Goal: Task Accomplishment & Management: Manage account settings

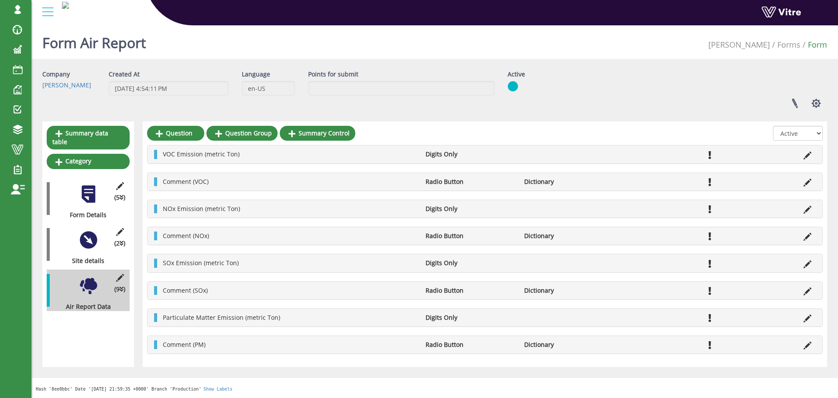
click at [586, 50] on div "Form Air Report Adama Forms Form" at bounding box center [434, 40] width 807 height 37
drag, startPoint x: 646, startPoint y: 84, endPoint x: 826, endPoint y: 159, distance: 195.0
click at [646, 84] on div "Company [PERSON_NAME] Created At [DATE] 4:54:11 PM Language en-US Points for su…" at bounding box center [435, 92] width 798 height 45
drag, startPoint x: 284, startPoint y: 317, endPoint x: 164, endPoint y: 317, distance: 119.7
click at [162, 319] on li "Particulate Matter Emission (metric Ton)" at bounding box center [290, 317] width 263 height 9
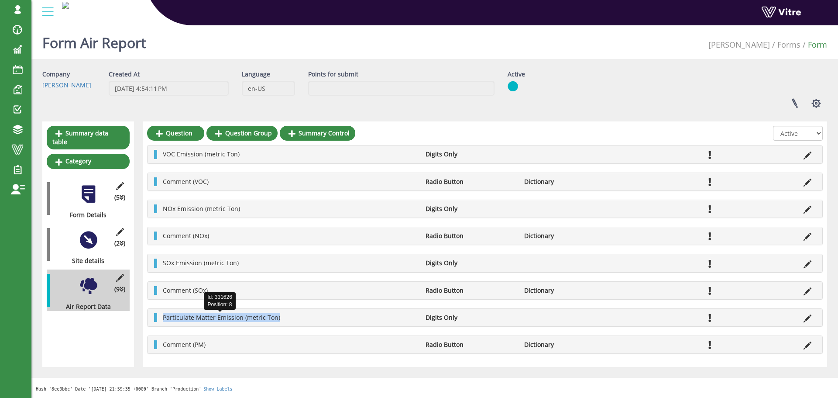
copy span "Particulate Matter Emission (metric Ton)"
click at [809, 318] on icon at bounding box center [808, 318] width 8 height 8
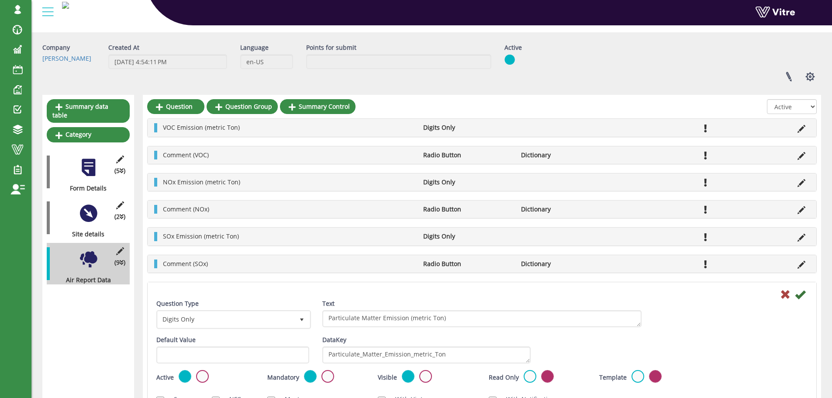
scroll to position [87, 0]
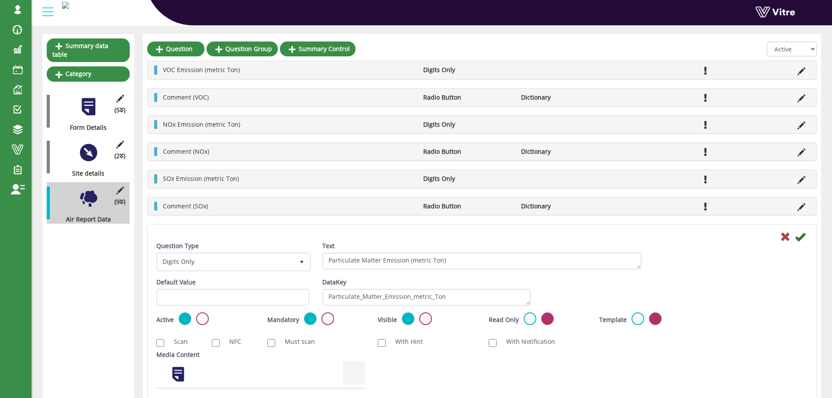
click at [477, 287] on div "DataKey Particulate_Matter_Emission_metric_Ton" at bounding box center [426, 292] width 208 height 28
click at [475, 291] on textarea "Particulate_Matter_Emission_metric_Ton" at bounding box center [426, 297] width 208 height 17
click at [803, 235] on icon at bounding box center [800, 236] width 10 height 10
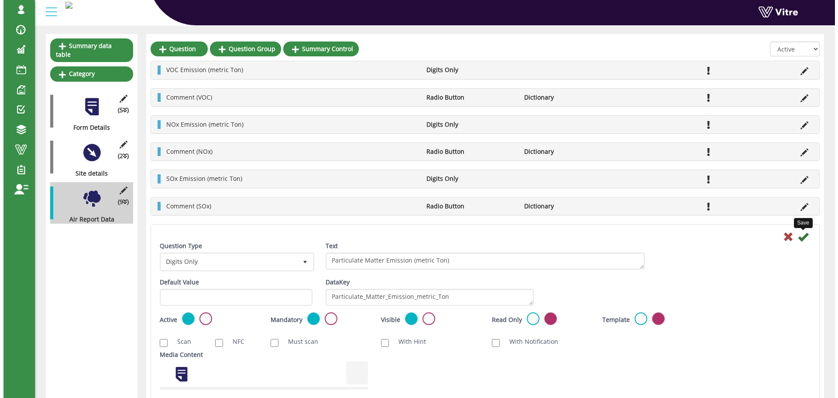
scroll to position [0, 0]
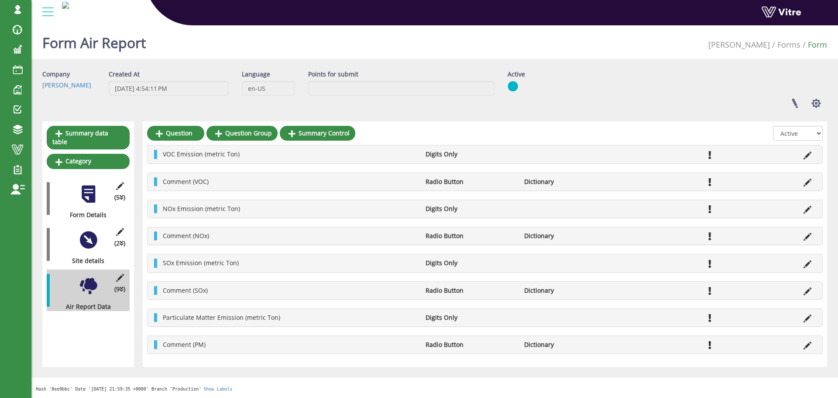
click at [708, 50] on div "Form Air Report Adama Forms Form" at bounding box center [434, 40] width 807 height 37
click at [435, 81] on input "Points for submit" at bounding box center [401, 88] width 186 height 15
click at [609, 89] on div "Company Adama Created At 12/20/2024 4:54:11 PM Language en-US Points for submit…" at bounding box center [435, 92] width 798 height 45
click at [800, 50] on li "Forms" at bounding box center [785, 44] width 31 height 11
click at [797, 45] on link "Forms" at bounding box center [789, 44] width 23 height 10
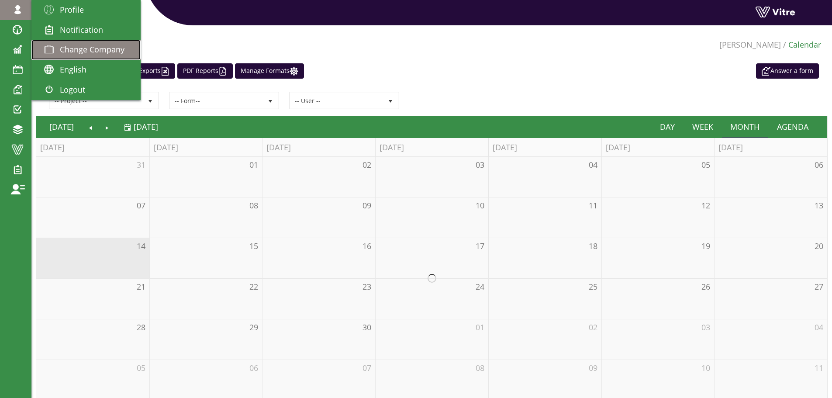
click at [74, 46] on span "Change Company" at bounding box center [92, 49] width 65 height 10
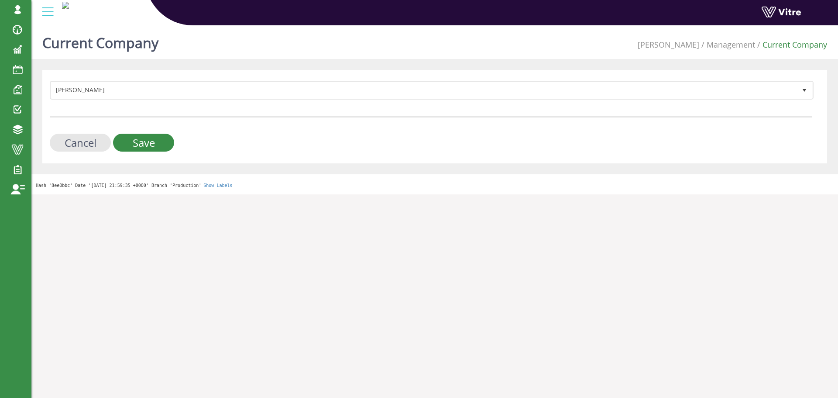
click at [225, 66] on div "Current Company Adama Management Current Company Adama 379 Cancel Save Hash '8e…" at bounding box center [434, 108] width 807 height 172
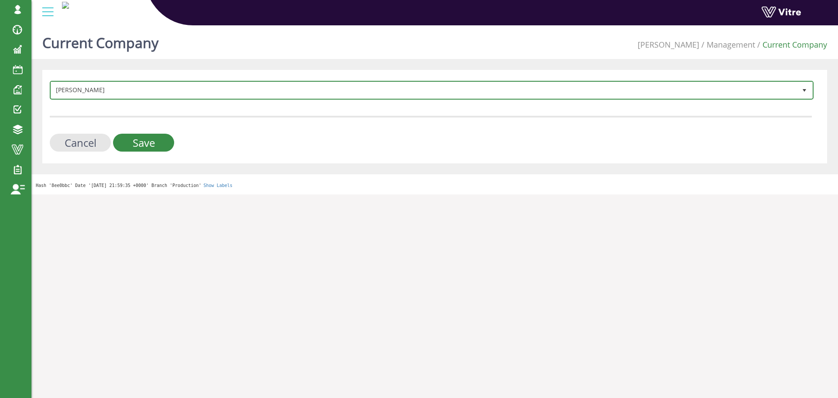
click at [208, 92] on span "[PERSON_NAME]" at bounding box center [424, 90] width 746 height 16
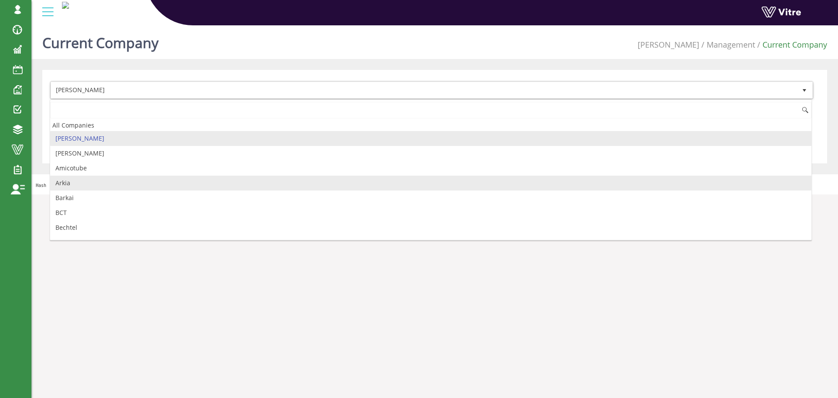
click at [96, 179] on li "Arkia" at bounding box center [431, 183] width 762 height 15
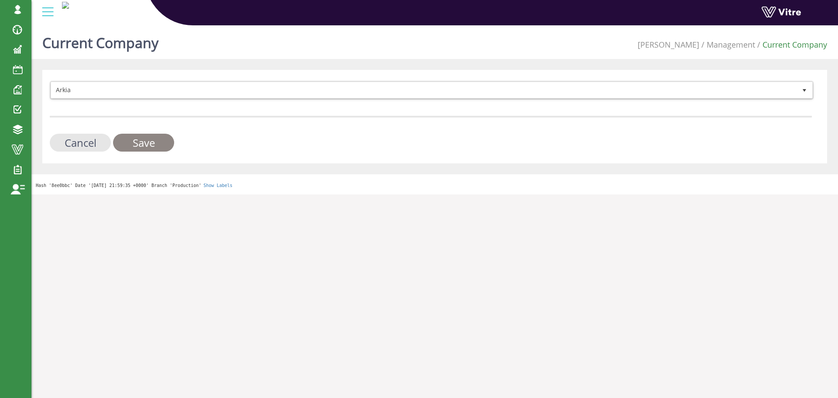
click at [125, 145] on input "Save" at bounding box center [143, 143] width 61 height 18
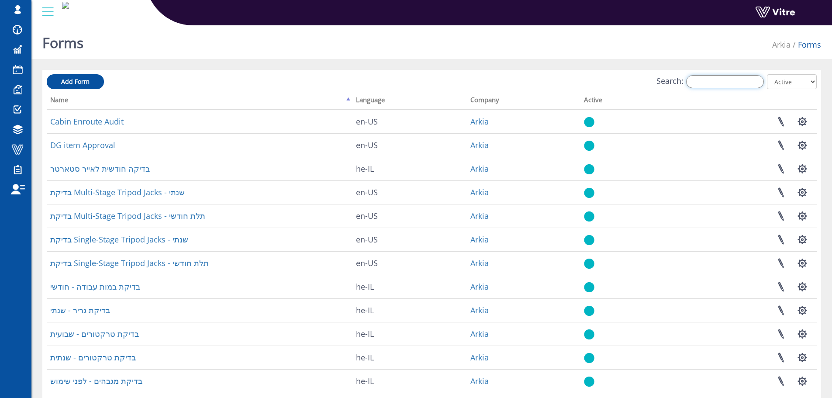
click at [703, 81] on input "Search:" at bounding box center [725, 81] width 78 height 13
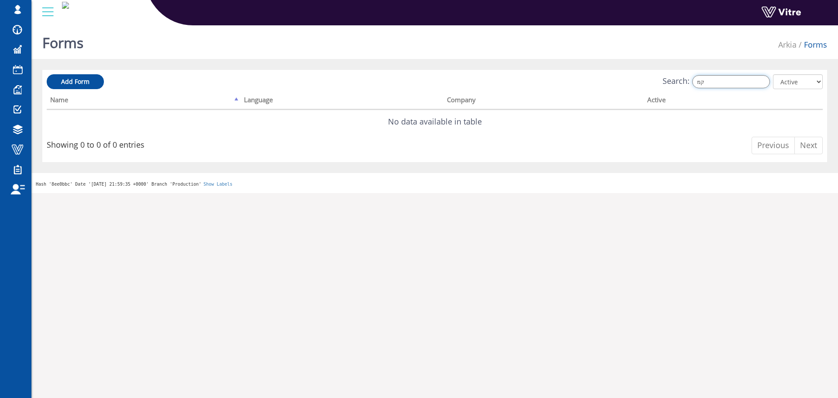
type input "ק"
type input "energ"
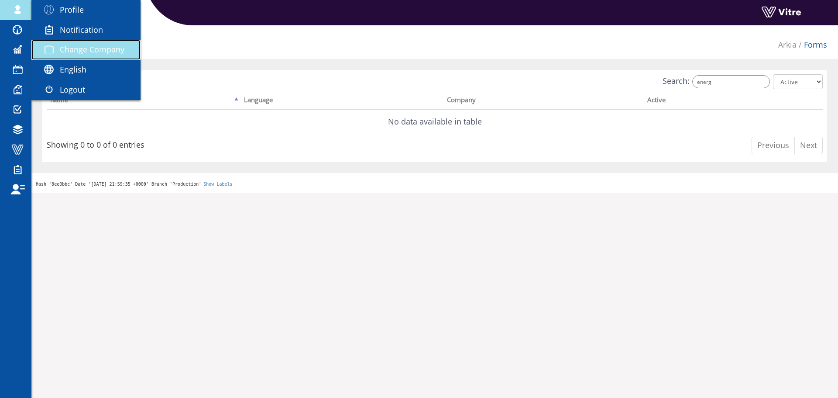
click at [89, 48] on span "Change Company" at bounding box center [92, 49] width 65 height 10
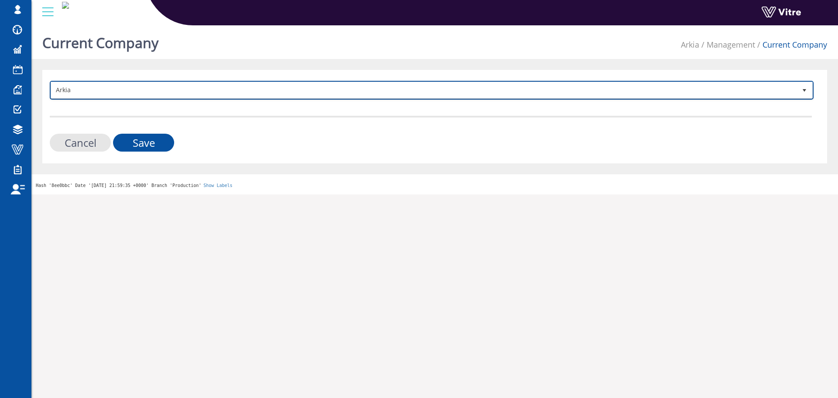
click at [110, 88] on span "Arkia" at bounding box center [424, 90] width 746 height 16
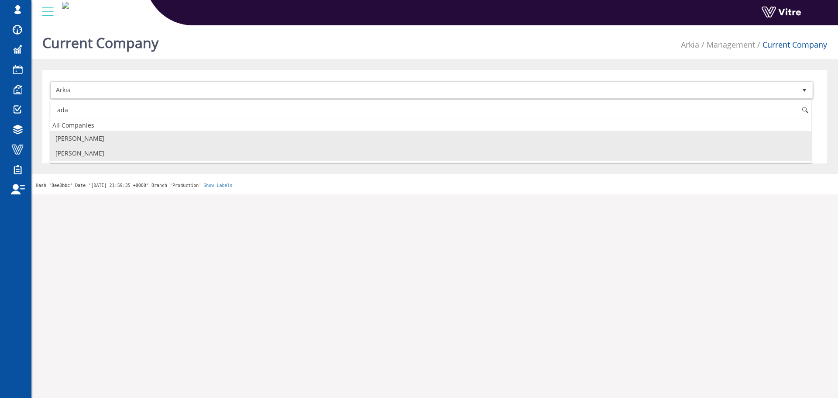
click at [86, 143] on li "[PERSON_NAME]" at bounding box center [431, 138] width 762 height 15
type input "ada"
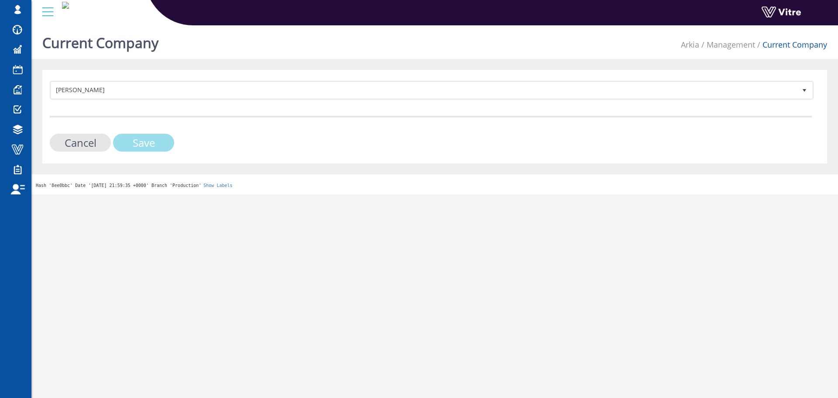
click at [117, 141] on input "Save" at bounding box center [143, 143] width 61 height 18
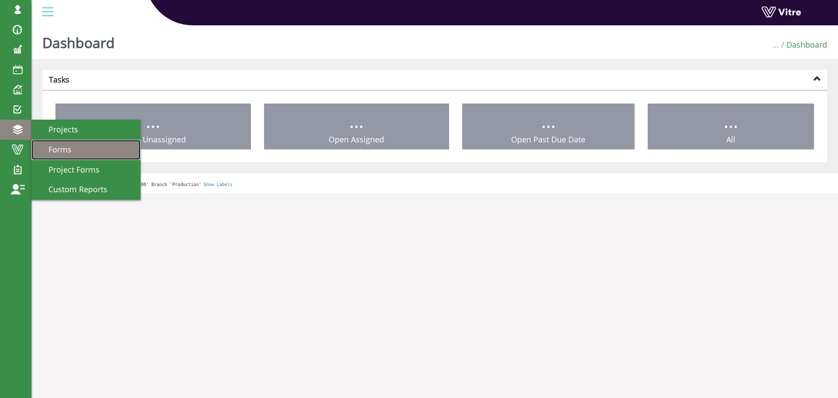
click at [72, 149] on link "Forms" at bounding box center [85, 150] width 109 height 20
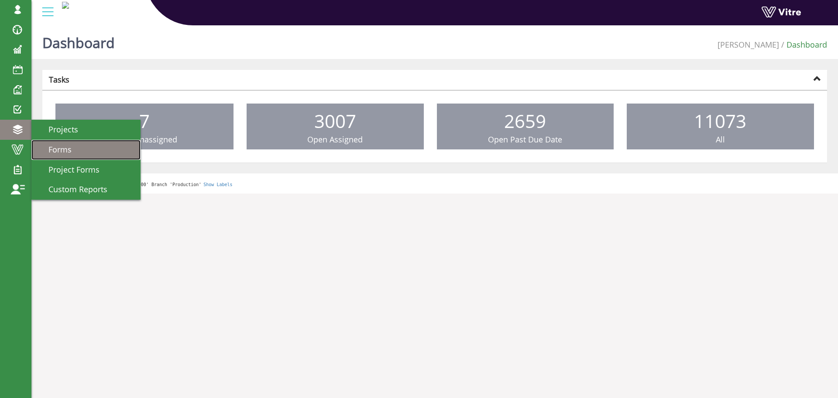
click at [75, 142] on link "Forms" at bounding box center [85, 150] width 109 height 20
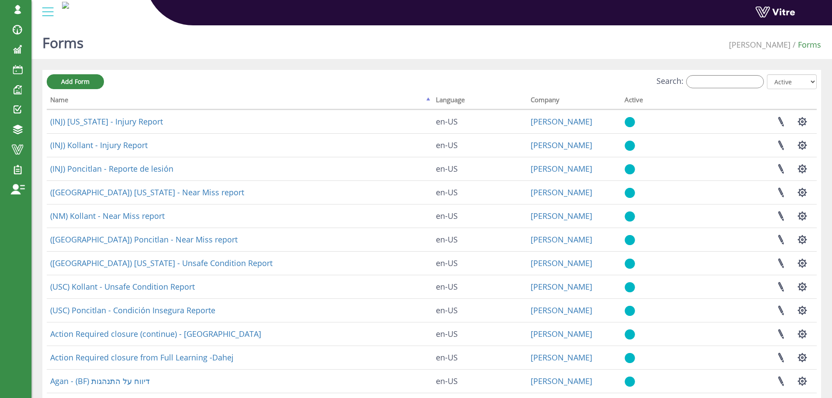
click at [718, 90] on div "Search: All Active Not Active" at bounding box center [432, 82] width 770 height 16
click at [719, 86] on input "Search:" at bounding box center [725, 81] width 78 height 13
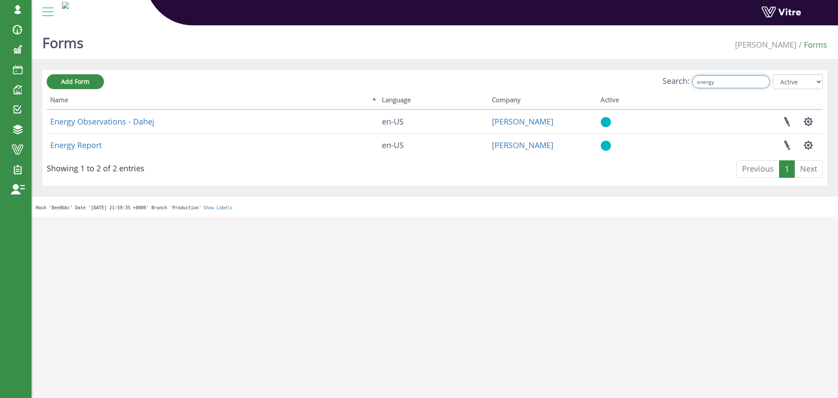
type input "energy"
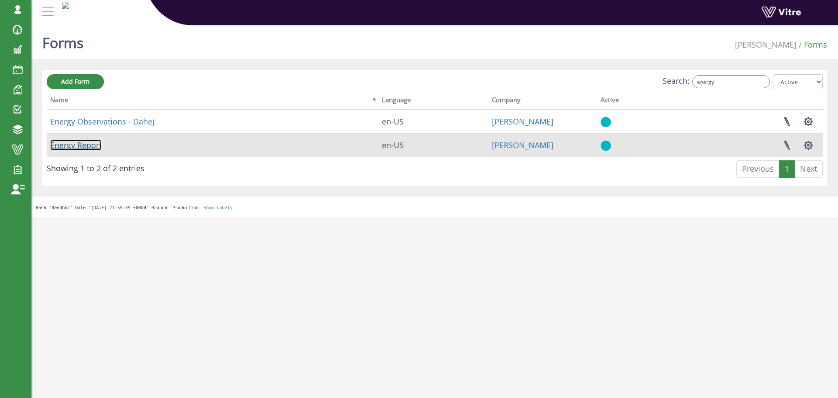
drag, startPoint x: 174, startPoint y: 154, endPoint x: 93, endPoint y: 148, distance: 81.4
click at [93, 148] on link "Energy Report" at bounding box center [76, 145] width 52 height 10
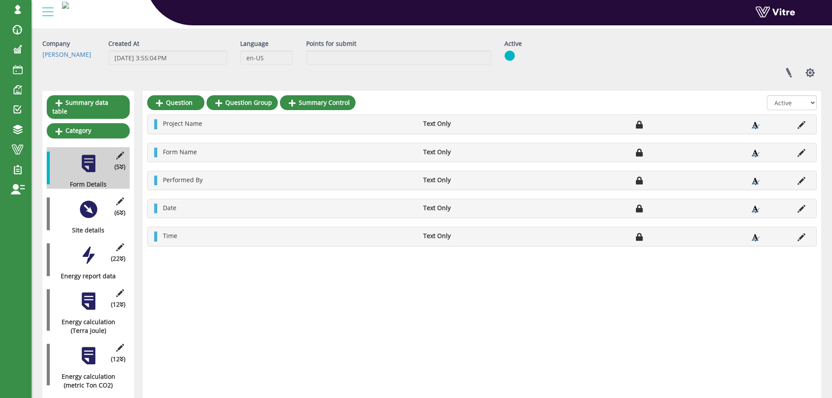
scroll to position [44, 0]
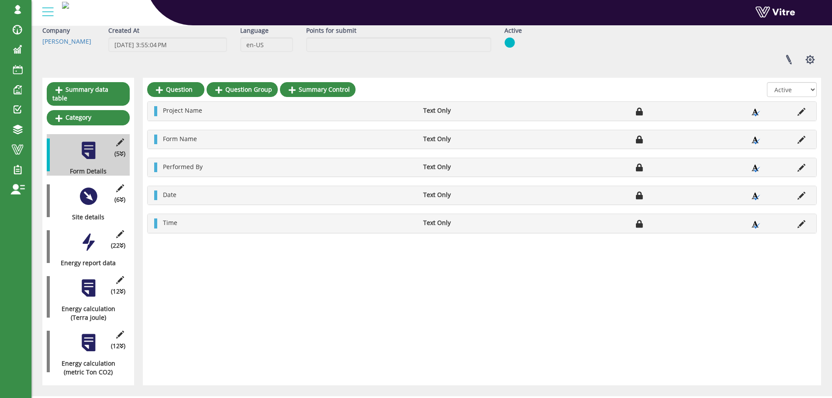
click at [80, 186] on div at bounding box center [89, 196] width 20 height 20
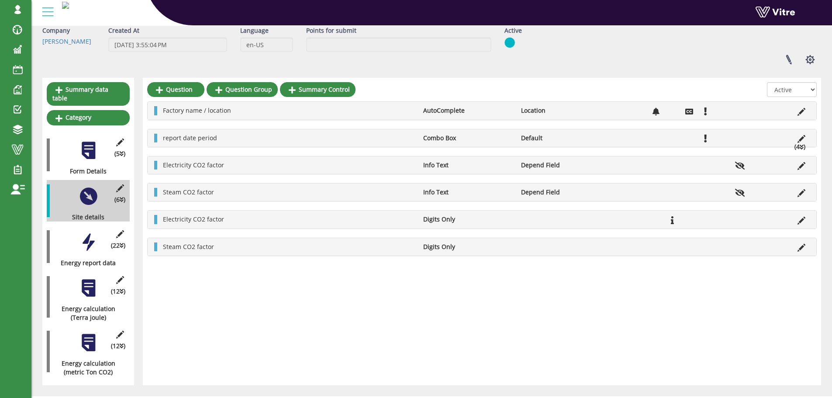
click at [92, 153] on div "(5 ) Form Details" at bounding box center [88, 154] width 83 height 41
click at [90, 145] on div at bounding box center [89, 151] width 20 height 20
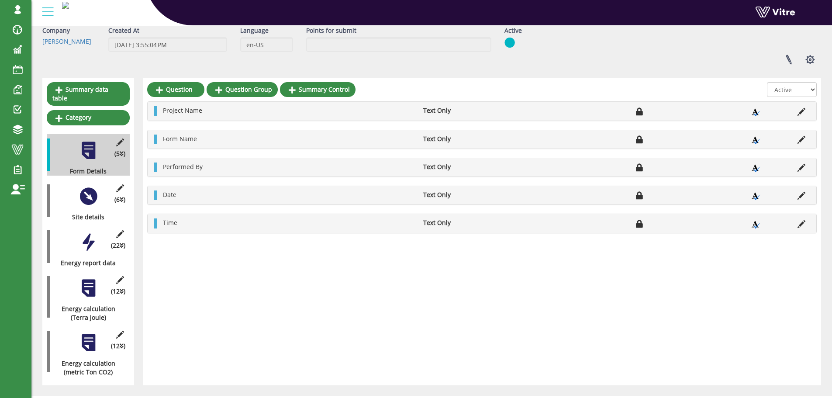
click at [83, 186] on div at bounding box center [89, 196] width 20 height 20
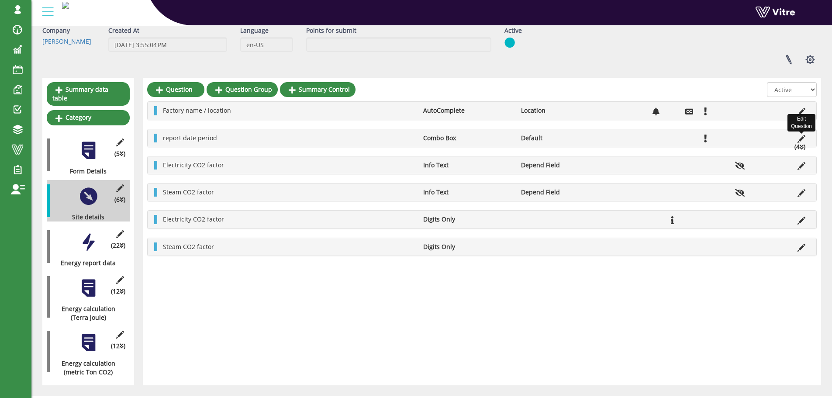
click at [798, 141] on icon at bounding box center [801, 139] width 8 height 8
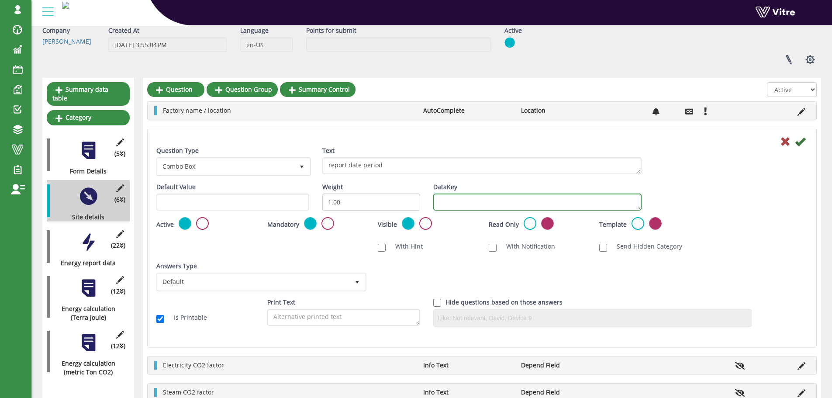
click at [532, 209] on textarea "DataKey" at bounding box center [537, 201] width 208 height 17
paste textarea "reportperiod"
type textarea "reportperiod"
click at [798, 146] on icon at bounding box center [800, 141] width 10 height 10
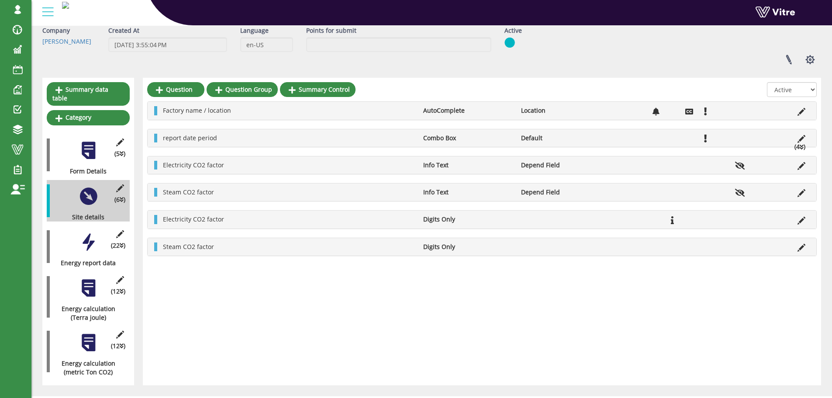
click at [97, 238] on div at bounding box center [89, 242] width 20 height 20
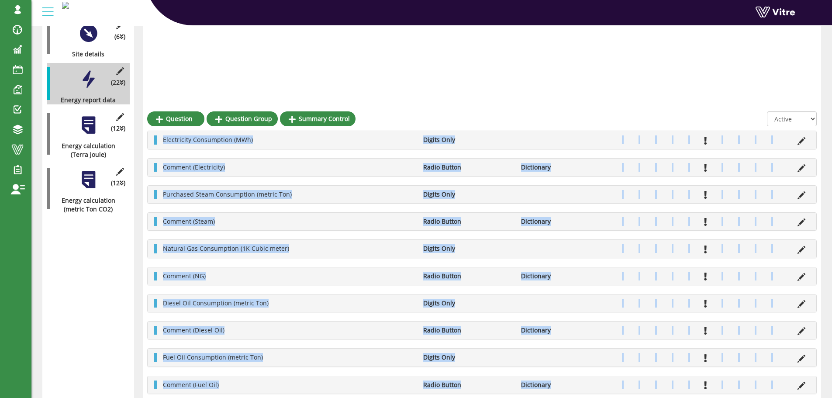
scroll to position [572, 0]
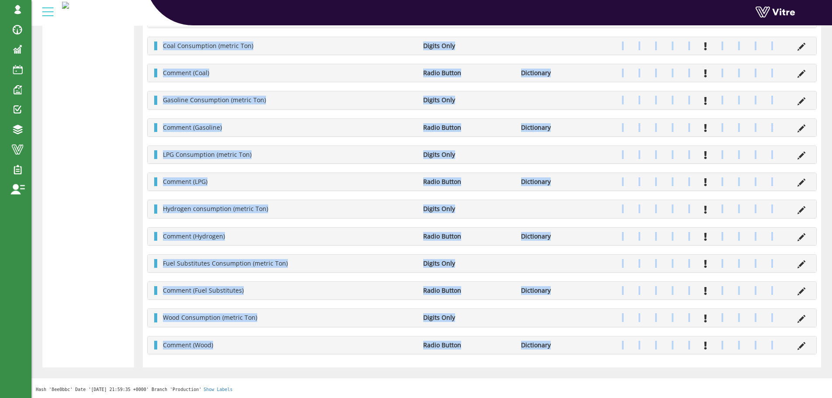
drag, startPoint x: 160, startPoint y: 109, endPoint x: 806, endPoint y: 338, distance: 685.3
click at [806, 338] on div "Electricity Consumption (MWh) Digits Only Comment (Electricity) Radio Button Di…" at bounding box center [481, 60] width 669 height 590
copy div "Electricity Consumption (MWh) Digits Only Comment (Electricity) Radio Button Di…"
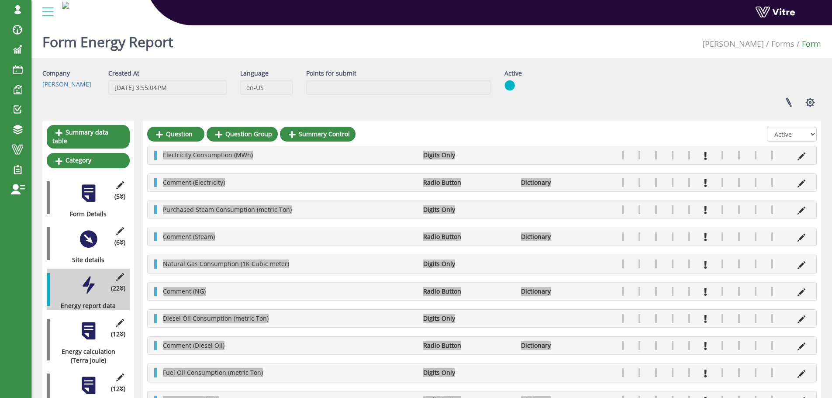
scroll to position [0, 0]
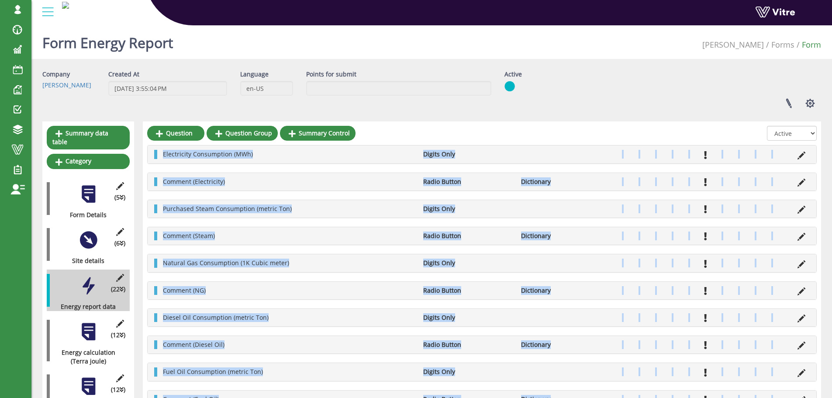
drag, startPoint x: 707, startPoint y: 148, endPoint x: 710, endPoint y: 142, distance: 6.7
click at [707, 148] on div "Electricity Consumption (MWh) Digits Only" at bounding box center [482, 153] width 669 height 17
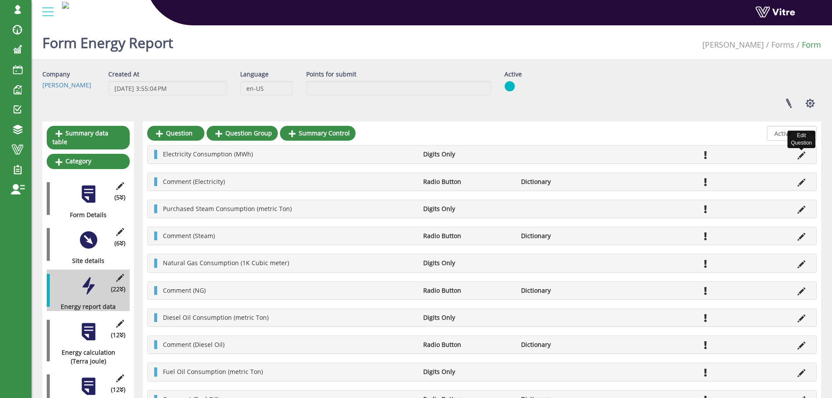
click at [800, 159] on icon at bounding box center [801, 156] width 8 height 8
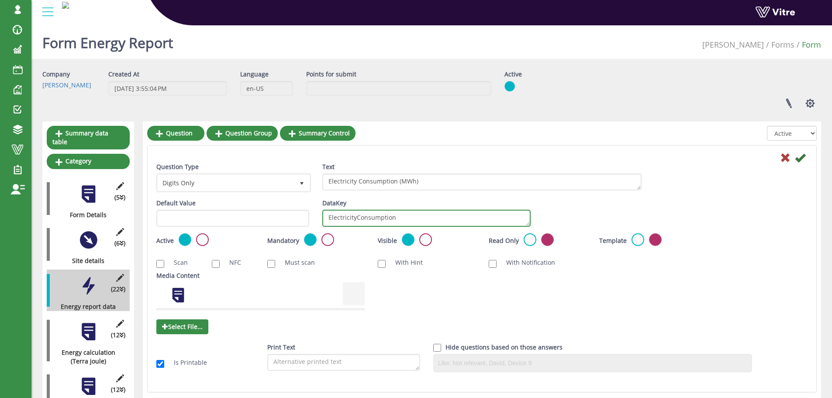
click at [422, 214] on textarea "ElectricityConsumption" at bounding box center [426, 218] width 208 height 17
paste textarea "_Consumption_MWh"
type textarea "Electricity_Consumption_MWh"
click at [800, 158] on icon at bounding box center [800, 157] width 10 height 10
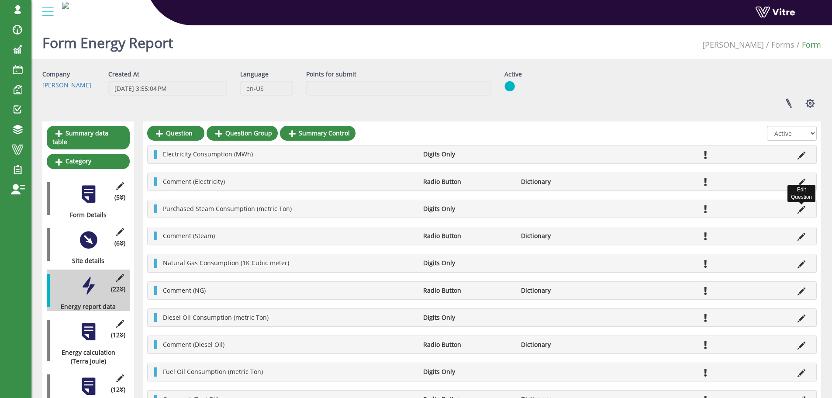
click at [802, 208] on icon at bounding box center [801, 210] width 8 height 8
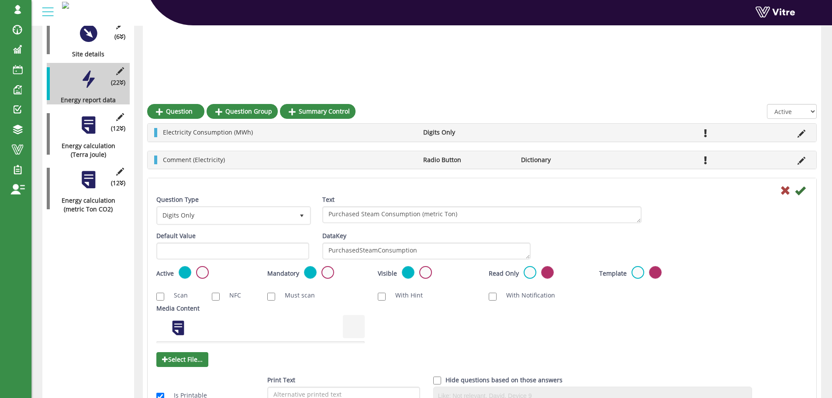
scroll to position [306, 0]
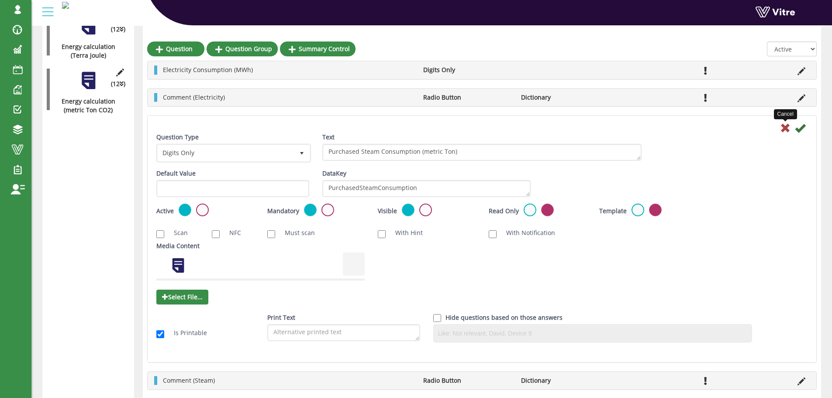
click at [782, 125] on icon at bounding box center [785, 128] width 10 height 10
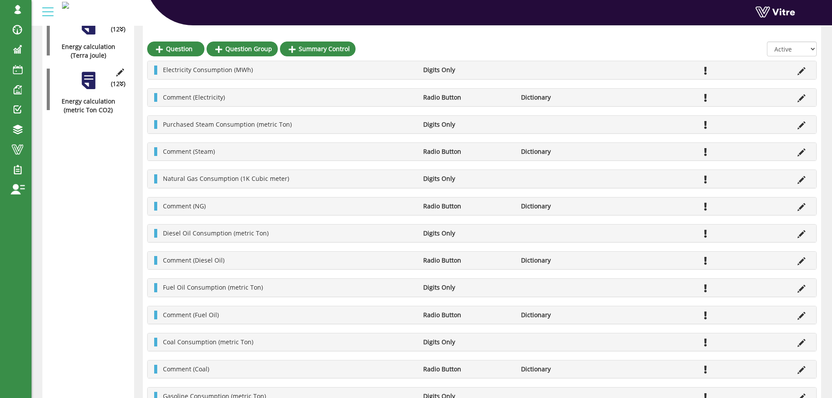
click at [801, 185] on div "Natural Gas Consumption (1K Cubic meter) Digits Only Edit Question" at bounding box center [482, 178] width 669 height 17
click at [802, 180] on icon at bounding box center [801, 180] width 8 height 8
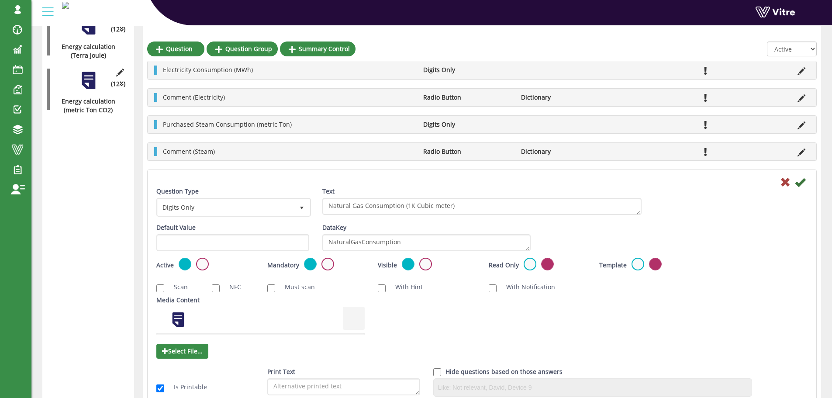
click at [775, 179] on div at bounding box center [482, 181] width 664 height 10
click at [780, 181] on div at bounding box center [482, 181] width 664 height 10
click at [780, 182] on icon at bounding box center [785, 182] width 10 height 10
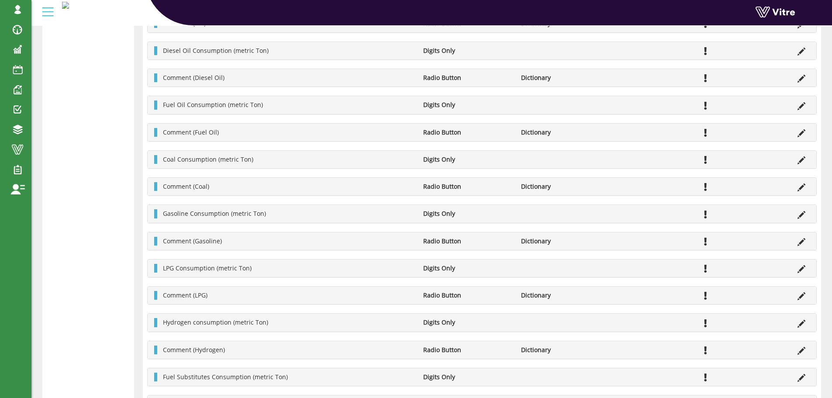
scroll to position [611, 0]
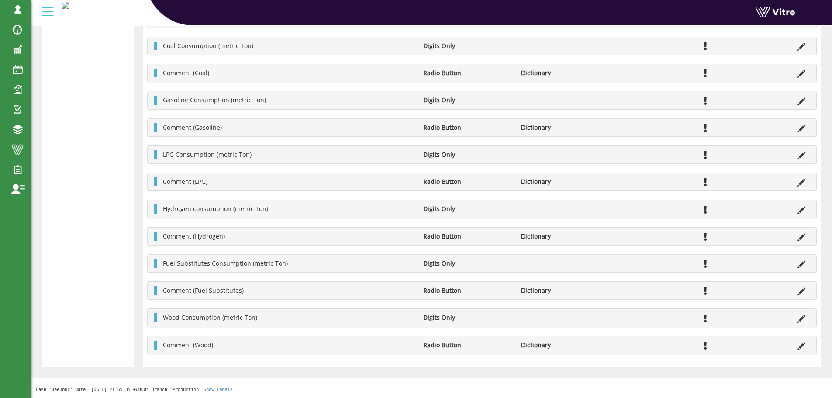
click at [790, 319] on ul "Wood Consumption (metric Ton) Digits Only" at bounding box center [484, 317] width 651 height 9
click at [796, 319] on li at bounding box center [801, 317] width 17 height 9
click at [800, 317] on icon at bounding box center [801, 319] width 8 height 8
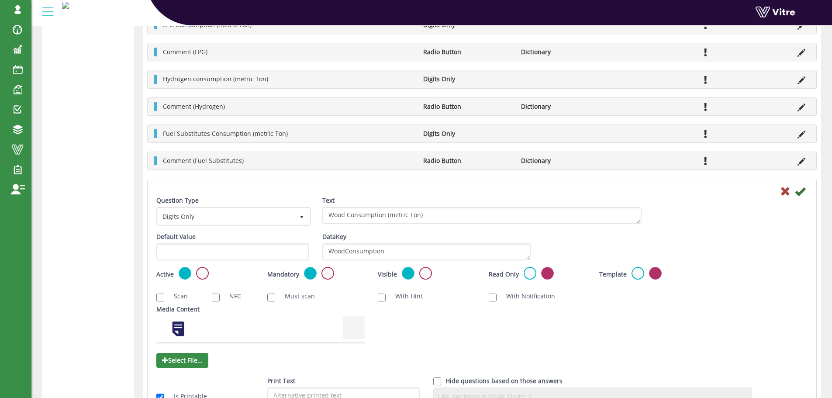
scroll to position [742, 0]
click at [785, 190] on icon at bounding box center [785, 190] width 10 height 10
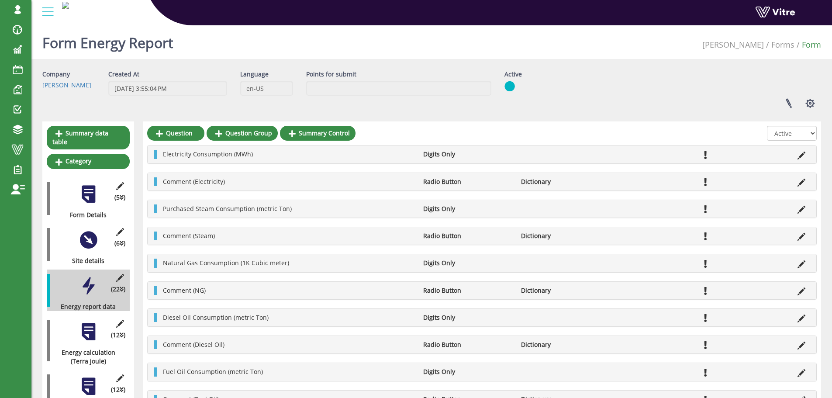
scroll to position [44, 0]
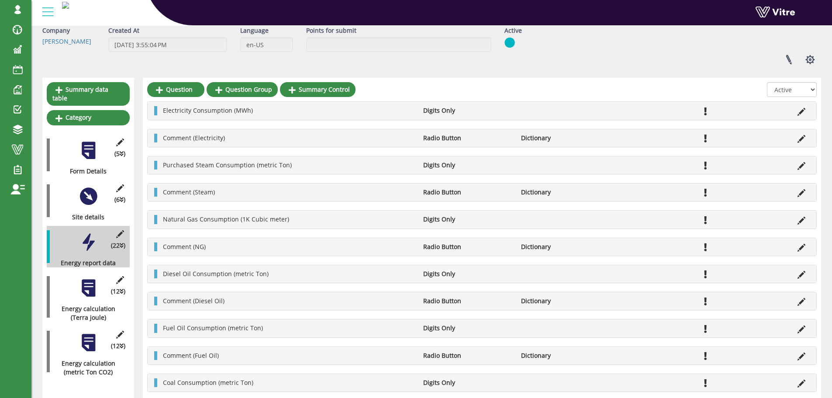
click at [806, 162] on li "Edit Question" at bounding box center [801, 165] width 17 height 9
click at [804, 166] on icon at bounding box center [801, 166] width 8 height 8
click at [802, 169] on icon at bounding box center [801, 166] width 8 height 8
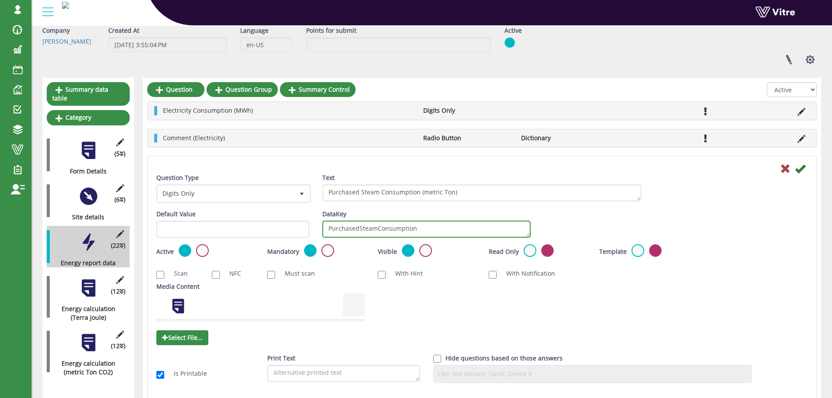
click at [506, 221] on textarea "PurchasedSteamConsumption" at bounding box center [426, 229] width 208 height 17
drag, startPoint x: 539, startPoint y: 219, endPoint x: 565, endPoint y: 217, distance: 25.8
click at [552, 218] on div "Default Value Weight DataKey PurchasedSteamConsumption" at bounding box center [482, 227] width 664 height 34
click at [496, 224] on textarea "PurchasedSteamConsumption" at bounding box center [426, 229] width 208 height 17
paste textarea "_Steam_Consumption_metric_T"
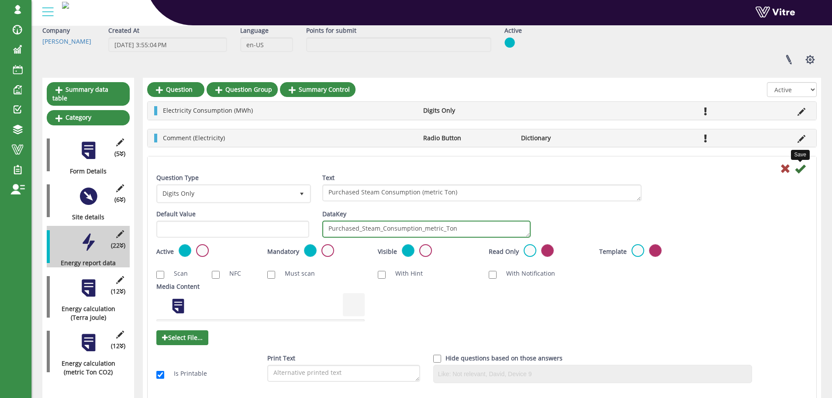
type textarea "Purchased_Steam_Consumption_metric_Ton"
click at [800, 170] on icon at bounding box center [800, 168] width 10 height 10
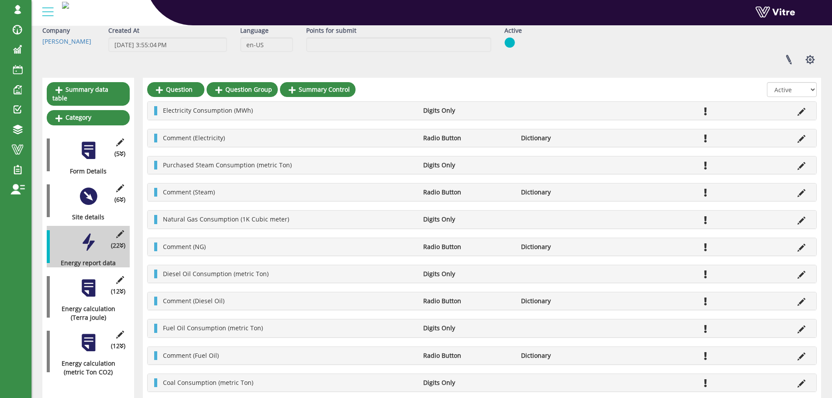
click at [798, 221] on icon at bounding box center [801, 221] width 8 height 8
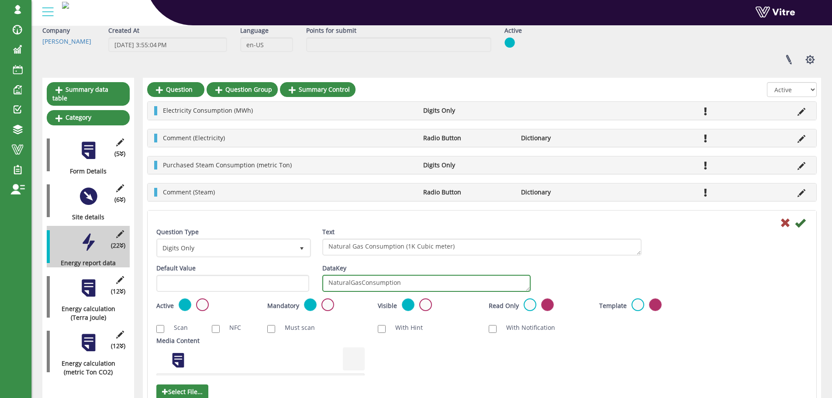
click at [434, 281] on textarea "NaturalGasConsumption" at bounding box center [426, 283] width 208 height 17
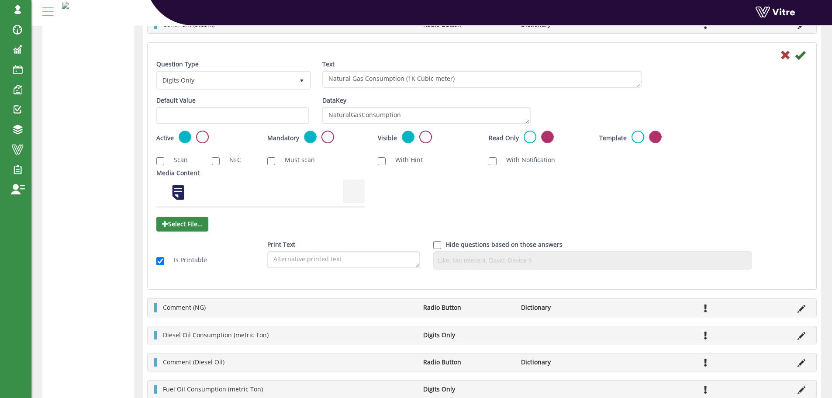
scroll to position [480, 0]
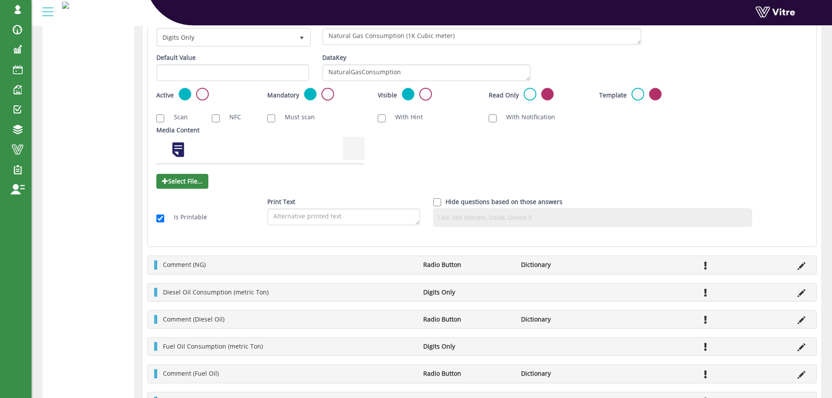
click at [796, 288] on li at bounding box center [801, 292] width 17 height 9
click at [800, 291] on icon at bounding box center [801, 293] width 8 height 8
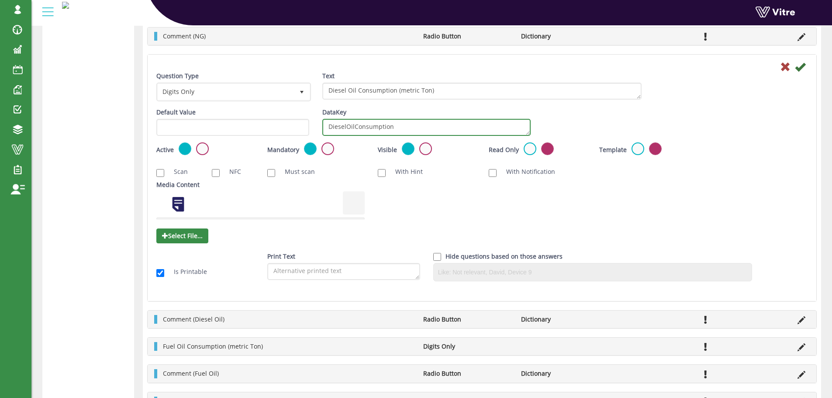
click at [438, 131] on textarea "DieselOilConsumption" at bounding box center [426, 127] width 208 height 17
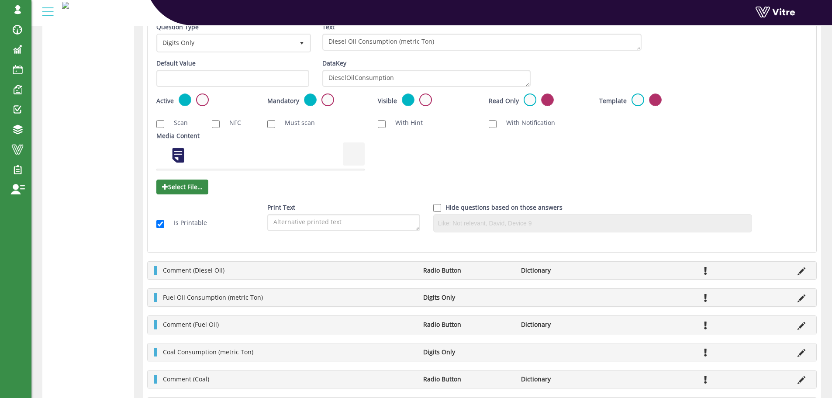
scroll to position [524, 0]
click at [798, 296] on icon at bounding box center [801, 297] width 8 height 8
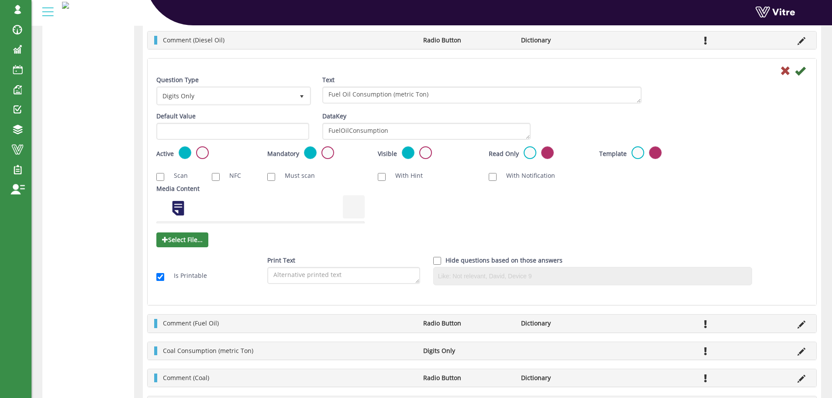
click at [476, 120] on div "DataKey FuelOilConsumption" at bounding box center [426, 126] width 208 height 28
click at [473, 130] on textarea "FuelOilConsumption" at bounding box center [426, 131] width 208 height 17
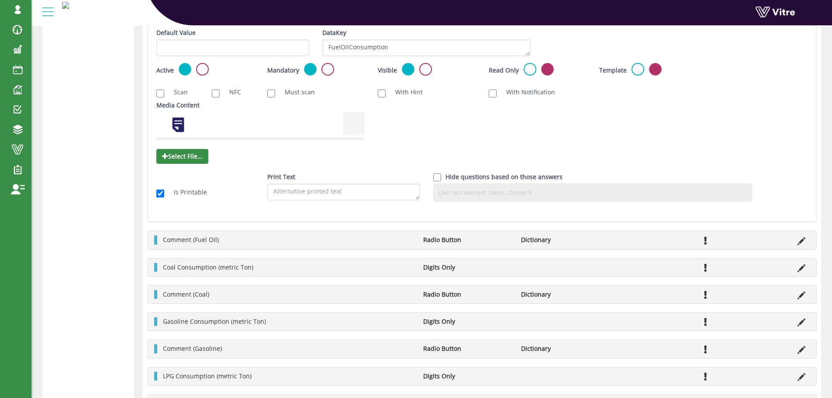
scroll to position [611, 0]
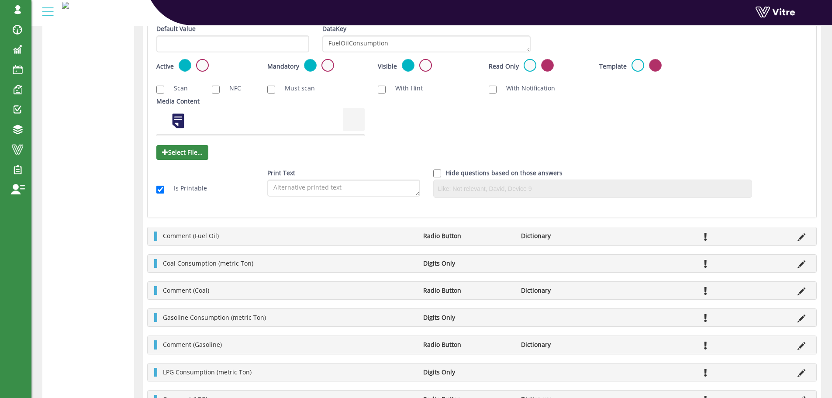
click at [801, 262] on icon at bounding box center [801, 264] width 8 height 8
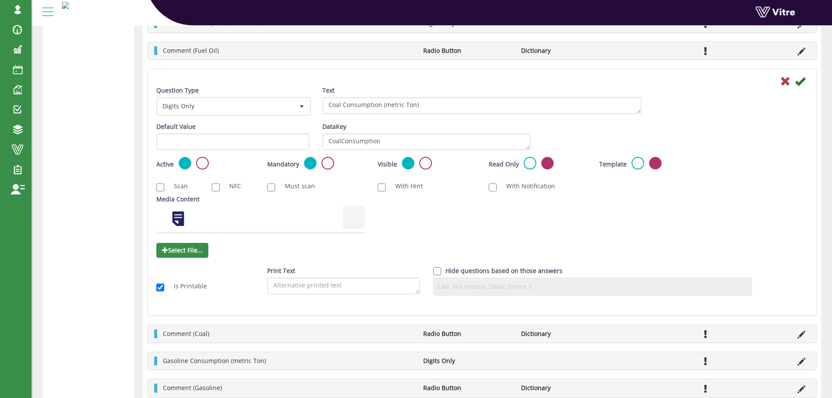
scroll to position [568, 0]
click at [428, 146] on textarea "CoalConsumption" at bounding box center [426, 142] width 208 height 17
click at [398, 147] on textarea "CoalConsumption" at bounding box center [426, 142] width 208 height 17
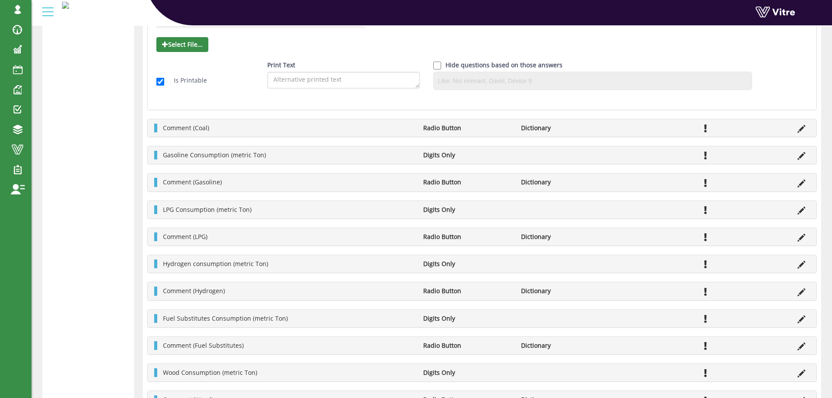
scroll to position [741, 0]
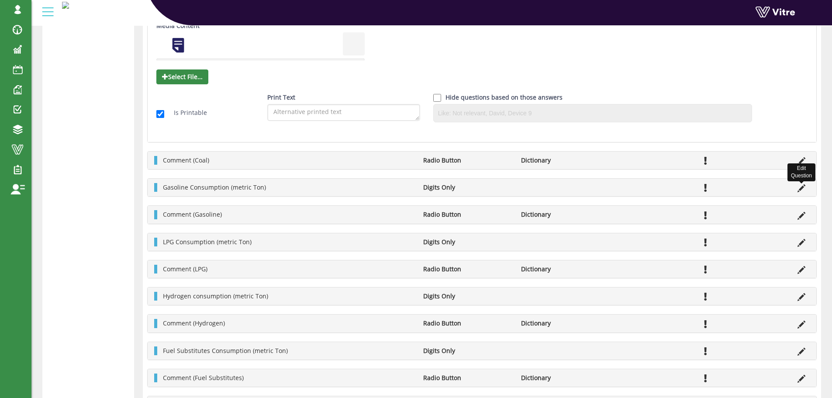
click at [797, 188] on icon at bounding box center [801, 188] width 8 height 8
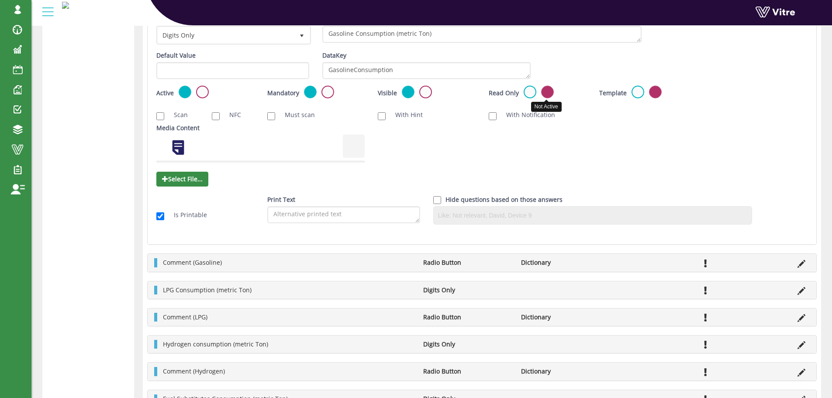
scroll to position [654, 0]
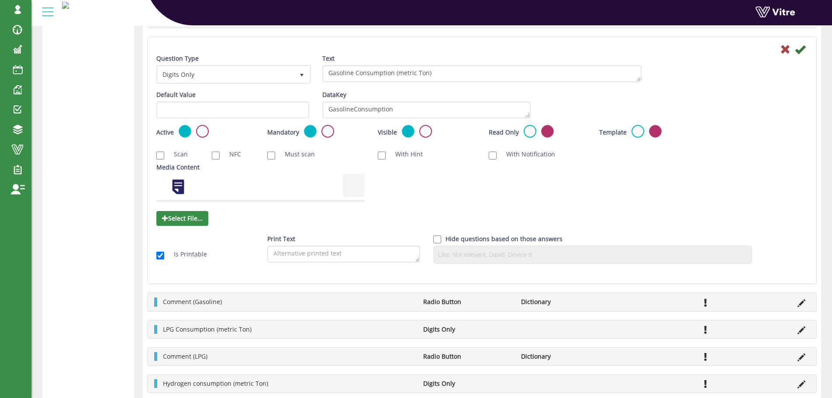
click at [494, 98] on div "DataKey GasolineConsumption" at bounding box center [426, 104] width 208 height 28
click at [493, 100] on div "DataKey GasolineConsumption" at bounding box center [426, 104] width 208 height 28
click at [491, 109] on textarea "GasolineConsumption" at bounding box center [426, 109] width 208 height 17
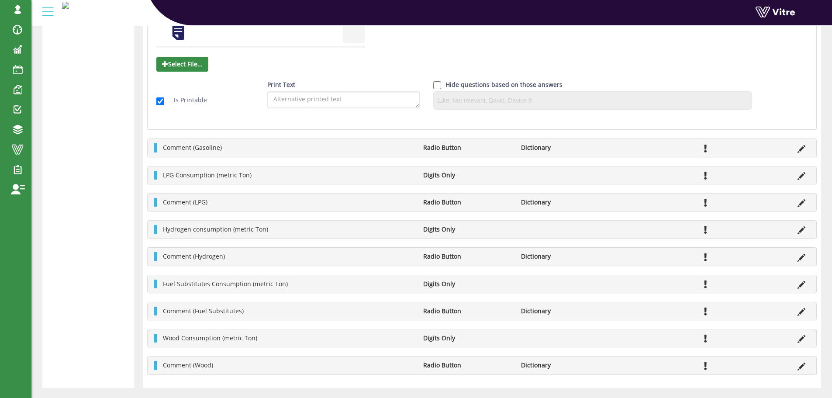
scroll to position [829, 0]
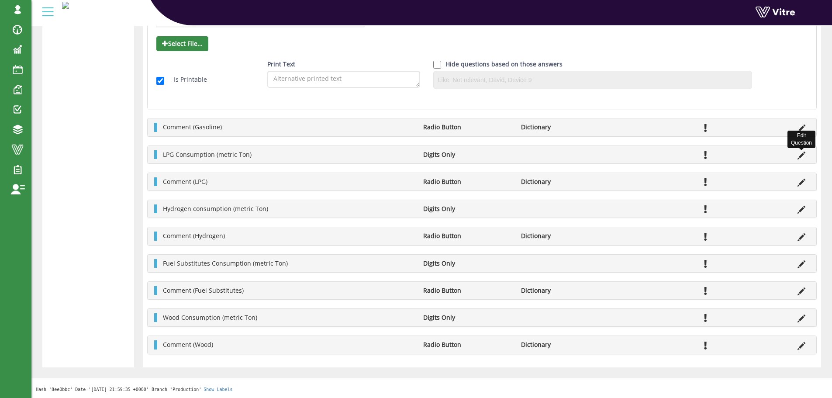
click at [798, 153] on icon at bounding box center [801, 156] width 8 height 8
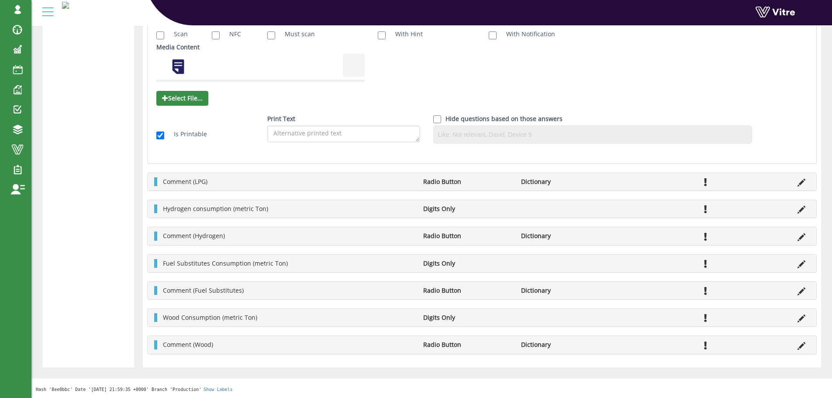
scroll to position [698, 0]
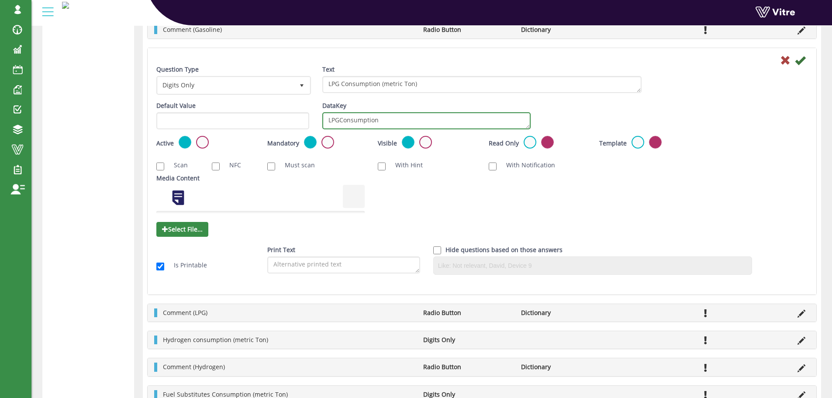
click at [407, 115] on textarea "LPGConsumption" at bounding box center [426, 120] width 208 height 17
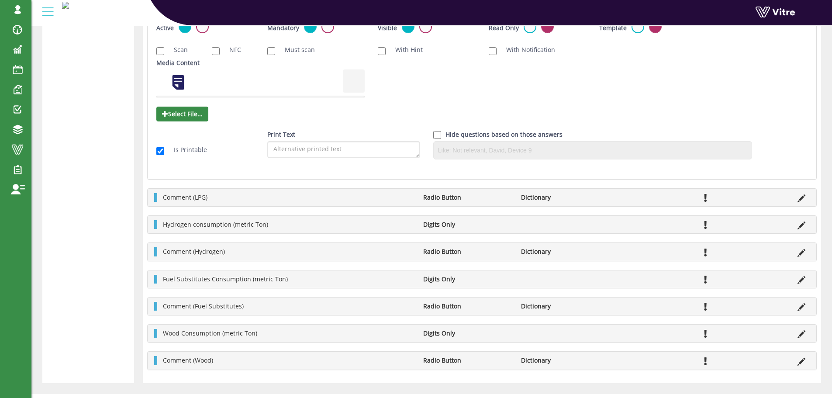
scroll to position [829, 0]
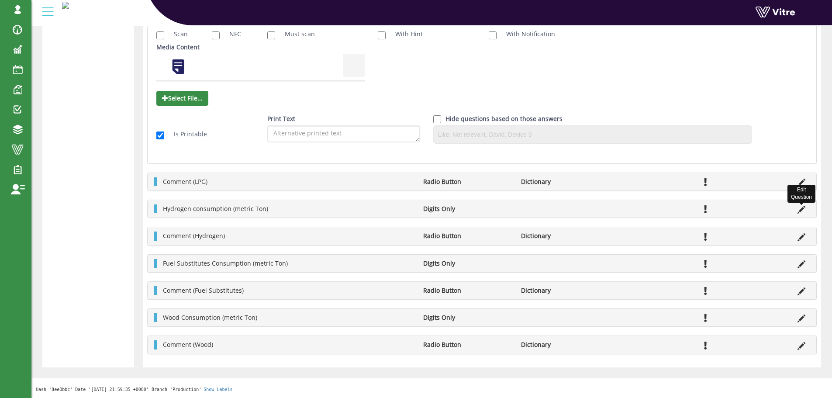
click at [803, 208] on icon at bounding box center [801, 210] width 8 height 8
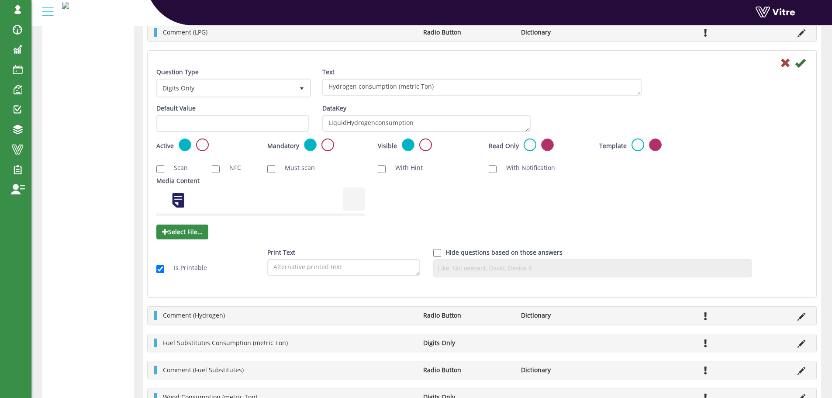
scroll to position [741, 0]
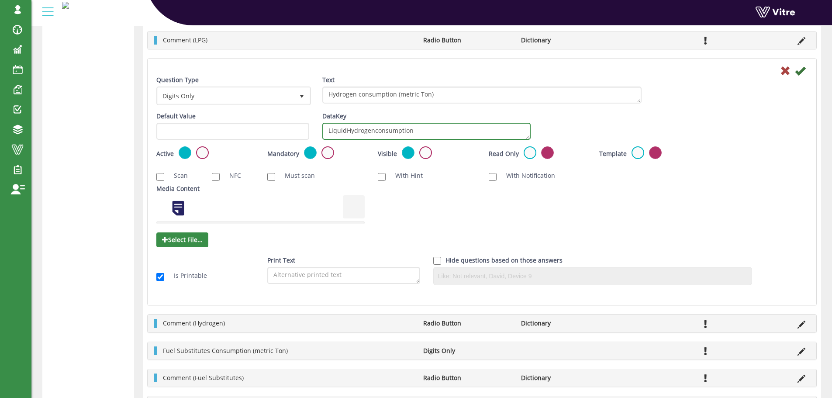
click at [392, 123] on textarea "LiquidHydrogenconsumption" at bounding box center [426, 131] width 208 height 17
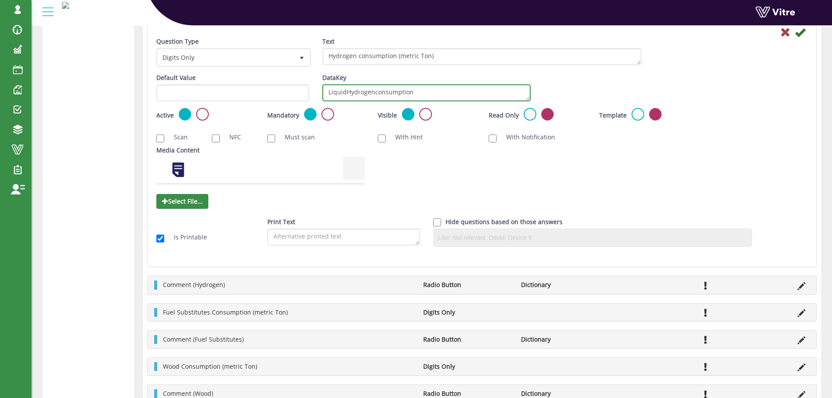
scroll to position [829, 0]
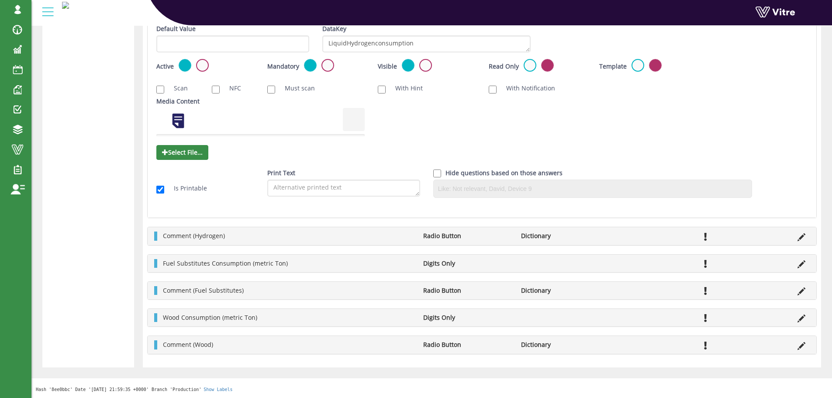
click at [799, 263] on icon at bounding box center [801, 264] width 8 height 8
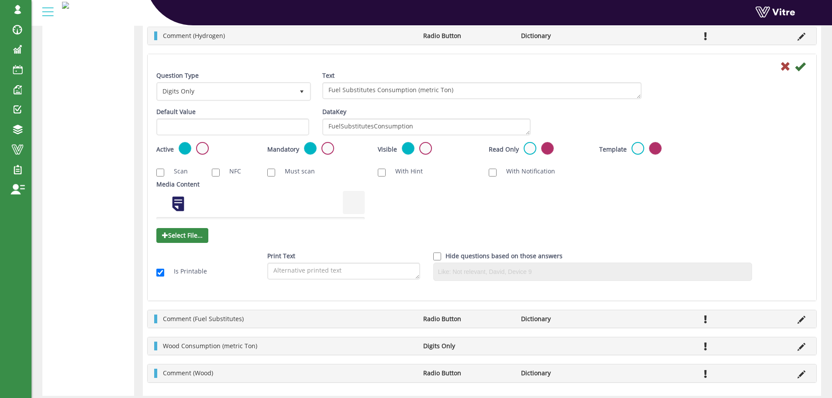
scroll to position [785, 0]
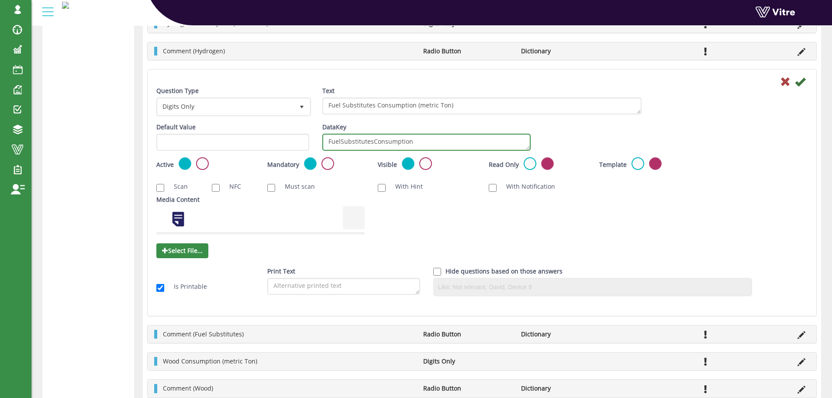
click at [414, 139] on textarea "FuelSubstitutesConsumption" at bounding box center [426, 142] width 208 height 17
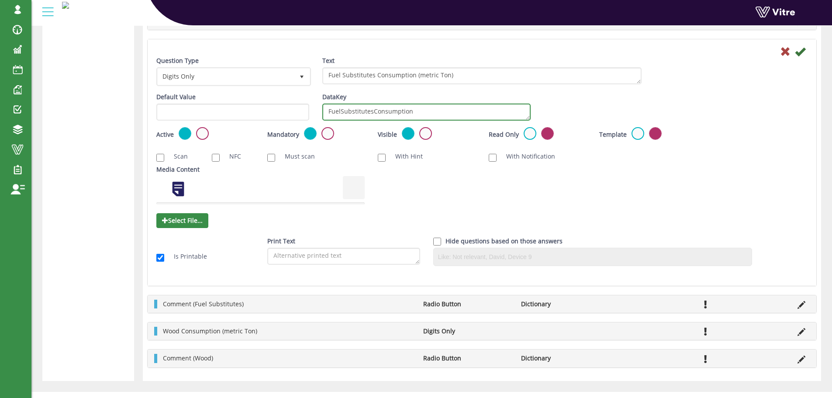
scroll to position [829, 0]
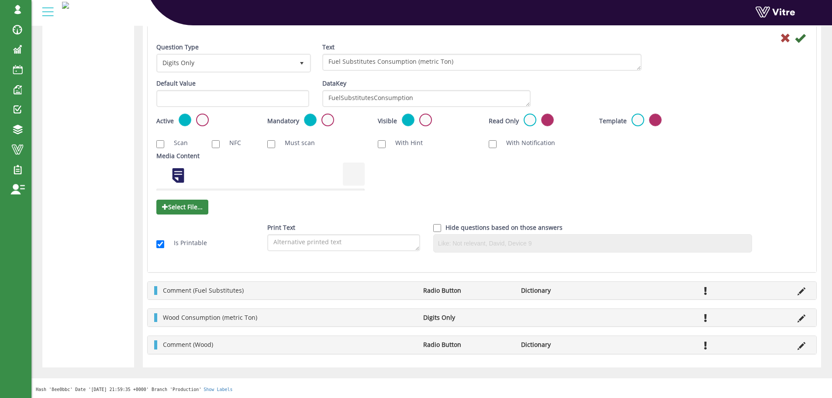
click at [797, 321] on li at bounding box center [801, 317] width 17 height 9
click at [799, 321] on icon at bounding box center [801, 318] width 8 height 8
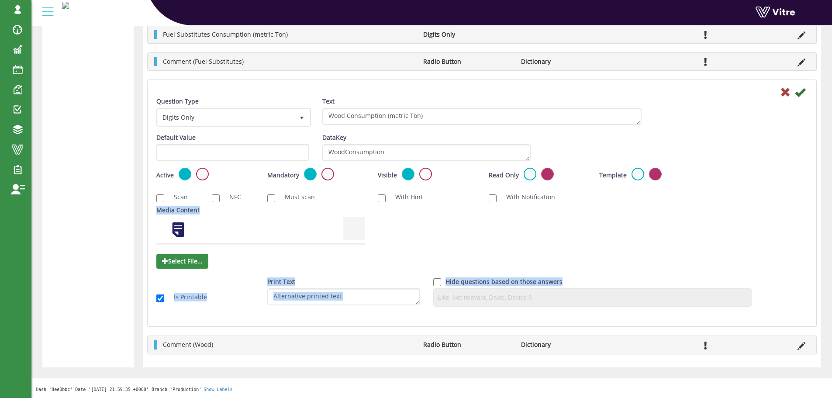
click at [670, 318] on div "Question Type Digits Only 17 Text Wood Consumption (metric Ton) Default Value W…" at bounding box center [482, 203] width 669 height 246
click at [415, 162] on div "DataKey WoodConsumption" at bounding box center [426, 150] width 221 height 34
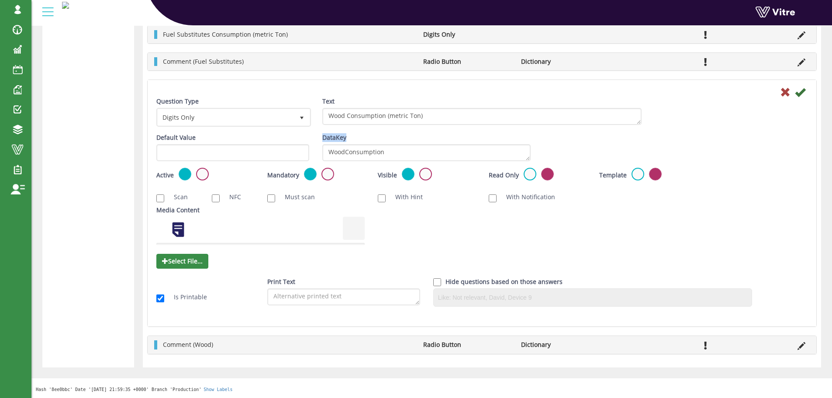
click at [415, 162] on div "DataKey WoodConsumption" at bounding box center [426, 150] width 221 height 34
click at [419, 157] on textarea "WoodConsumption" at bounding box center [426, 152] width 208 height 17
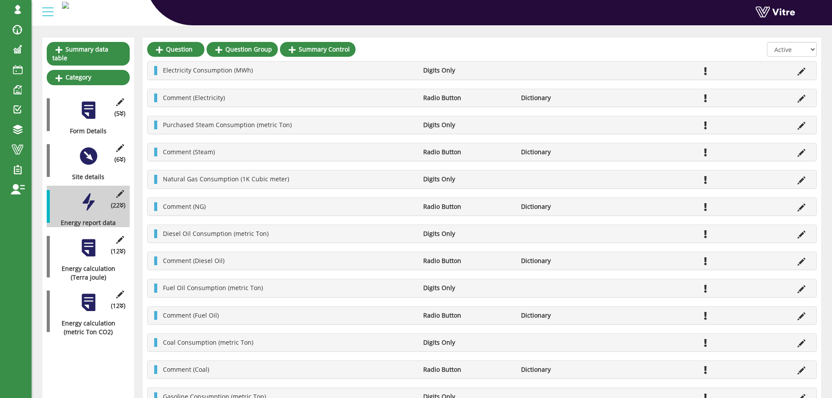
scroll to position [87, 0]
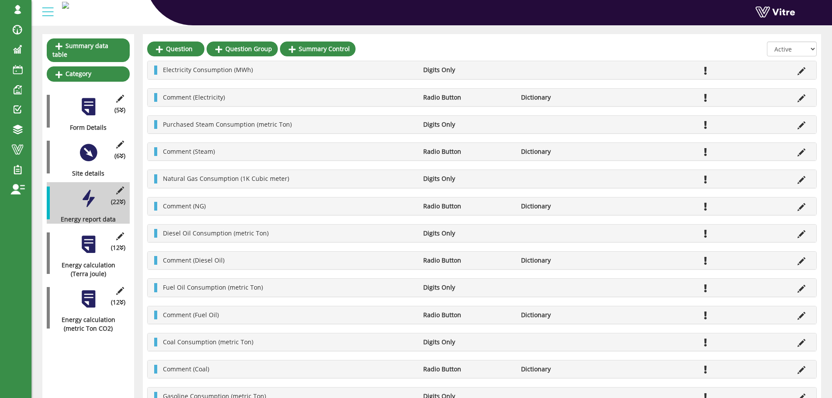
click at [68, 234] on div "(12 ) Energy calculation (Terra joule)" at bounding box center [88, 253] width 83 height 50
click at [72, 235] on div "(12 ) Energy calculation (Terra joule)" at bounding box center [88, 253] width 83 height 50
click at [79, 237] on div at bounding box center [89, 244] width 20 height 20
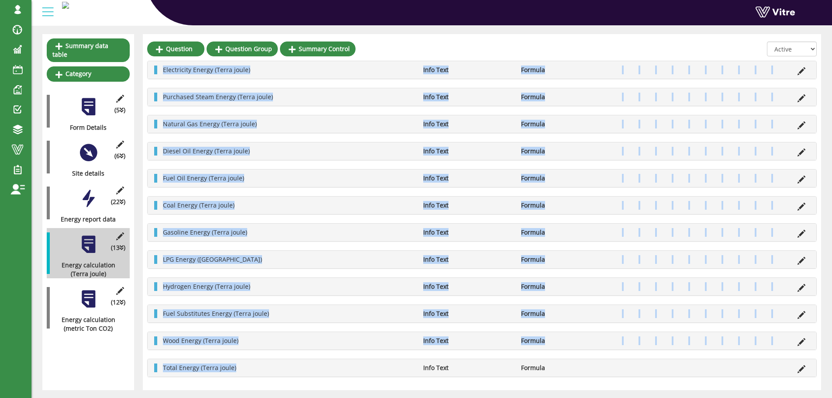
drag, startPoint x: 160, startPoint y: 68, endPoint x: 238, endPoint y: 381, distance: 322.1
click at [238, 381] on div "Question Question Group Summary Control All Active Not Active Values are in Ter…" at bounding box center [482, 212] width 678 height 356
copy div "Electricity Energy (Terra joule) Info Text Formula Purchased Steam Energy (Terr…"
click at [794, 65] on div "Electricity Energy (Terra joule) Info Text Formula" at bounding box center [482, 69] width 669 height 17
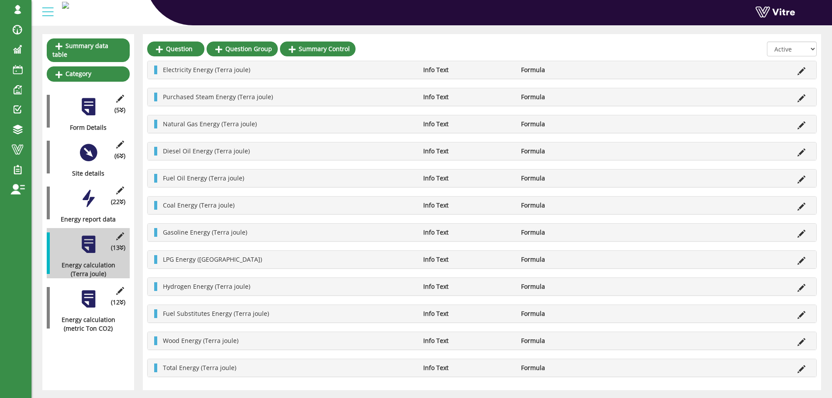
click at [796, 67] on li at bounding box center [801, 70] width 17 height 9
click at [799, 70] on icon at bounding box center [801, 71] width 8 height 8
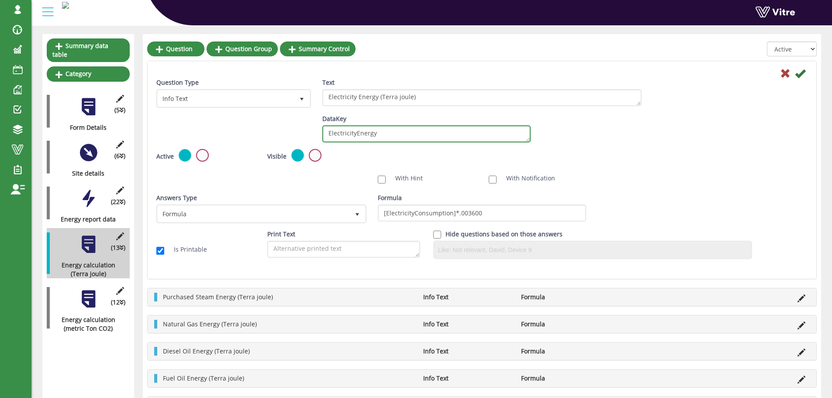
click at [457, 141] on textarea "ElectricityEnergy" at bounding box center [426, 133] width 208 height 17
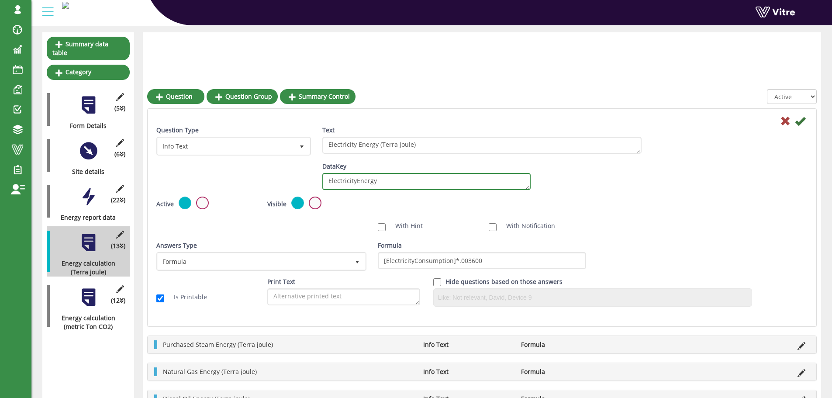
scroll to position [175, 0]
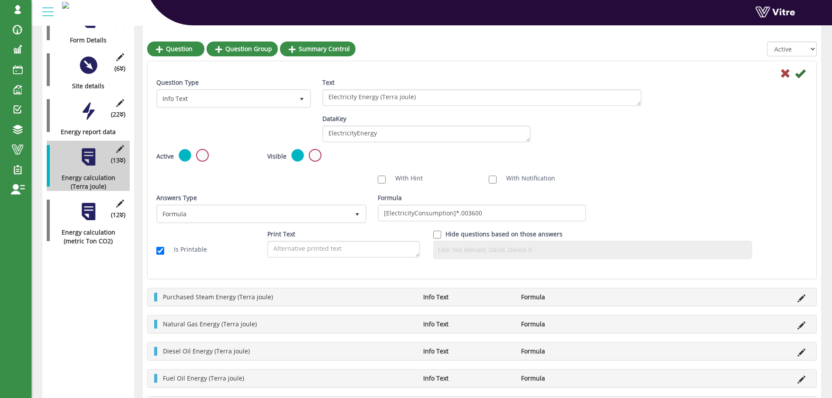
click at [797, 298] on icon at bounding box center [801, 298] width 8 height 8
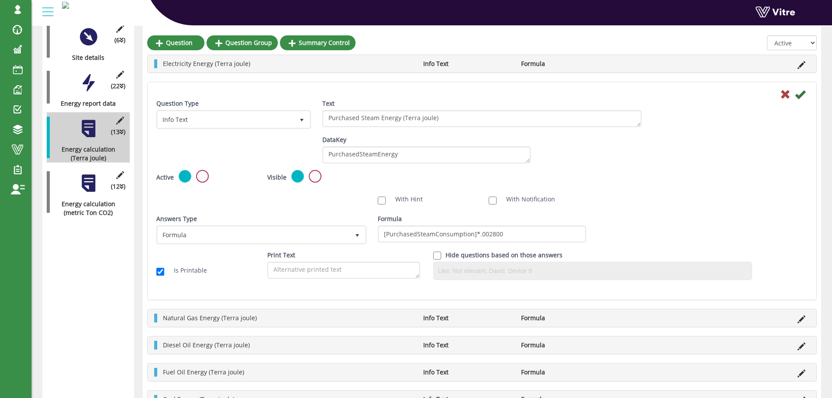
scroll to position [218, 0]
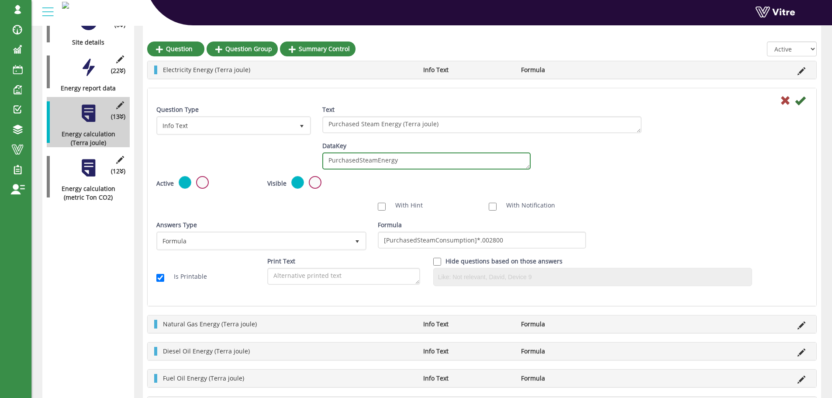
click at [405, 168] on textarea "PurchasedSteamEnergy" at bounding box center [426, 160] width 208 height 17
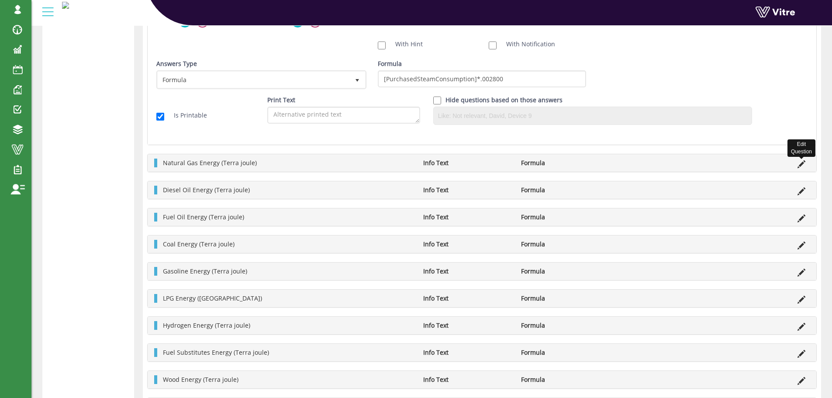
click at [801, 163] on icon at bounding box center [801, 164] width 8 height 8
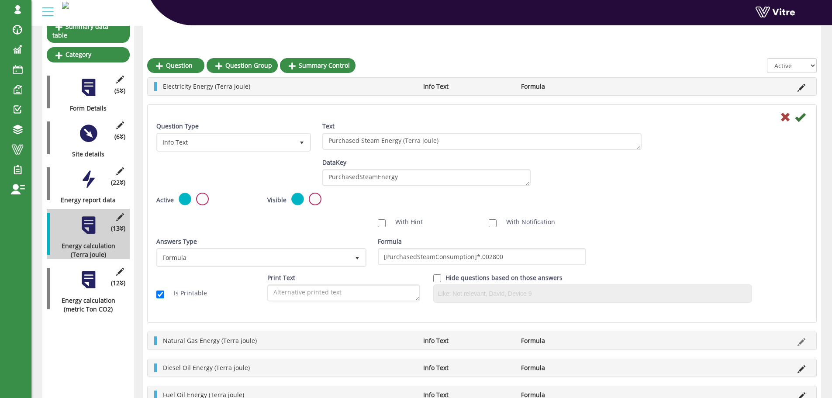
scroll to position [106, 0]
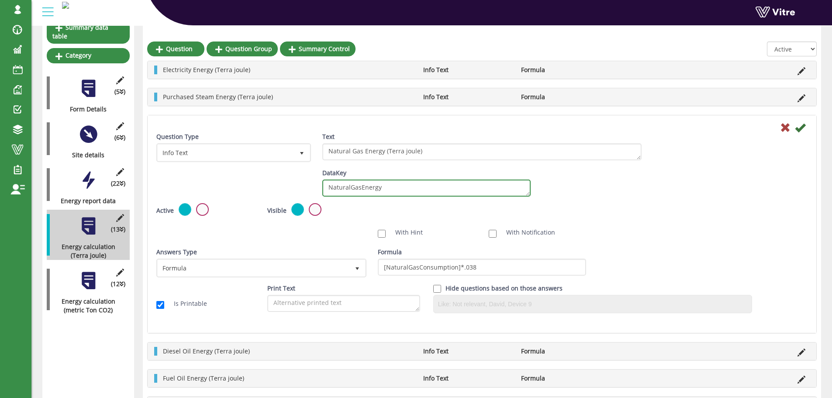
click at [394, 191] on textarea "NaturalGasEnergy" at bounding box center [426, 187] width 208 height 17
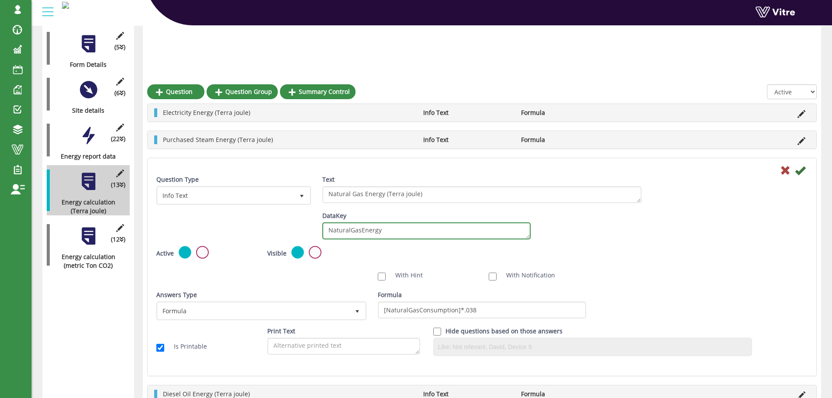
scroll to position [193, 0]
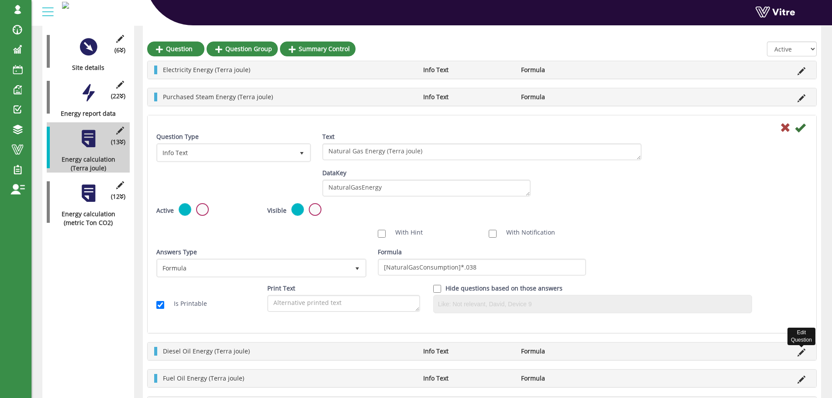
click at [805, 351] on icon at bounding box center [801, 352] width 8 height 8
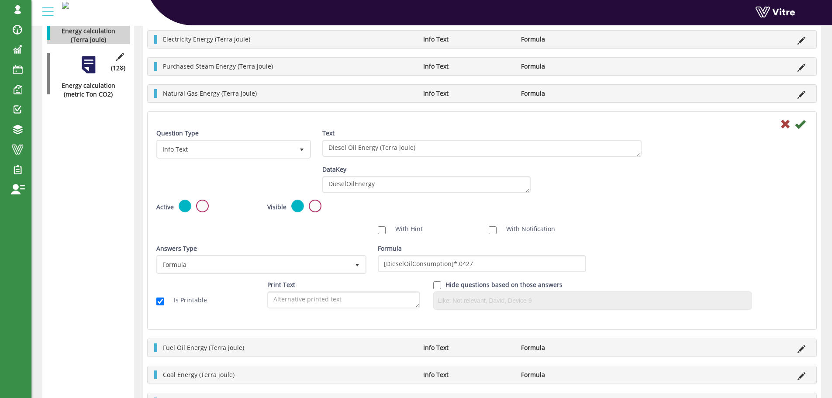
scroll to position [324, 0]
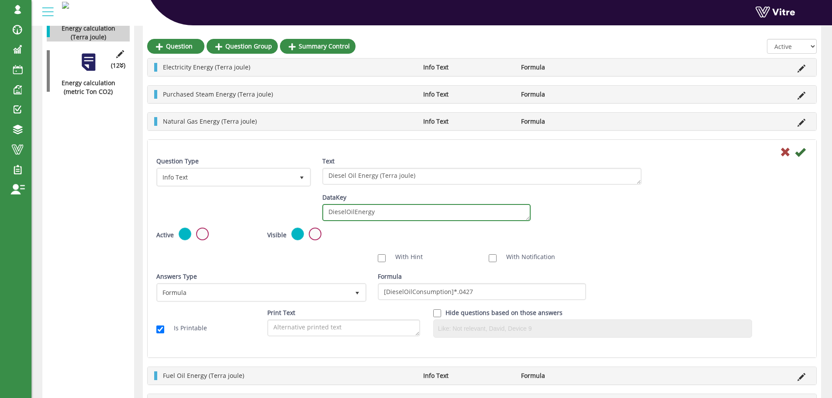
click at [412, 215] on textarea "DieselOilEnergy" at bounding box center [426, 212] width 208 height 17
click at [414, 211] on textarea "DieselOilEnergy" at bounding box center [426, 212] width 208 height 17
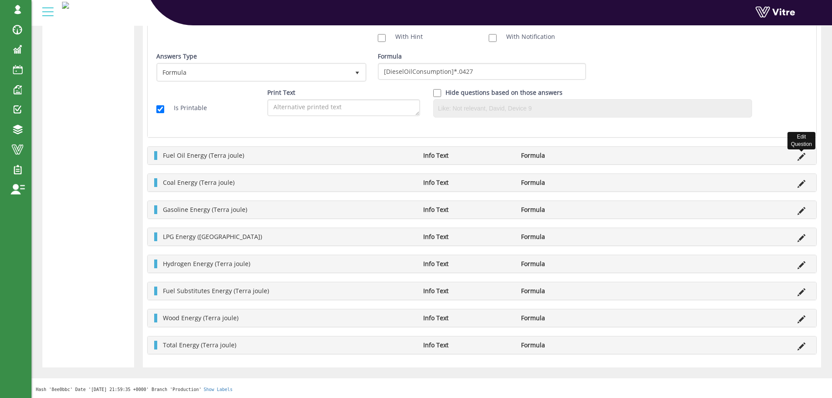
scroll to position [545, 0]
click at [800, 156] on icon at bounding box center [801, 156] width 8 height 8
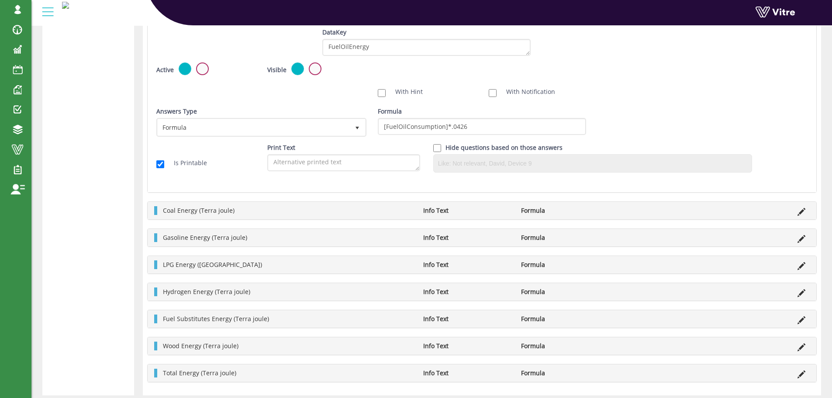
scroll to position [501, 0]
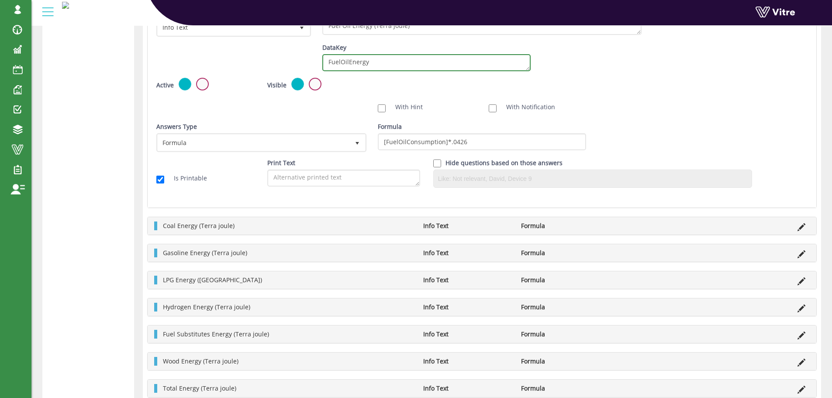
click at [413, 71] on textarea "FuelOilEnergy" at bounding box center [426, 62] width 208 height 17
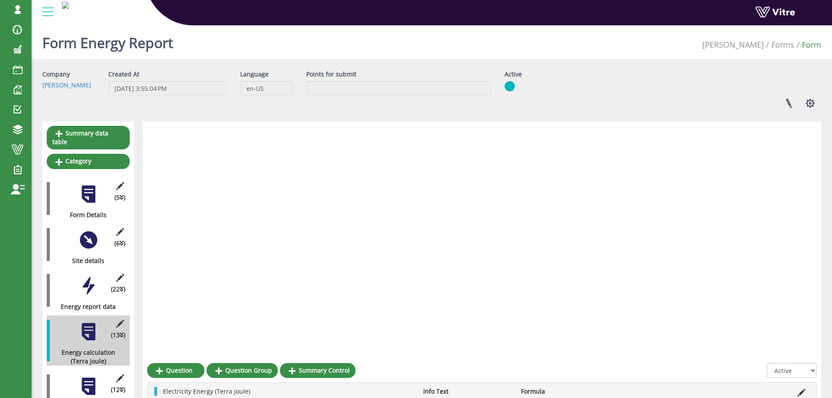
scroll to position [501, 0]
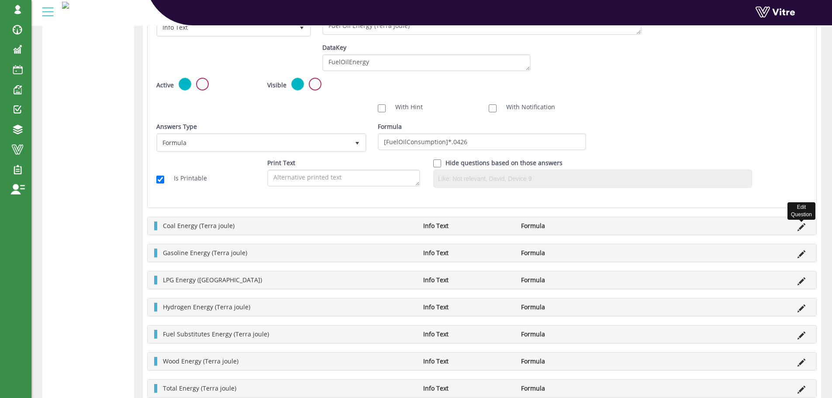
click at [802, 227] on icon at bounding box center [801, 227] width 8 height 8
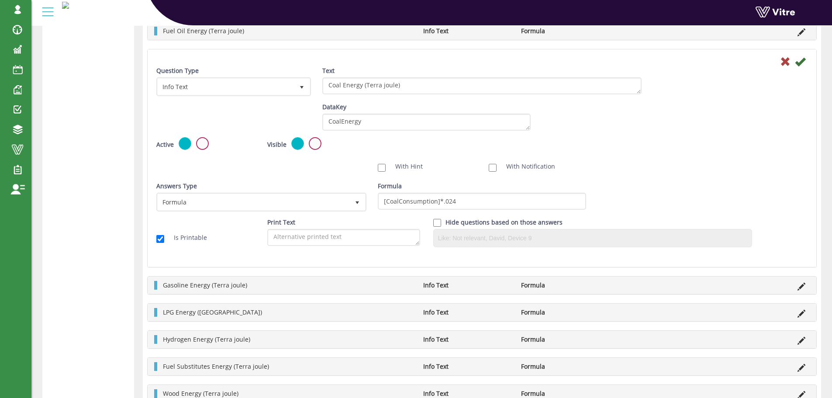
scroll to position [414, 0]
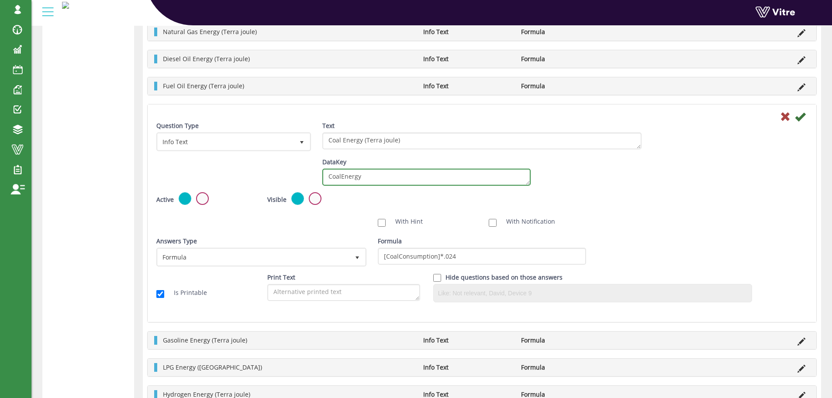
click at [427, 179] on textarea "CoalEnergy" at bounding box center [426, 177] width 208 height 17
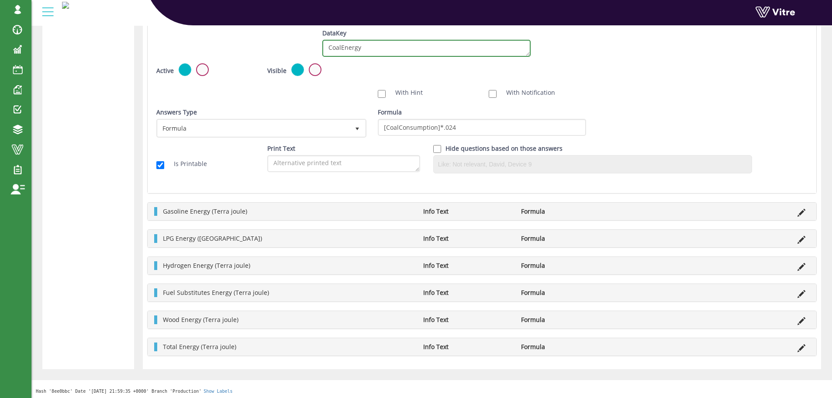
scroll to position [545, 0]
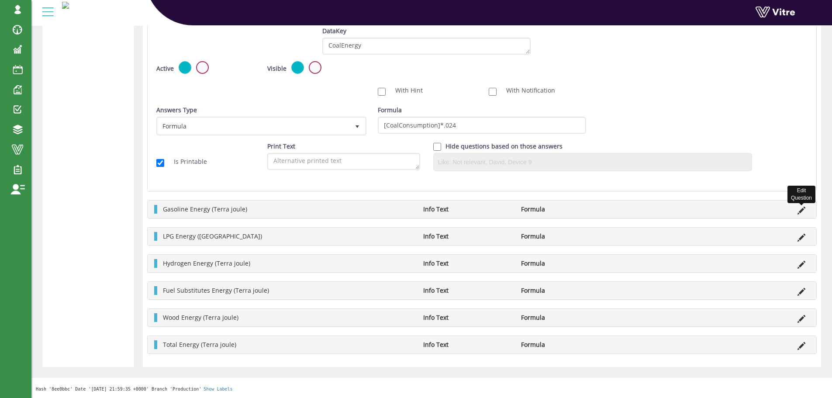
drag, startPoint x: 800, startPoint y: 210, endPoint x: 796, endPoint y: 211, distance: 4.7
click at [800, 209] on icon at bounding box center [801, 211] width 8 height 8
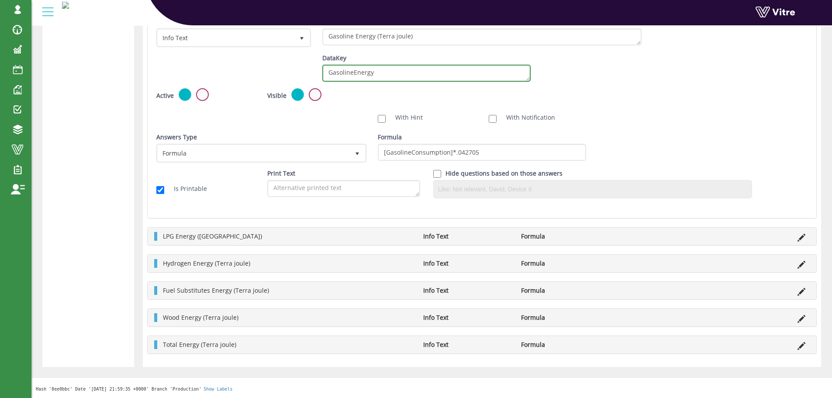
click at [413, 76] on textarea "GasolineEnergy" at bounding box center [426, 73] width 208 height 17
click at [798, 238] on icon at bounding box center [801, 238] width 8 height 8
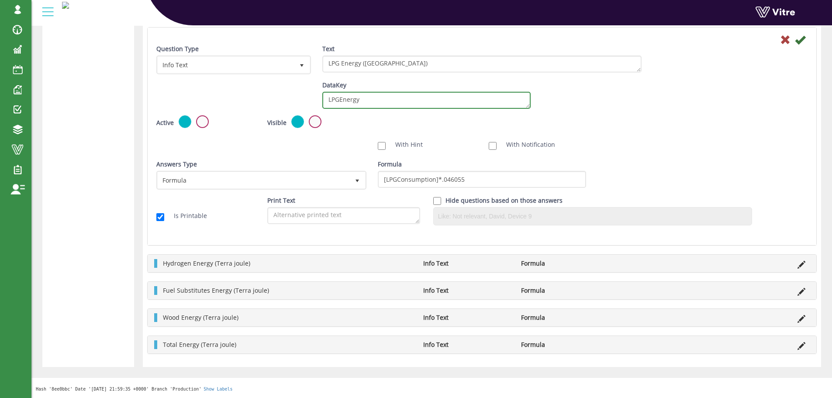
click at [417, 103] on textarea "LPGEnergy" at bounding box center [426, 100] width 208 height 17
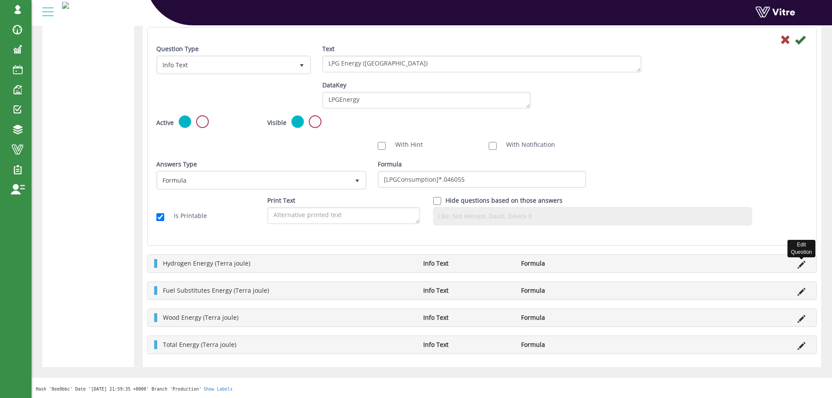
click at [800, 265] on icon at bounding box center [801, 265] width 8 height 8
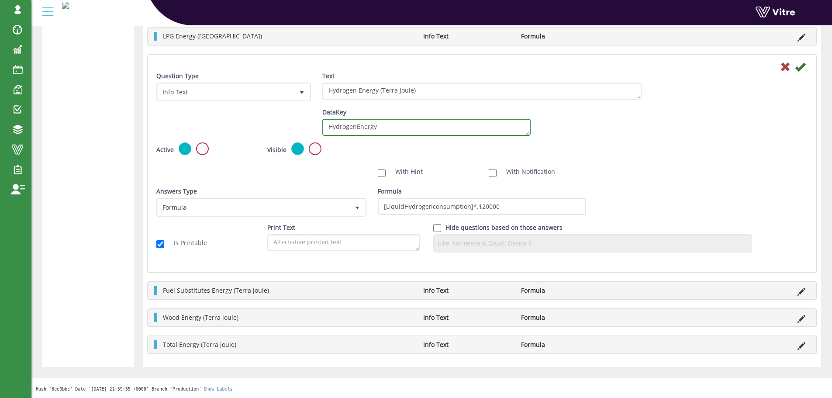
click at [404, 121] on textarea "HydrogenEnergy" at bounding box center [426, 127] width 208 height 17
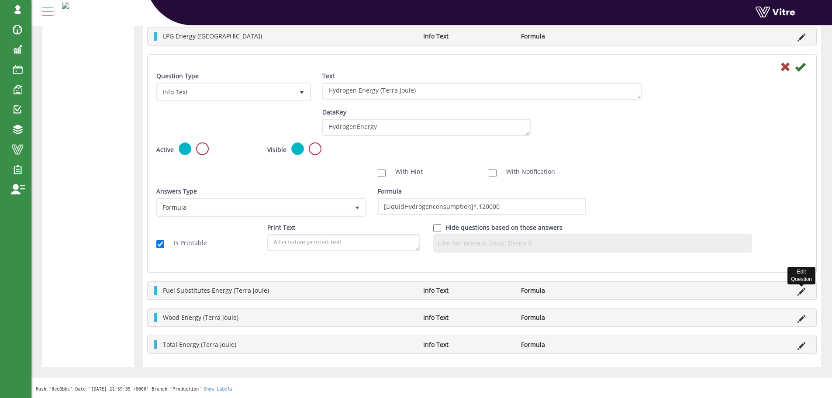
click at [802, 290] on icon at bounding box center [801, 292] width 8 height 8
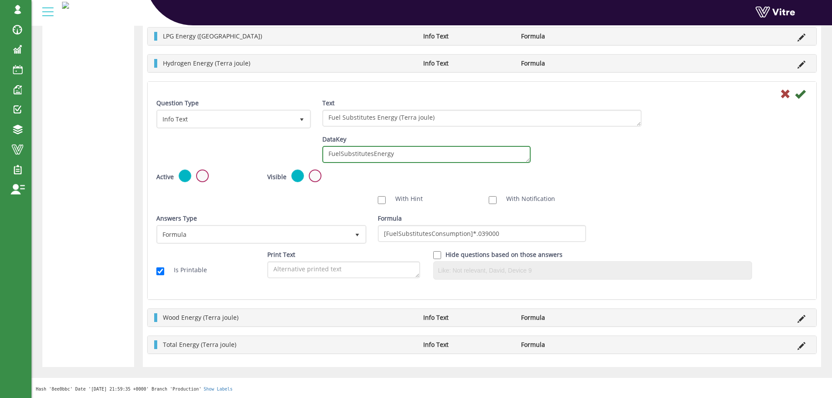
click at [418, 157] on textarea "FuelSubstitutesEnergy" at bounding box center [426, 154] width 208 height 17
click at [803, 320] on icon at bounding box center [801, 319] width 8 height 8
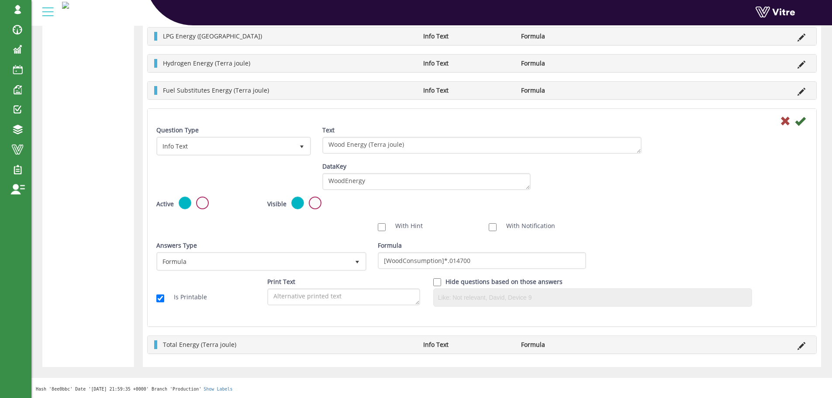
drag, startPoint x: 803, startPoint y: 303, endPoint x: 394, endPoint y: 196, distance: 423.6
click at [394, 196] on div "DataKey WoodEnergy" at bounding box center [426, 179] width 221 height 34
click at [393, 190] on textarea "WoodEnergy" at bounding box center [426, 181] width 208 height 17
click at [803, 343] on icon at bounding box center [801, 346] width 8 height 8
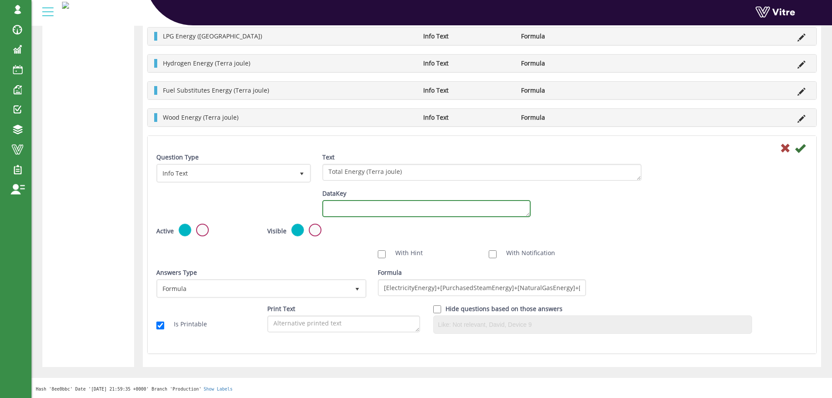
click at [400, 209] on textarea "DataKey" at bounding box center [426, 208] width 208 height 17
paste textarea "Total_Energy_Terra_Joule"
type textarea "Total_Energy_Terra_Joule"
click at [803, 147] on icon at bounding box center [800, 148] width 10 height 10
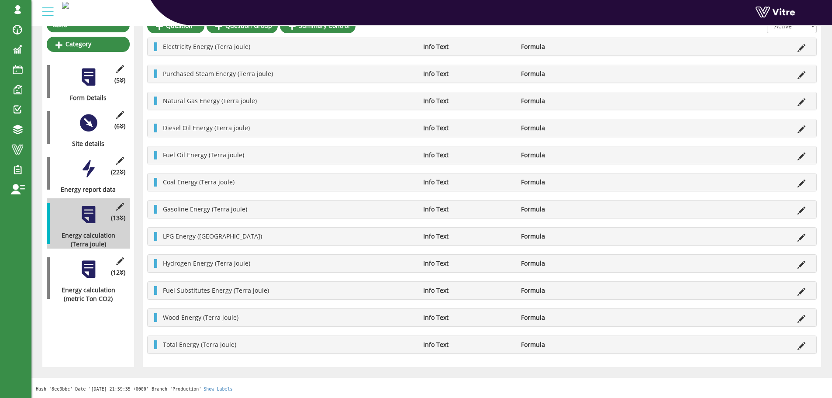
scroll to position [0, 0]
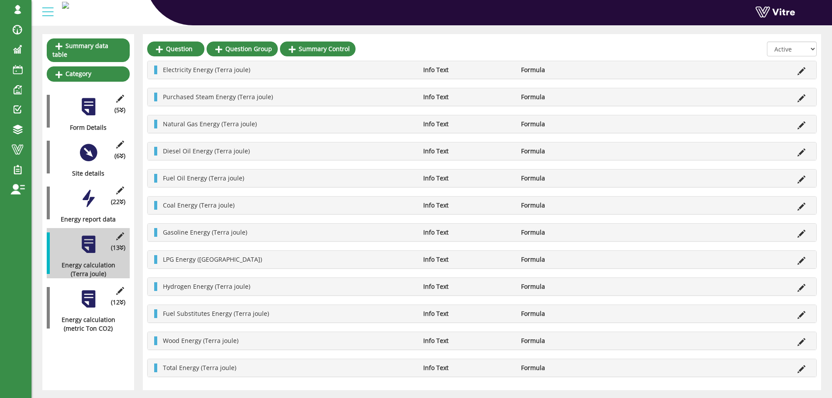
click at [89, 291] on div at bounding box center [89, 299] width 20 height 20
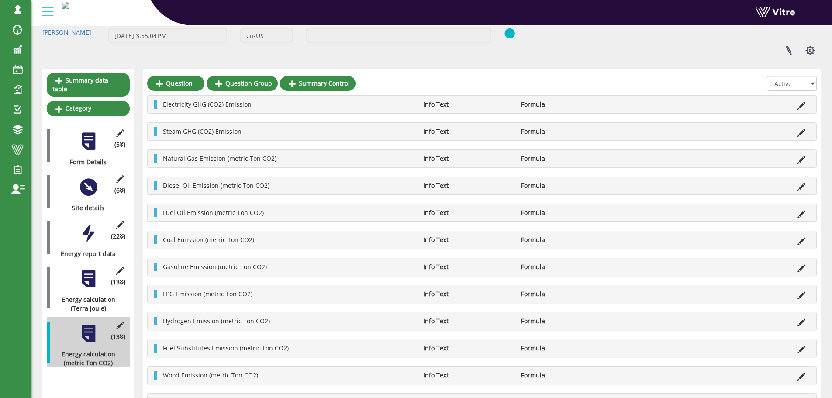
scroll to position [87, 0]
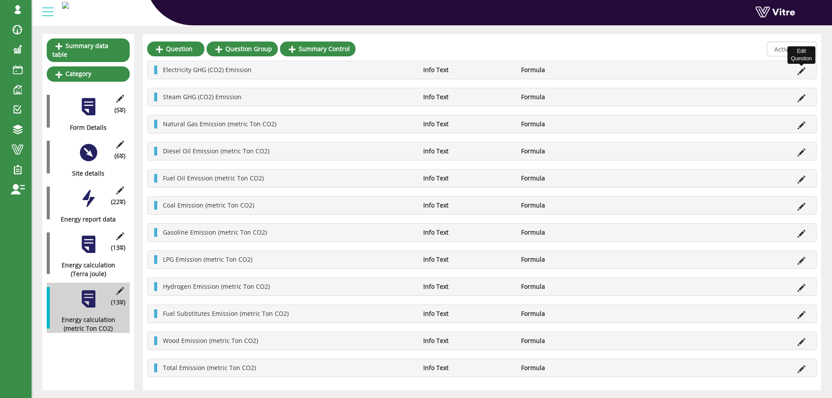
click at [799, 70] on icon at bounding box center [801, 71] width 8 height 8
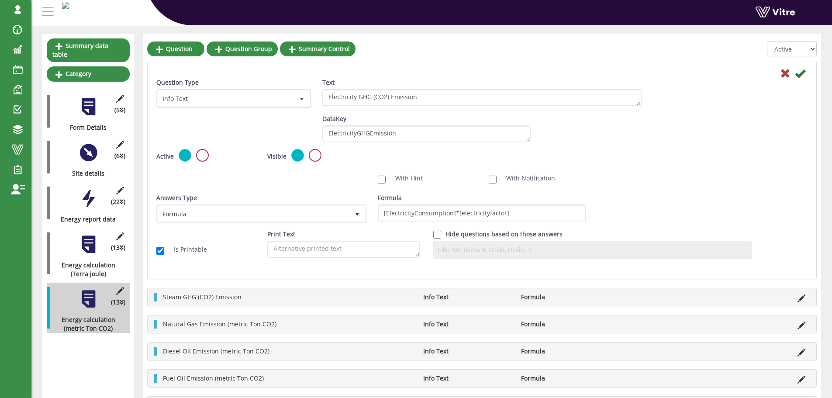
click at [779, 73] on div at bounding box center [482, 73] width 664 height 10
click at [782, 73] on icon at bounding box center [785, 73] width 10 height 10
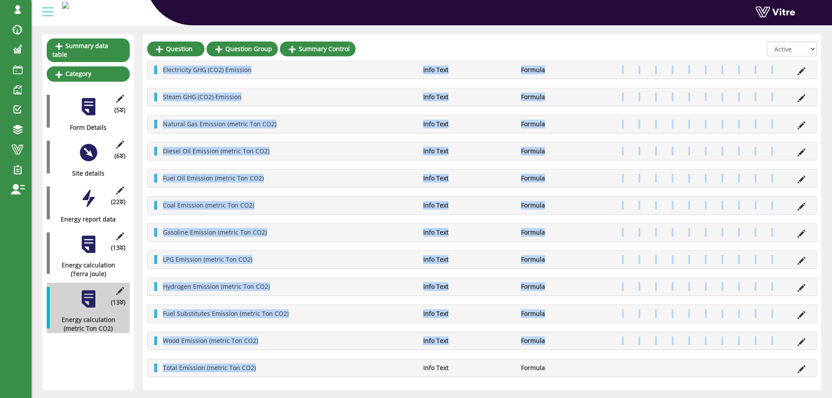
drag, startPoint x: 157, startPoint y: 66, endPoint x: 274, endPoint y: 376, distance: 331.2
click at [274, 376] on div "Values in Metric Ton Info Text Default Electricity GHG (CO2) Emission Info Text…" at bounding box center [481, 219] width 669 height 316
copy div "Electricity GHG (CO2) Emission Info Text Formula Steam GHG (CO2) Emission Info …"
click at [423, 113] on div "Values in Metric Ton Info Text Default Electricity GHG (CO2) Emission Info Text…" at bounding box center [481, 219] width 669 height 316
click at [788, 71] on ul "Electricity GHG (CO2) Emission Info Text Formula" at bounding box center [484, 70] width 651 height 9
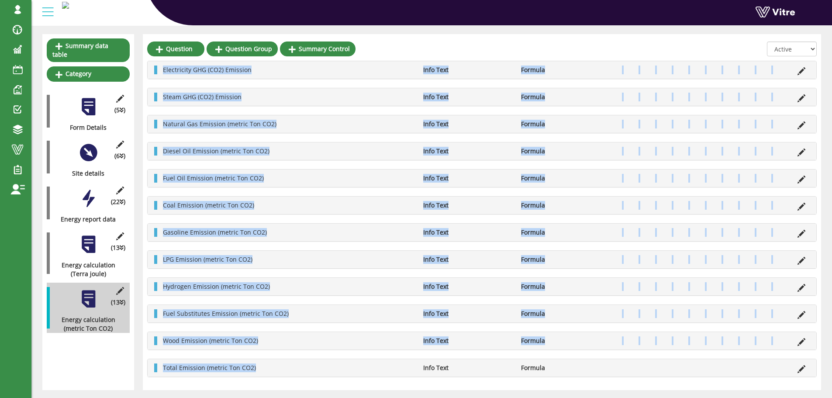
click at [797, 69] on icon at bounding box center [801, 71] width 8 height 8
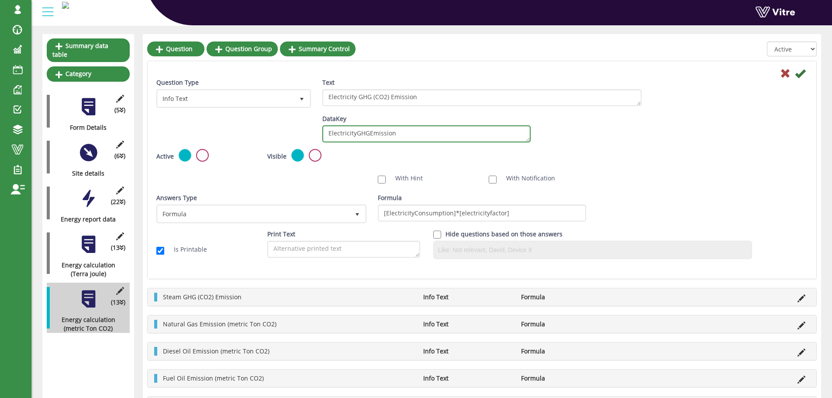
click at [411, 134] on textarea "ElectricityGHGEmission" at bounding box center [426, 133] width 208 height 17
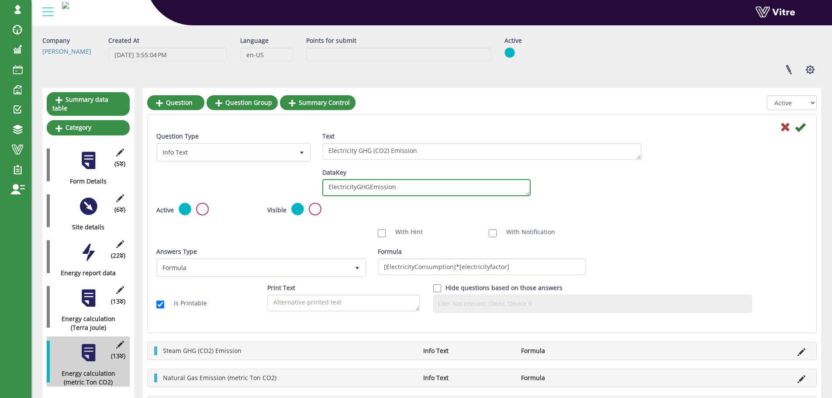
scroll to position [0, 0]
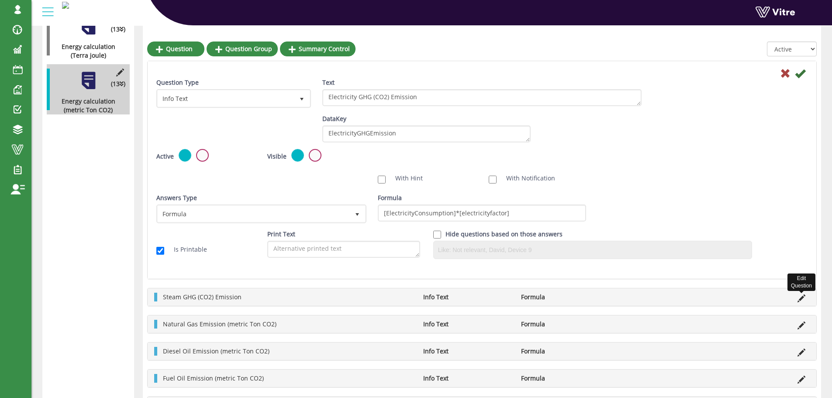
click at [803, 296] on icon at bounding box center [801, 298] width 8 height 8
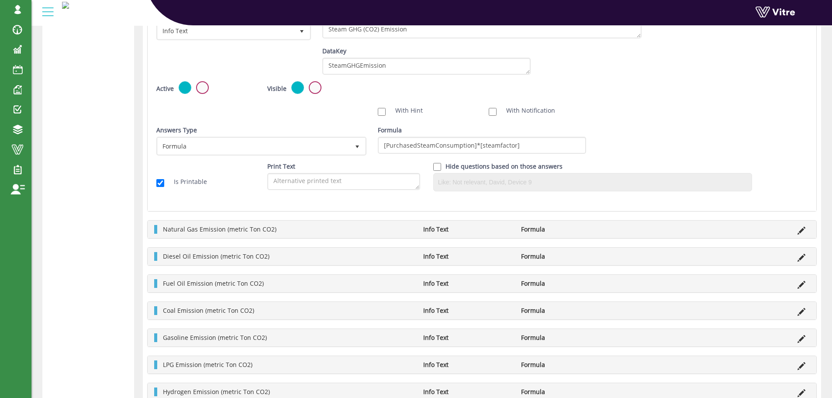
scroll to position [393, 0]
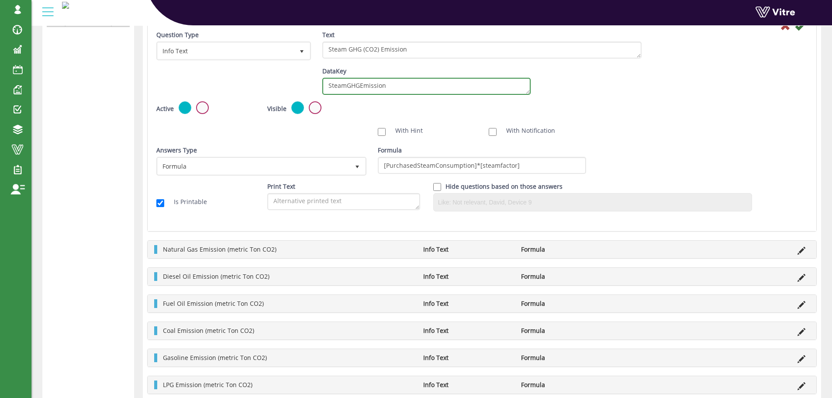
click at [408, 91] on textarea "SteamGHGEmission" at bounding box center [426, 86] width 208 height 17
click at [796, 248] on li at bounding box center [801, 249] width 17 height 9
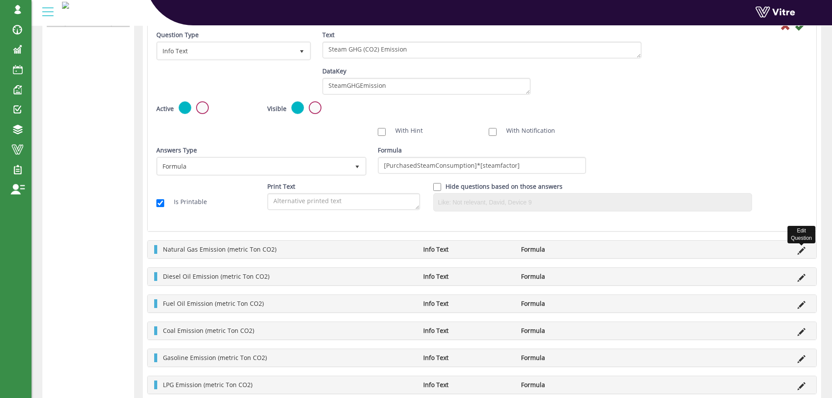
click at [800, 249] on icon at bounding box center [801, 251] width 8 height 8
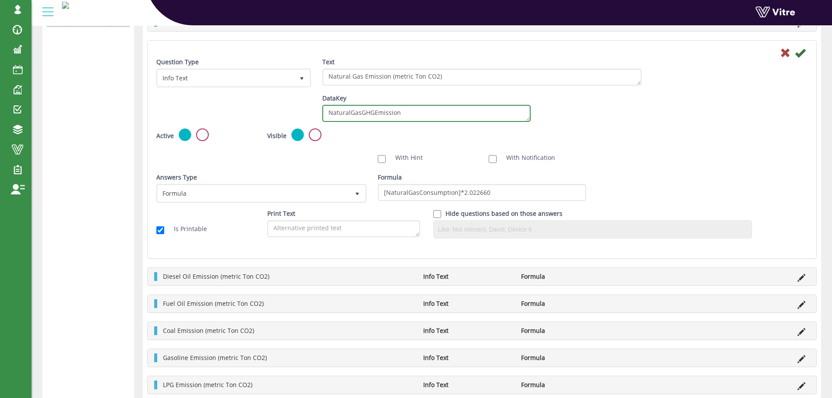
click at [396, 113] on textarea "NaturalGasGHGEmission" at bounding box center [426, 113] width 208 height 17
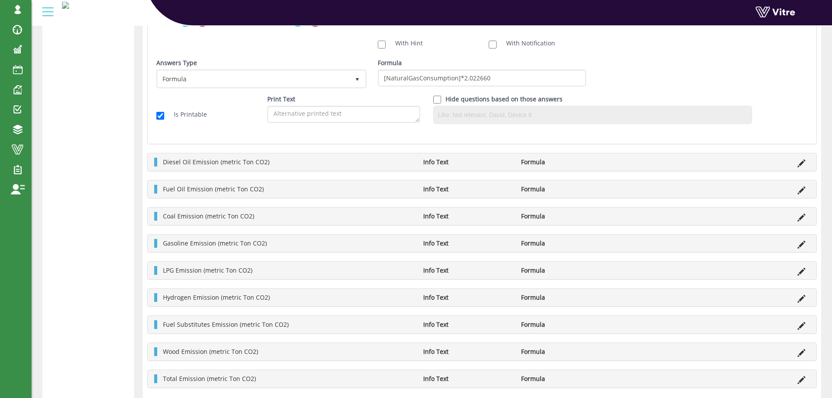
scroll to position [524, 0]
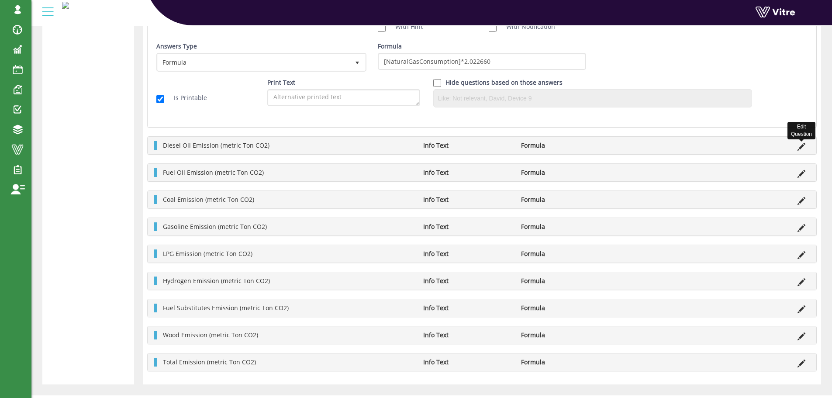
click at [801, 149] on icon at bounding box center [801, 147] width 8 height 8
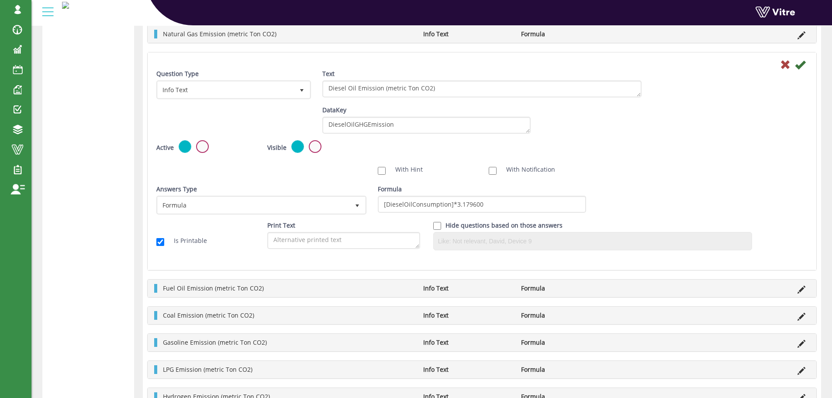
scroll to position [349, 0]
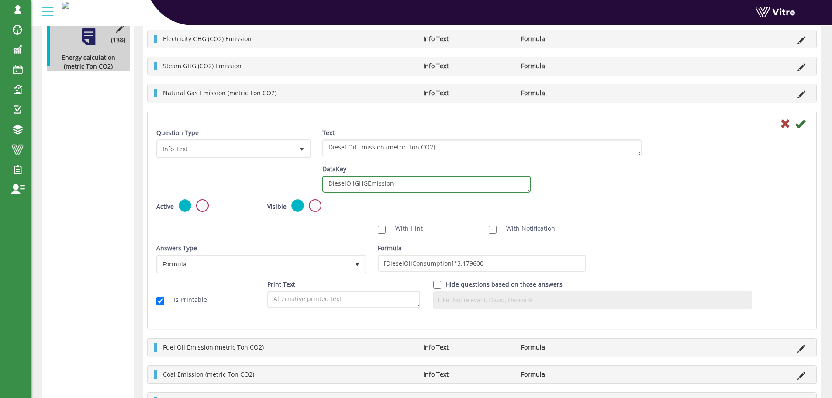
click at [396, 188] on textarea "DieselOilGHGEmission" at bounding box center [426, 184] width 208 height 17
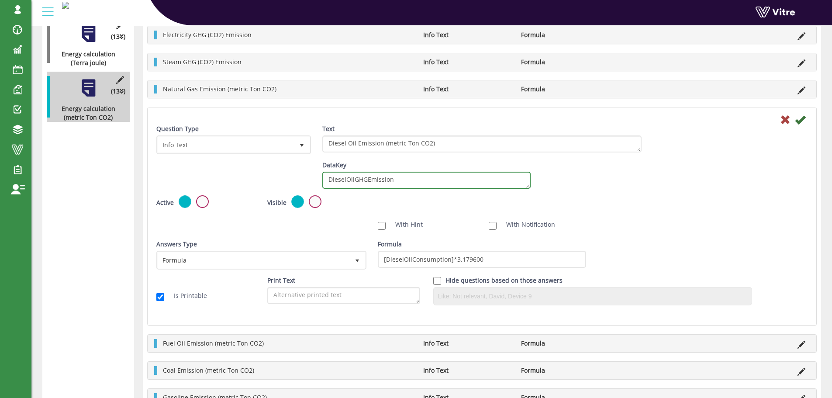
scroll to position [262, 0]
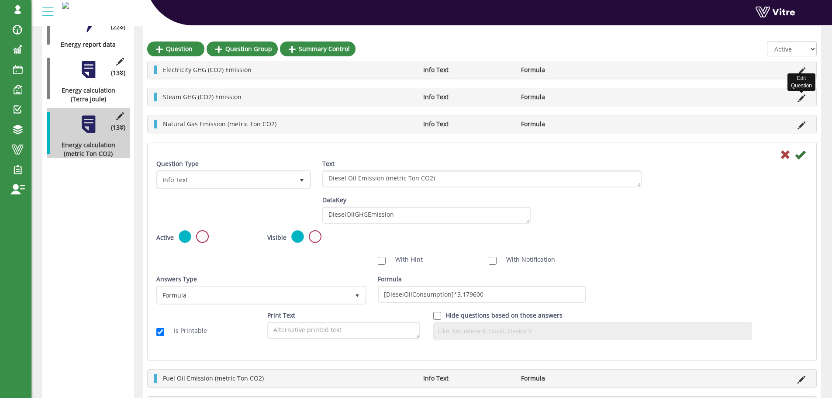
click at [799, 97] on icon at bounding box center [801, 98] width 8 height 8
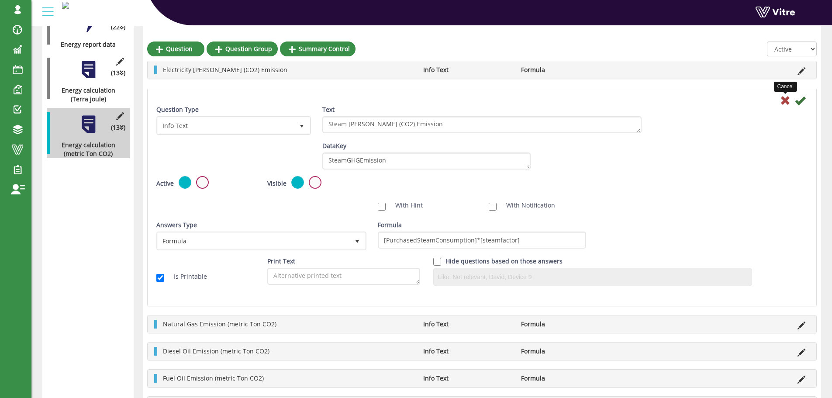
click at [784, 100] on icon at bounding box center [785, 100] width 10 height 10
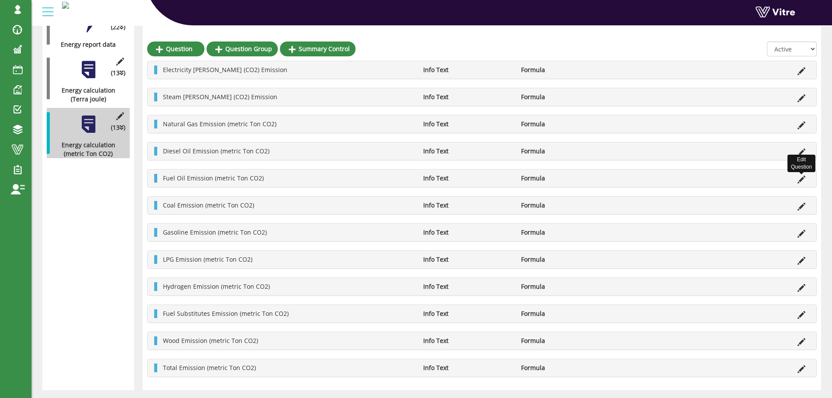
click at [800, 179] on icon at bounding box center [801, 180] width 8 height 8
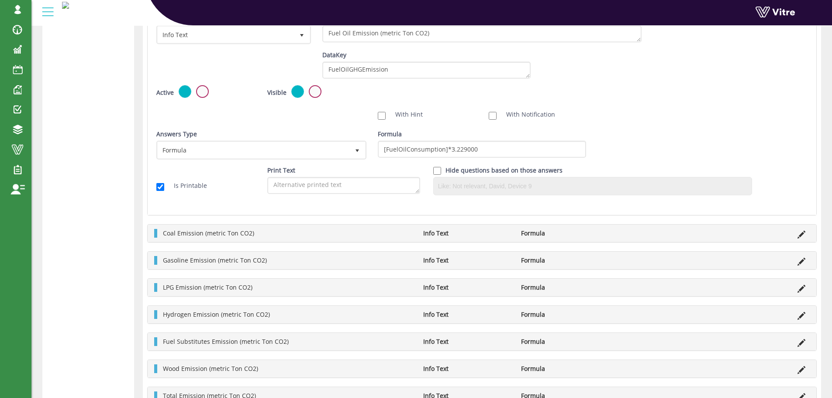
scroll to position [412, 0]
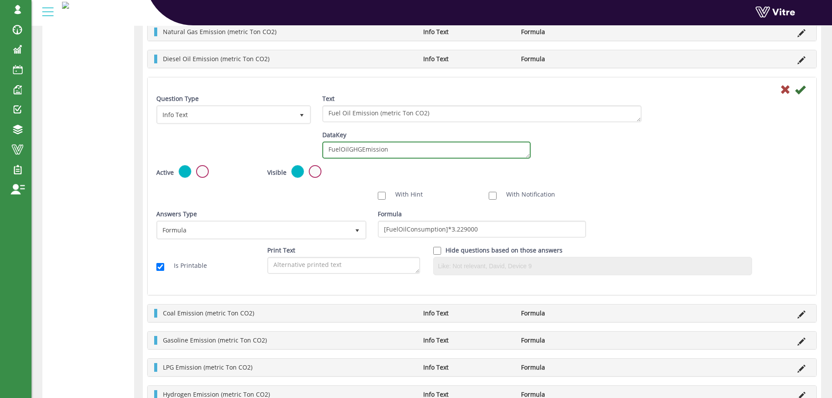
click at [442, 150] on textarea "FuelOilGHGEmission" at bounding box center [426, 149] width 208 height 17
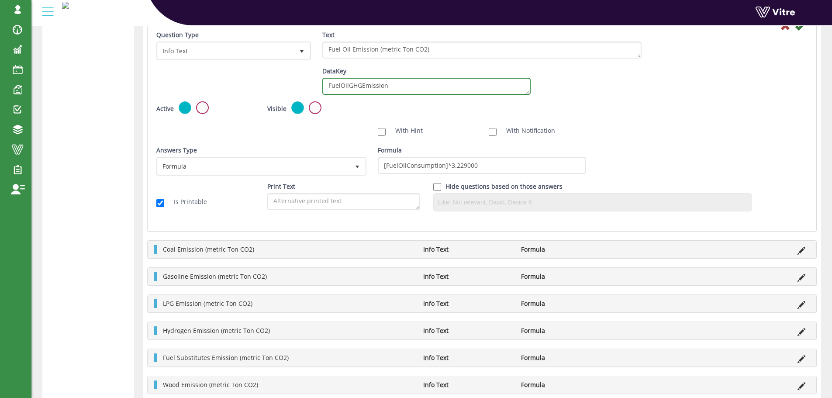
scroll to position [543, 0]
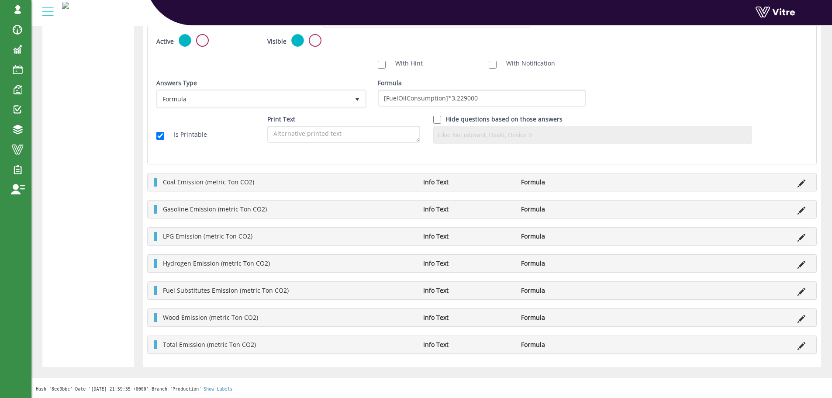
click at [797, 183] on li at bounding box center [801, 182] width 17 height 9
click at [800, 183] on icon at bounding box center [801, 183] width 8 height 8
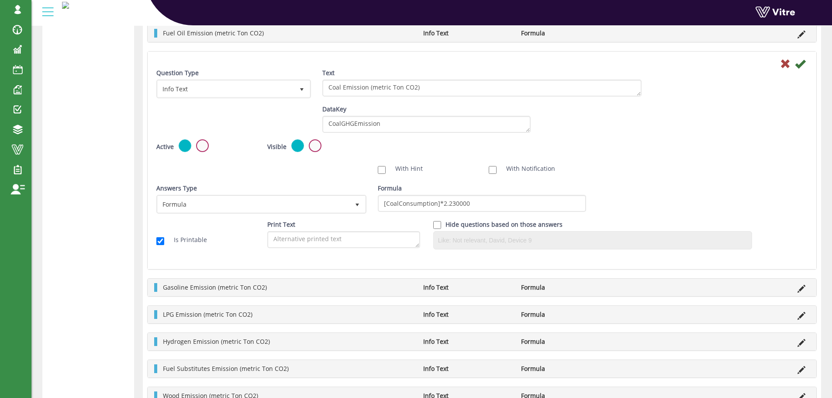
scroll to position [456, 0]
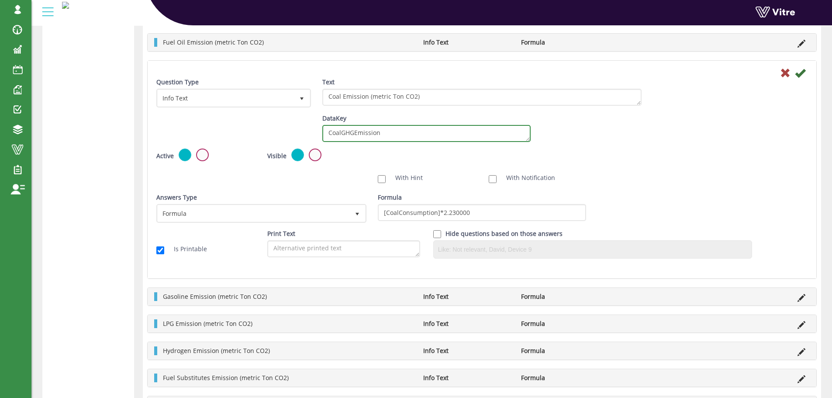
click at [386, 136] on textarea "CoalGHGEmission" at bounding box center [426, 133] width 208 height 17
click at [387, 134] on textarea "CoalGHGEmission" at bounding box center [426, 133] width 208 height 17
click at [355, 136] on textarea "CoalGHGEmission" at bounding box center [426, 133] width 208 height 17
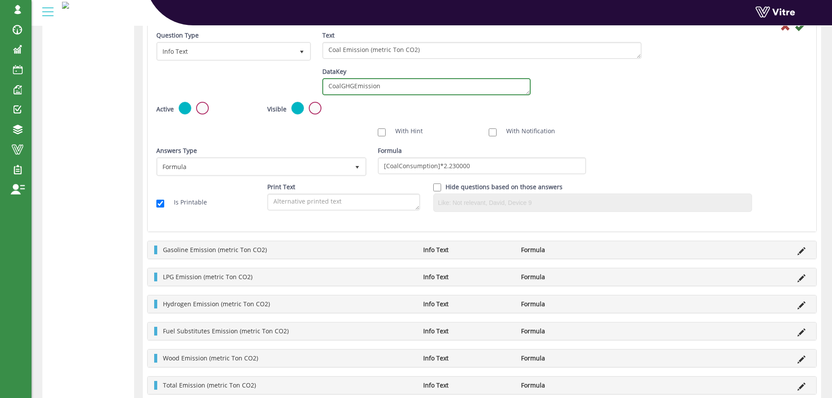
scroll to position [543, 0]
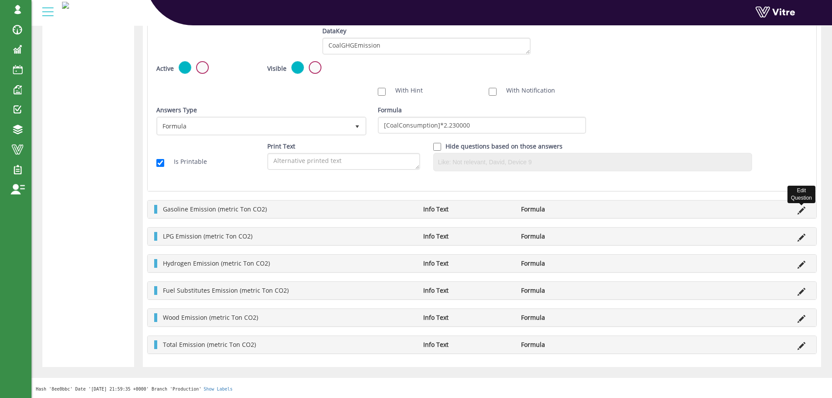
click at [801, 213] on icon at bounding box center [801, 211] width 8 height 8
click at [776, 216] on div "Gasoline Emission (metric Ton CO2) Info Text Formula" at bounding box center [482, 208] width 669 height 17
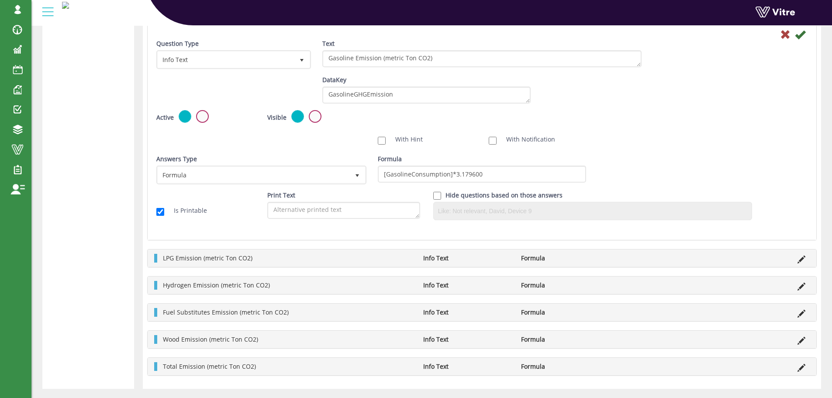
scroll to position [500, 0]
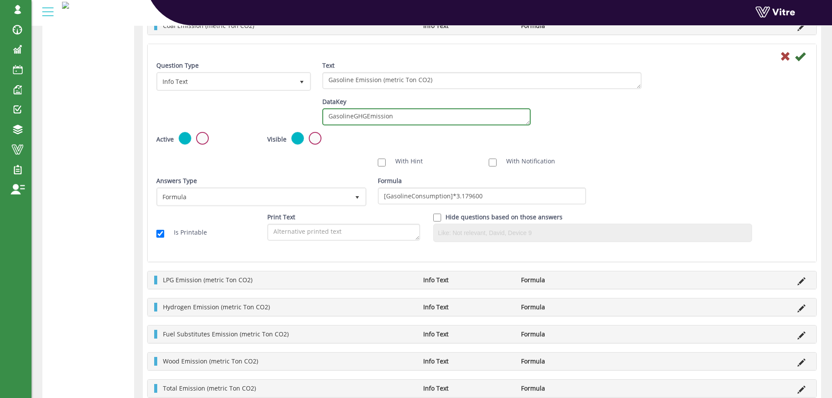
click at [393, 116] on textarea "GasolineGHGEmission" at bounding box center [426, 116] width 208 height 17
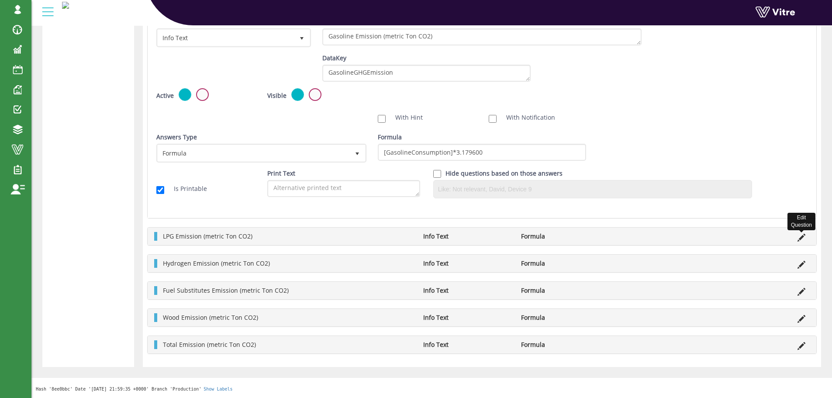
click at [802, 240] on icon at bounding box center [801, 238] width 8 height 8
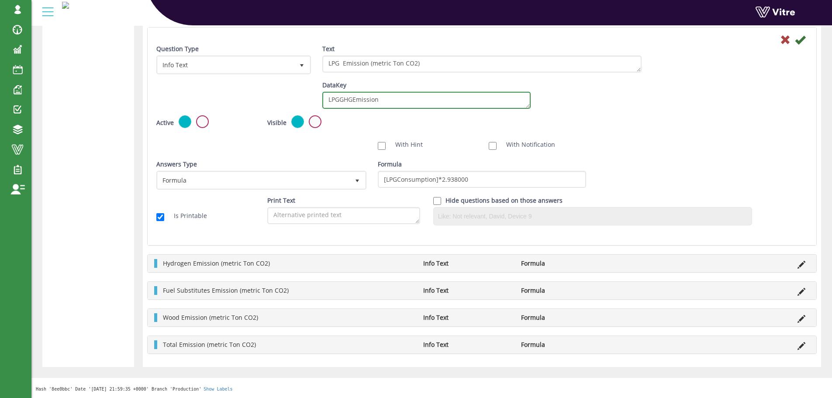
click at [398, 103] on textarea "LPGGHGEmission" at bounding box center [426, 100] width 208 height 17
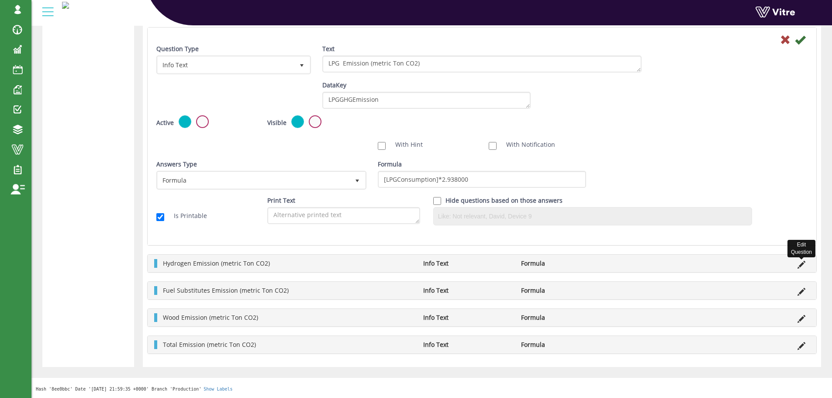
click at [799, 265] on icon at bounding box center [801, 265] width 8 height 8
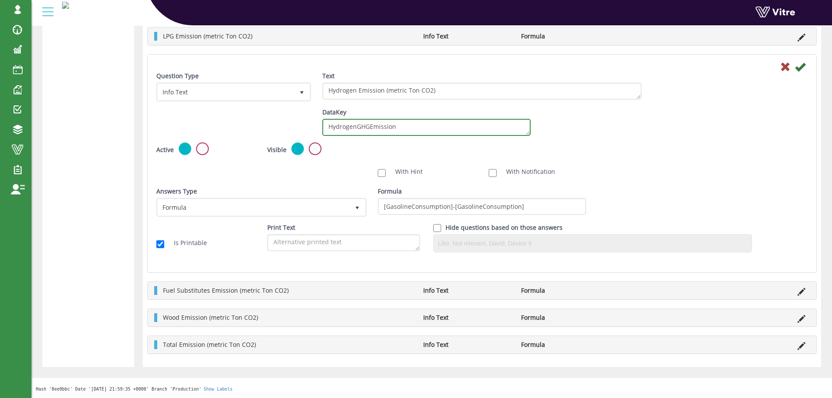
click at [401, 132] on textarea "HydrogenGHGEmission" at bounding box center [426, 127] width 208 height 17
click at [401, 131] on textarea "HydrogenGHGEmission" at bounding box center [426, 127] width 208 height 17
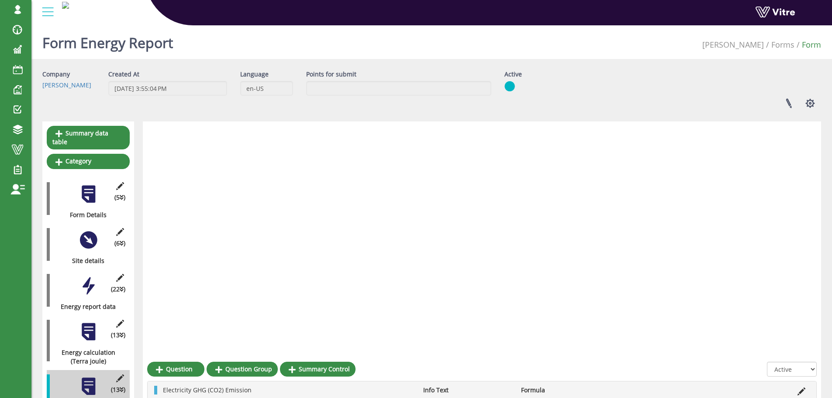
scroll to position [543, 0]
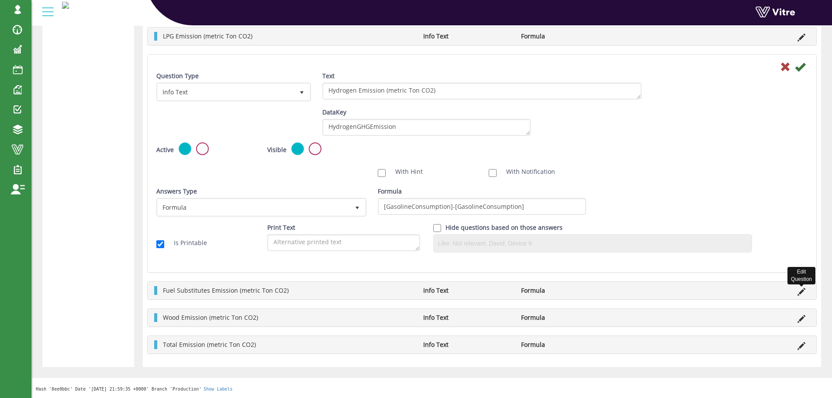
click at [802, 294] on icon at bounding box center [801, 292] width 8 height 8
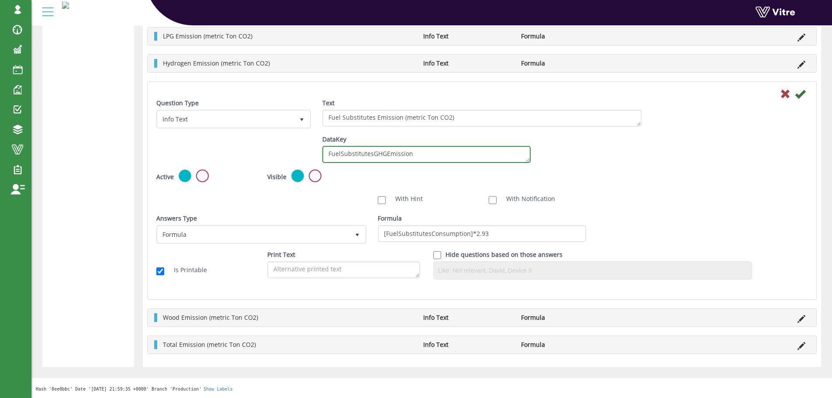
click at [370, 146] on textarea "FuelSubstitutesGHGEmission" at bounding box center [426, 154] width 208 height 17
click at [799, 317] on icon at bounding box center [801, 319] width 8 height 8
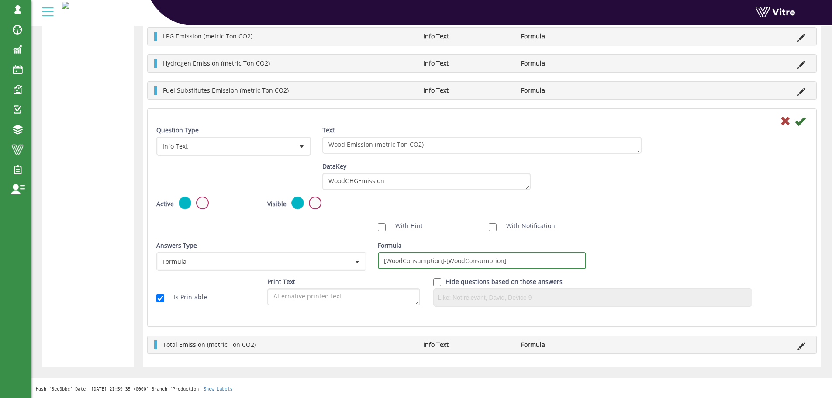
click at [523, 263] on input "[WoodConsumption]-[WoodConsumption]" at bounding box center [482, 260] width 208 height 17
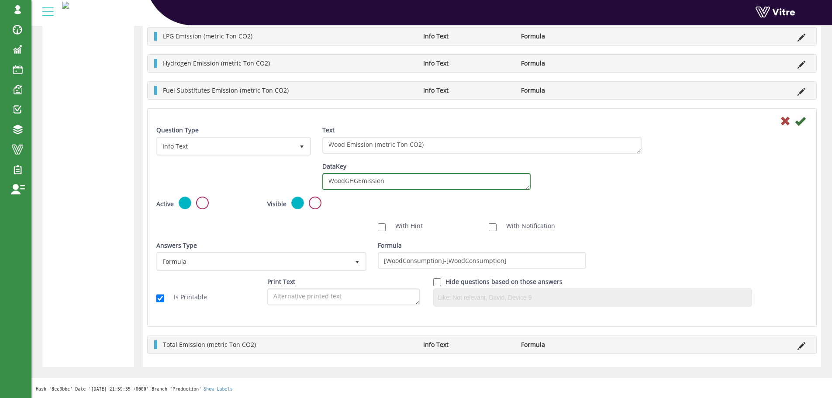
click at [403, 179] on textarea "WoodGHGEmission" at bounding box center [426, 181] width 208 height 17
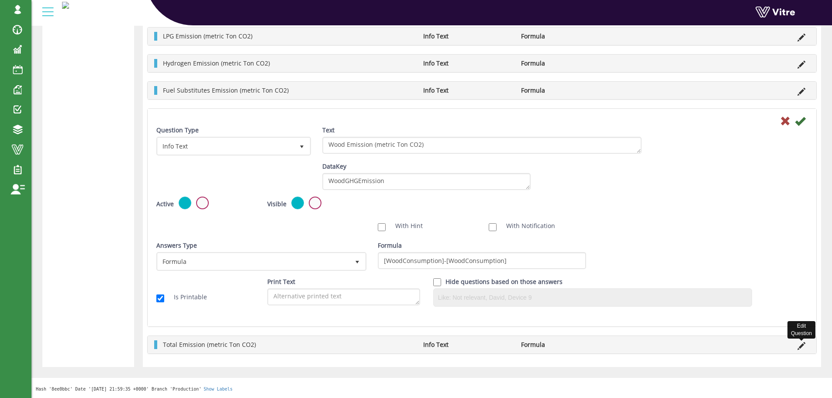
click at [802, 344] on icon at bounding box center [801, 346] width 8 height 8
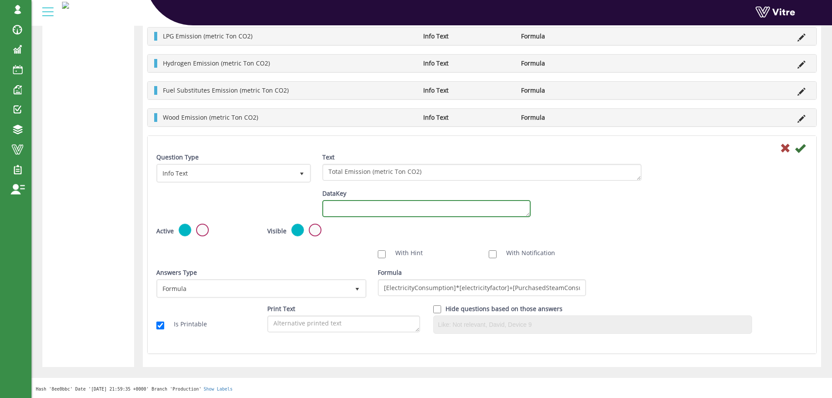
click at [381, 206] on textarea "DataKey" at bounding box center [426, 208] width 208 height 17
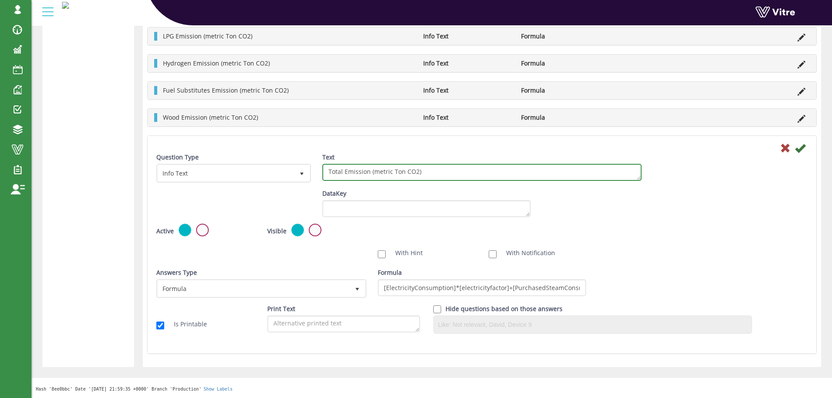
click at [370, 173] on textarea "Total Emission (metric Ton CO2)" at bounding box center [481, 172] width 319 height 17
click at [376, 173] on textarea "Total Emission (metric Ton CO2)" at bounding box center [481, 172] width 319 height 17
drag, startPoint x: 369, startPoint y: 172, endPoint x: 314, endPoint y: 176, distance: 55.2
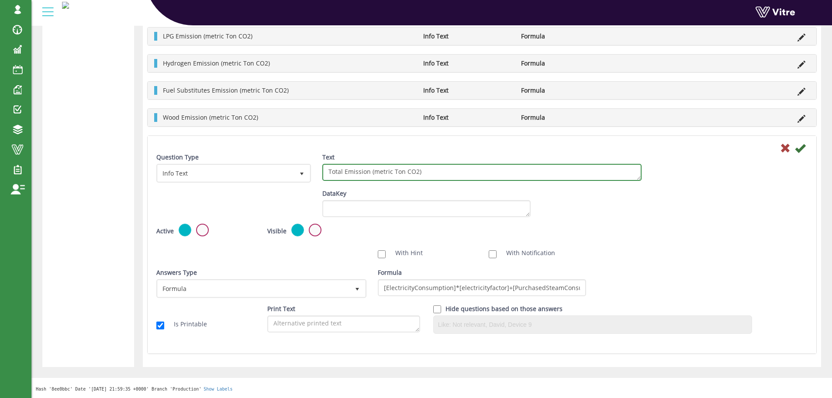
click at [314, 176] on div "Question Type Info Text 24 Text Total Emission (metric Ton CO2)" at bounding box center [482, 171] width 664 height 36
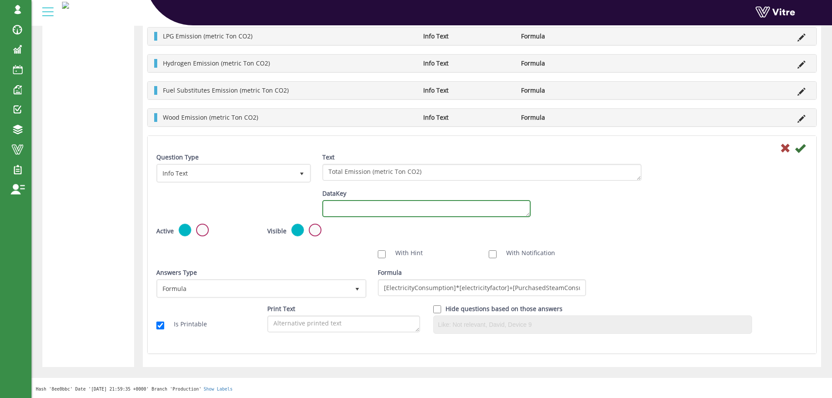
click at [340, 214] on textarea "DataKey" at bounding box center [426, 208] width 208 height 17
paste textarea "Total Emission"
click at [400, 211] on textarea "Total_Emission" at bounding box center [426, 208] width 208 height 17
type textarea "Total_Emission_CO2"
click at [801, 147] on icon at bounding box center [800, 148] width 10 height 10
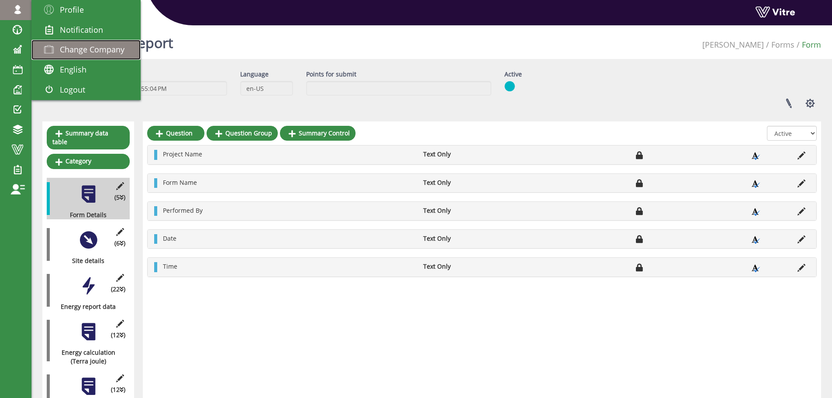
click at [63, 41] on link "Change Company" at bounding box center [85, 50] width 109 height 20
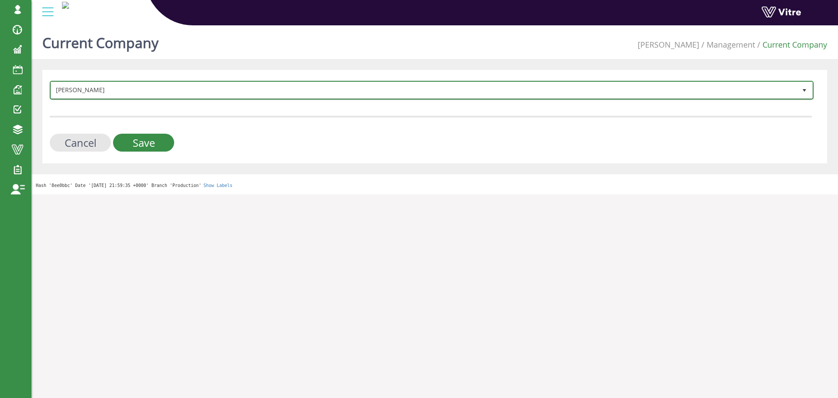
click at [103, 96] on span "[PERSON_NAME]" at bounding box center [424, 90] width 746 height 16
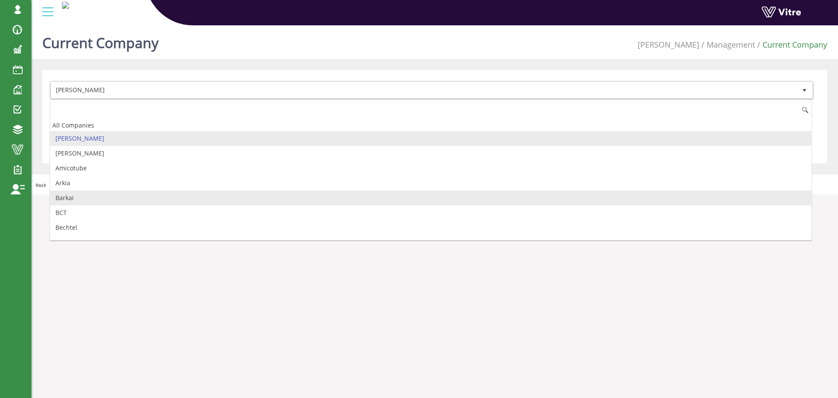
click at [91, 186] on li "Arkia" at bounding box center [431, 183] width 762 height 15
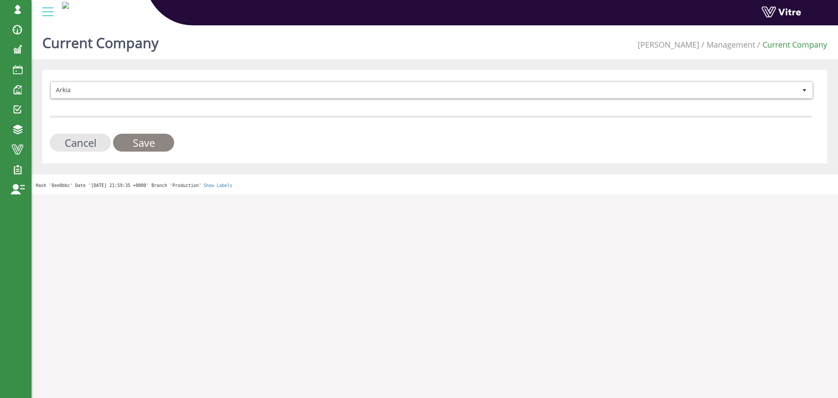
click at [129, 143] on input "Save" at bounding box center [143, 143] width 61 height 18
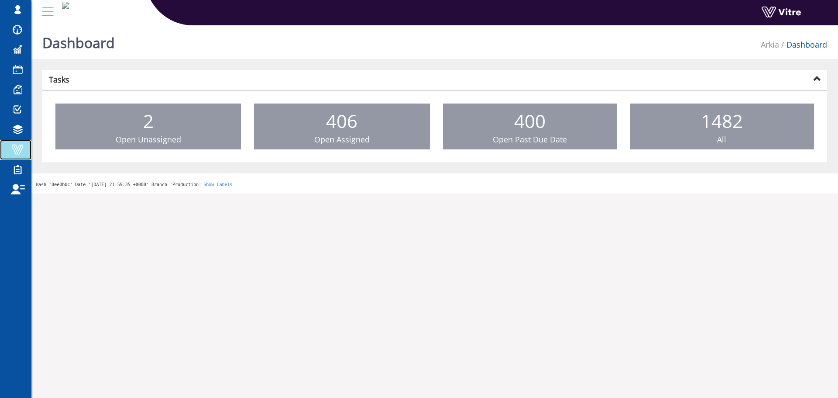
drag, startPoint x: 21, startPoint y: 159, endPoint x: 23, endPoint y: 153, distance: 5.7
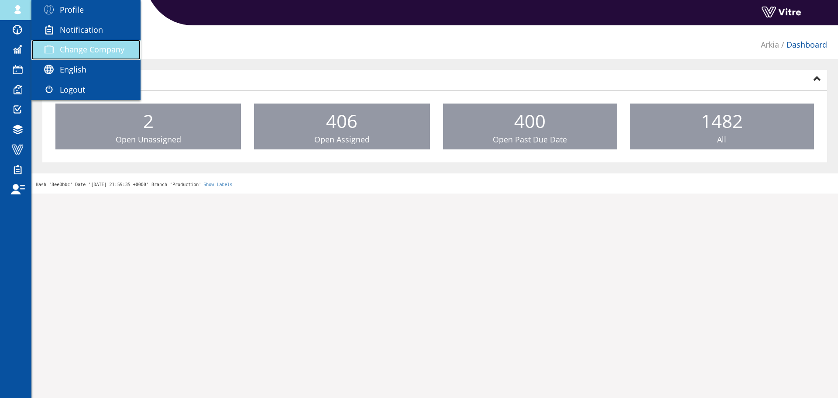
click at [94, 54] on span "Change Company" at bounding box center [92, 49] width 65 height 10
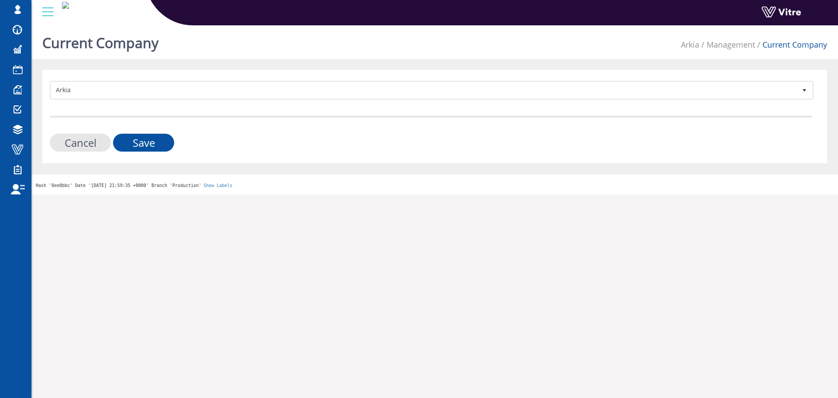
click at [303, 107] on form "Arkia 328 Cancel Save" at bounding box center [431, 116] width 762 height 71
click at [307, 101] on form "Arkia 328 Cancel Save" at bounding box center [431, 116] width 762 height 71
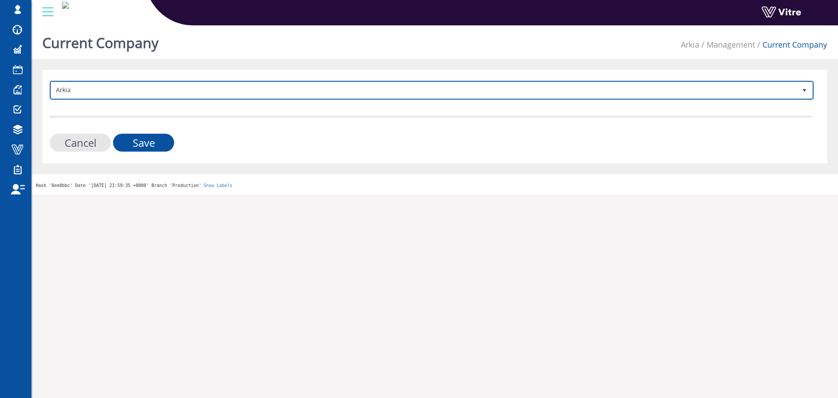
click at [309, 102] on form "Arkia 328 Cancel Save" at bounding box center [431, 116] width 762 height 71
click at [310, 98] on span "Arkia" at bounding box center [432, 90] width 762 height 17
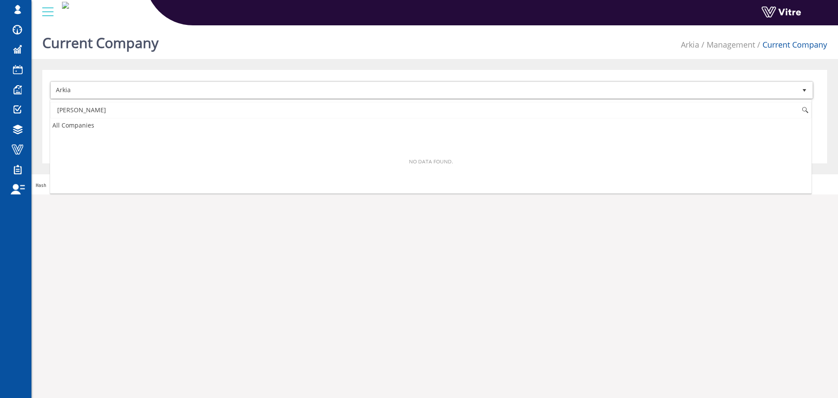
type input "ם"
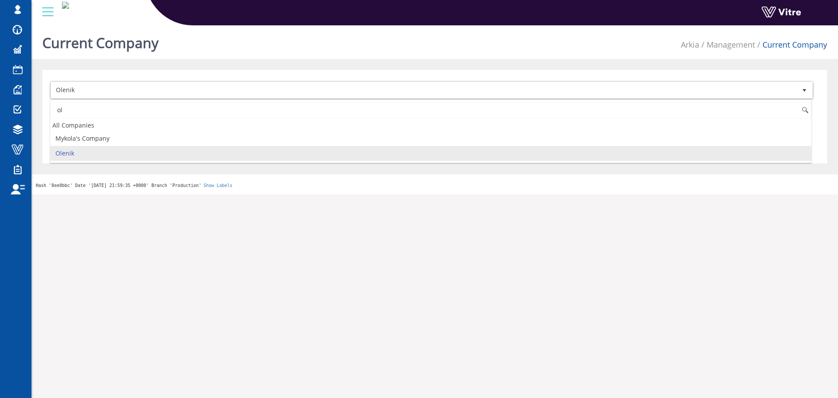
type input "ol"
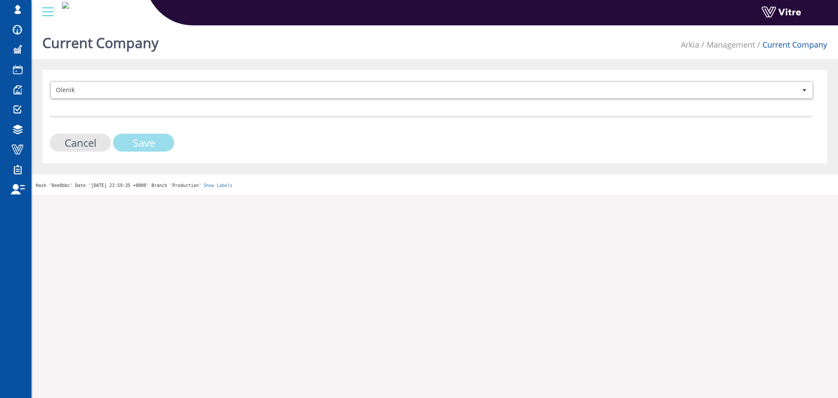
click at [166, 134] on input "Save" at bounding box center [143, 143] width 61 height 18
click at [163, 139] on input "Save" at bounding box center [143, 143] width 61 height 18
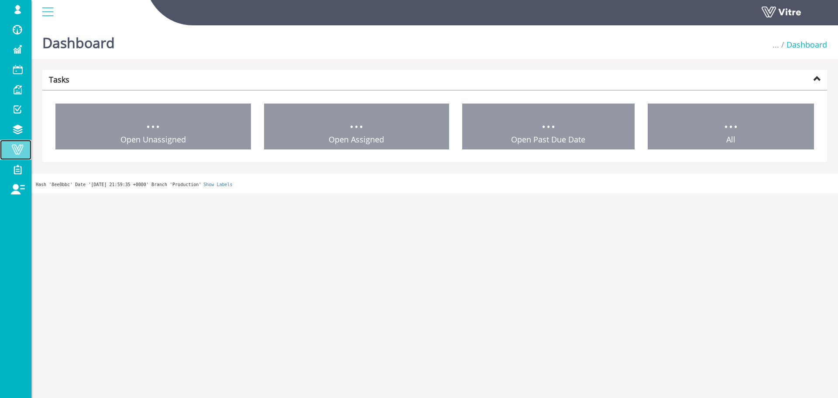
drag, startPoint x: 0, startPoint y: 0, endPoint x: 28, endPoint y: 153, distance: 155.8
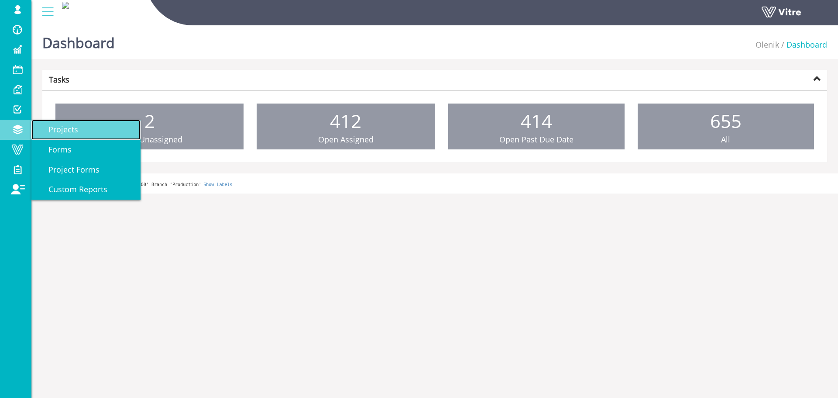
click at [74, 138] on link "Projects" at bounding box center [85, 130] width 109 height 20
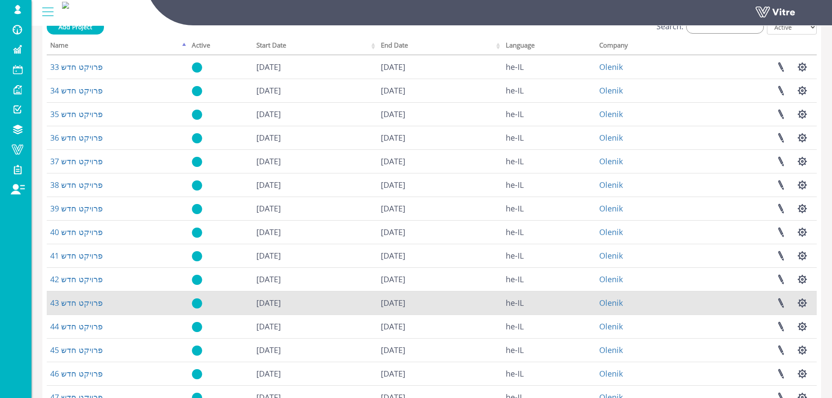
scroll to position [125, 0]
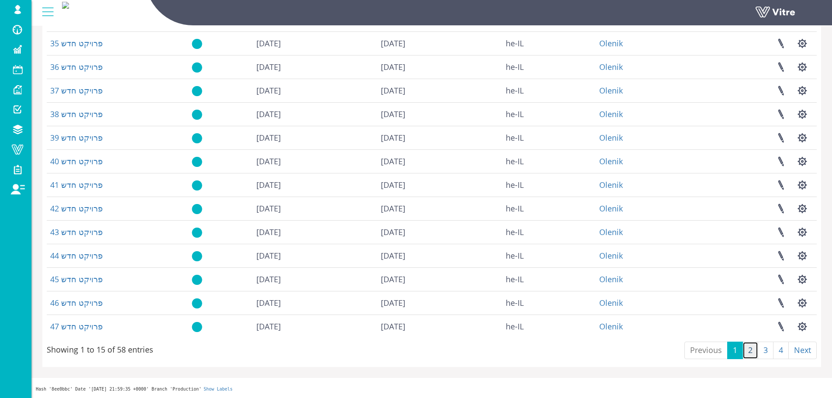
click at [753, 346] on link "2" at bounding box center [750, 349] width 16 height 17
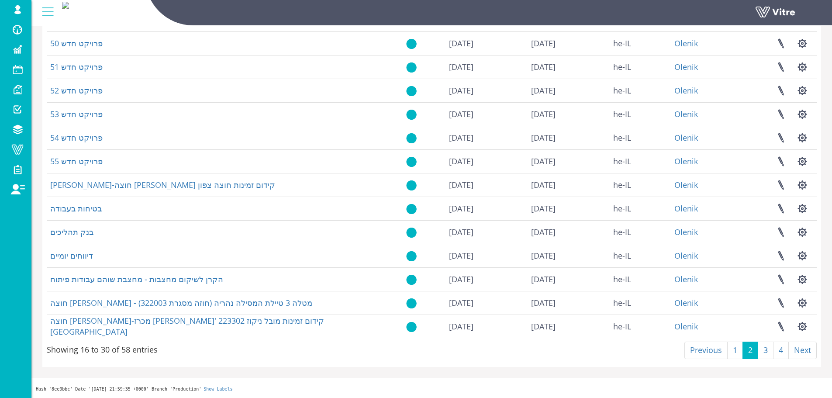
click at [762, 352] on link "3" at bounding box center [766, 349] width 16 height 17
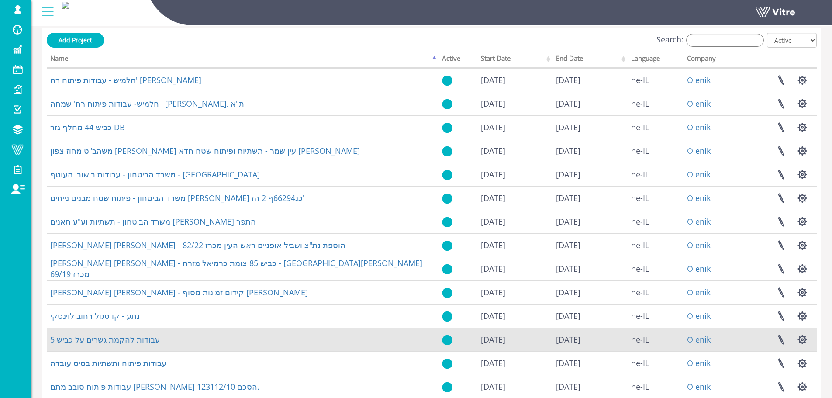
scroll to position [0, 0]
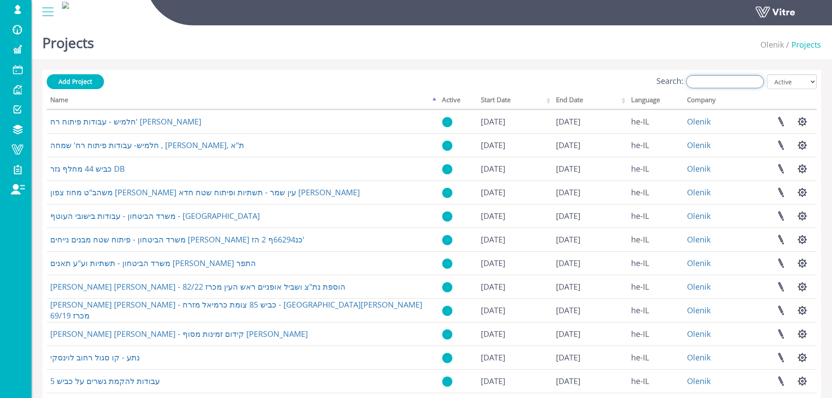
click at [714, 83] on input "Search:" at bounding box center [725, 81] width 78 height 13
type input "p"
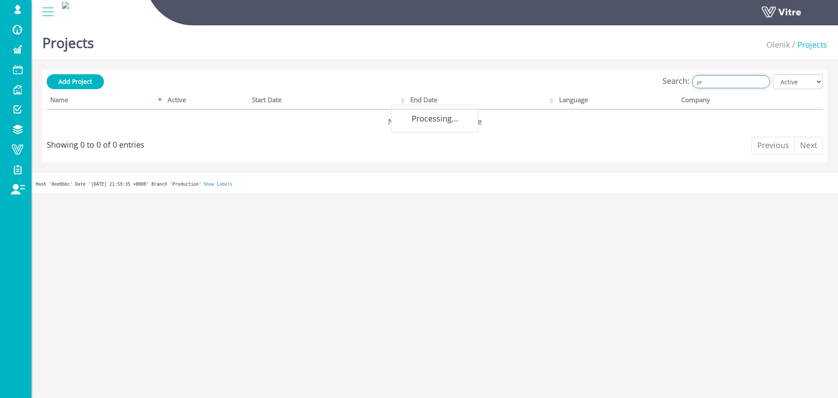
type input "p"
type input "P"
type input "פ"
type input "כנף 2"
drag, startPoint x: 531, startPoint y: 179, endPoint x: 712, endPoint y: 82, distance: 205.1
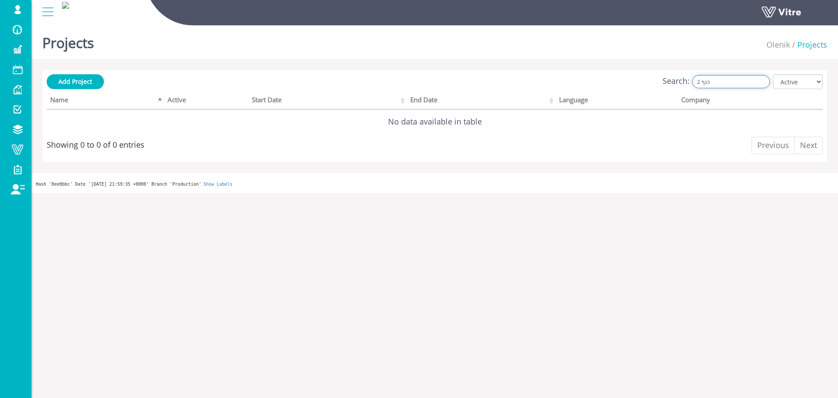
click at [712, 82] on input "כנף 2" at bounding box center [732, 81] width 78 height 13
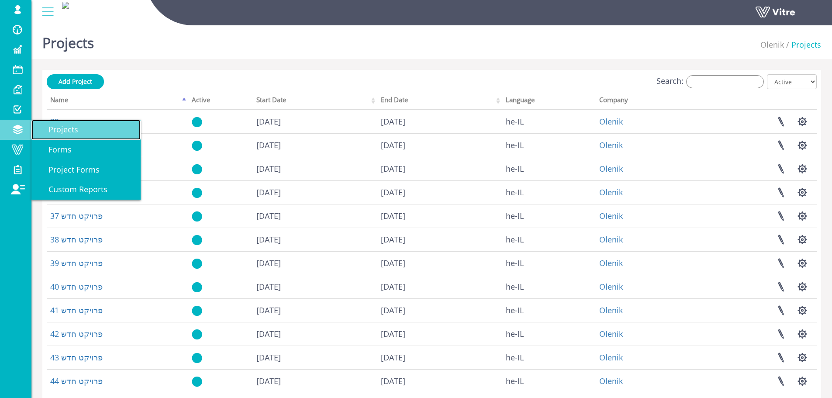
click at [77, 134] on span "Projects" at bounding box center [58, 129] width 40 height 10
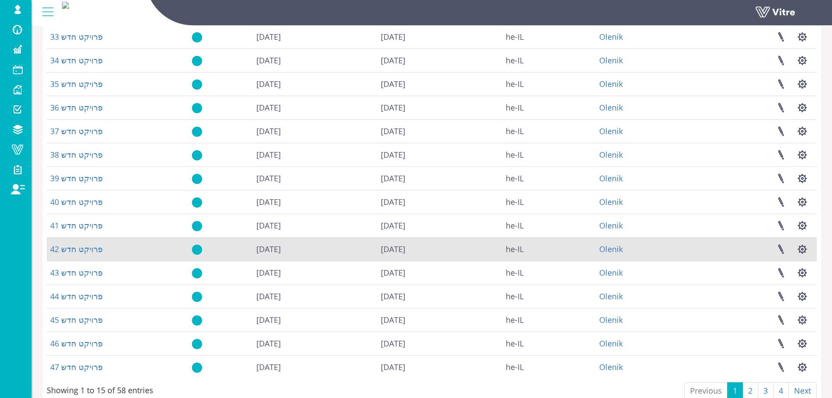
scroll to position [125, 0]
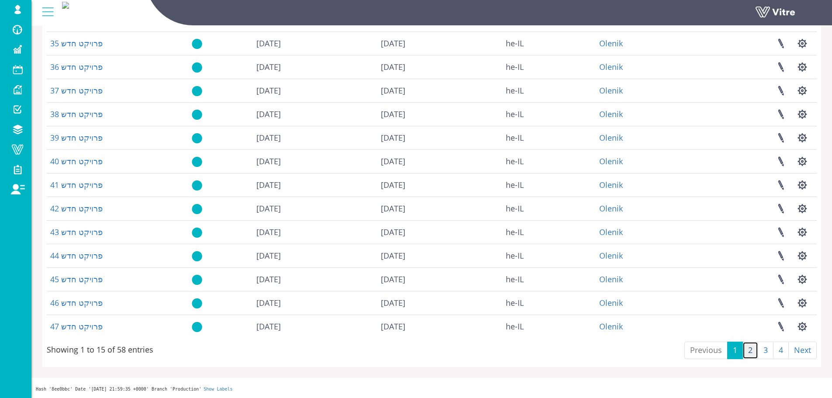
click at [749, 348] on link "2" at bounding box center [750, 349] width 16 height 17
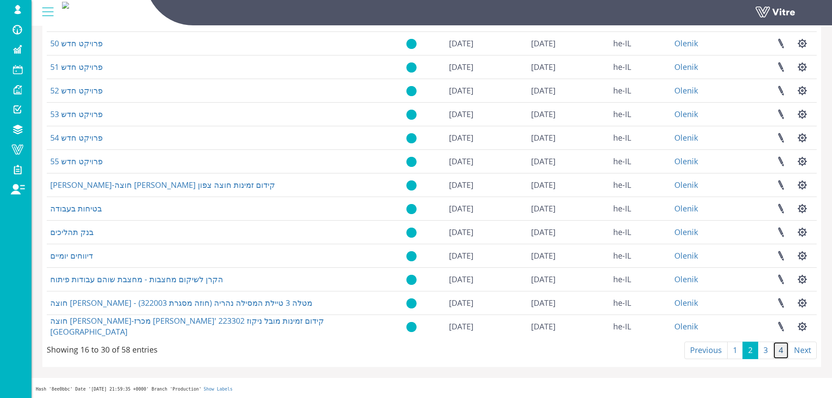
click at [776, 348] on link "4" at bounding box center [781, 349] width 16 height 17
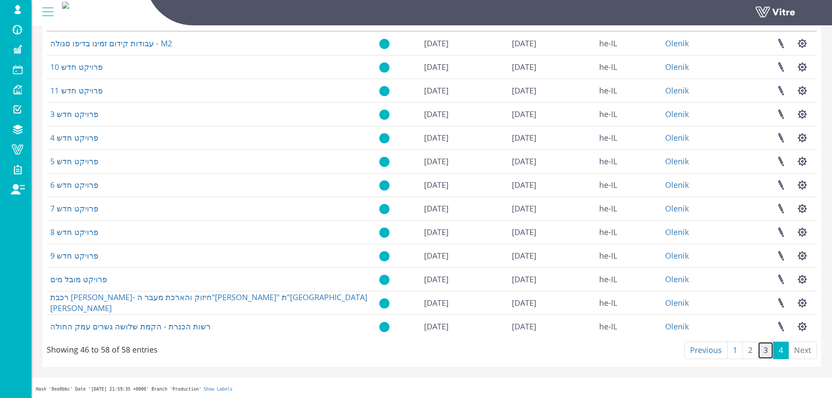
click at [766, 352] on link "3" at bounding box center [766, 349] width 16 height 17
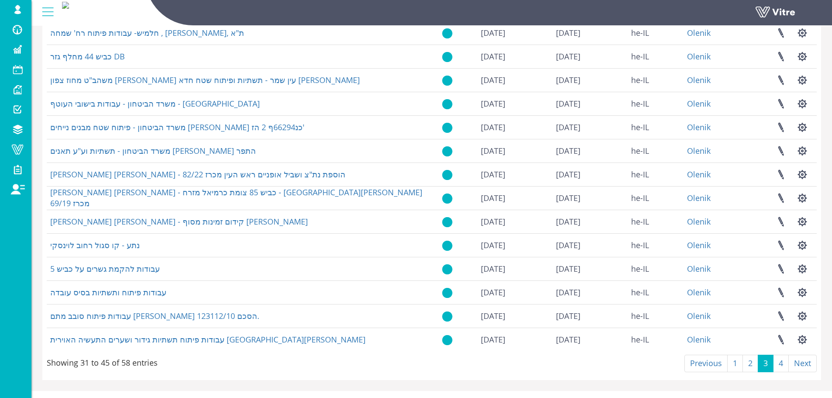
scroll to position [125, 0]
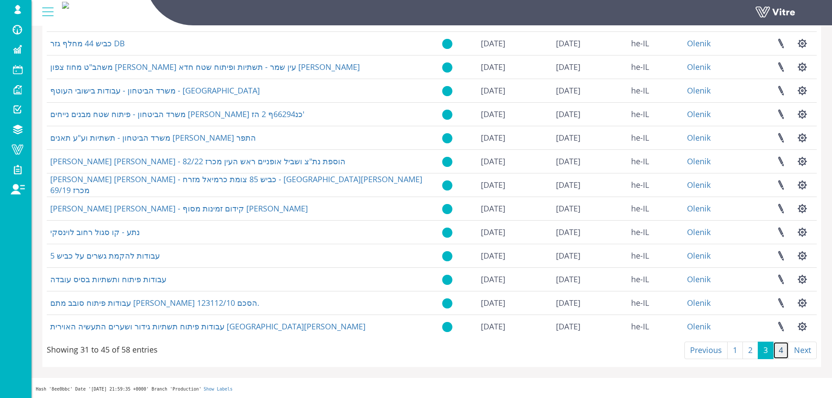
click at [783, 355] on link "4" at bounding box center [781, 349] width 16 height 17
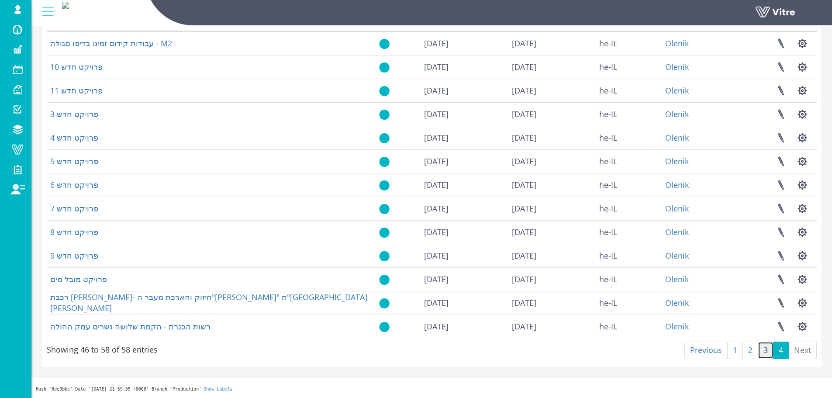
click at [765, 355] on link "3" at bounding box center [766, 349] width 16 height 17
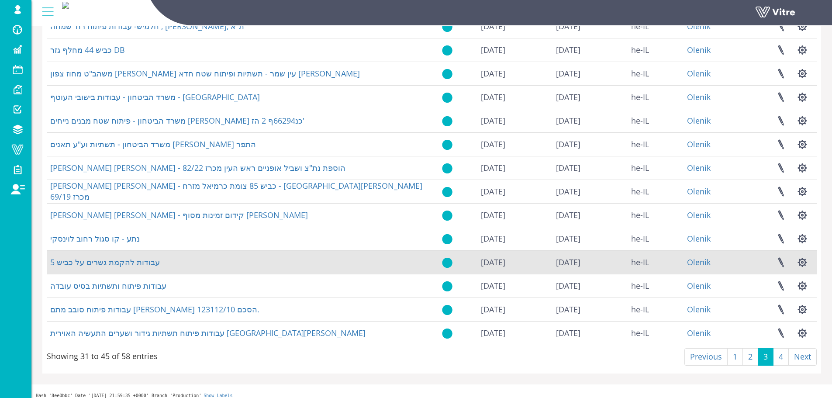
scroll to position [0, 0]
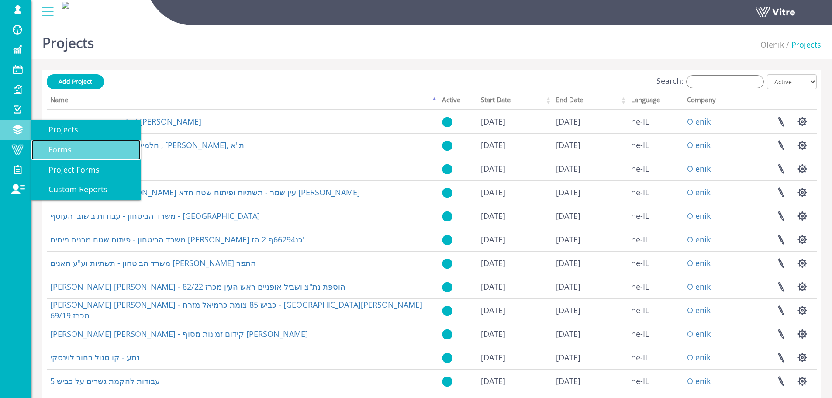
click at [48, 140] on link "Forms" at bounding box center [85, 150] width 109 height 20
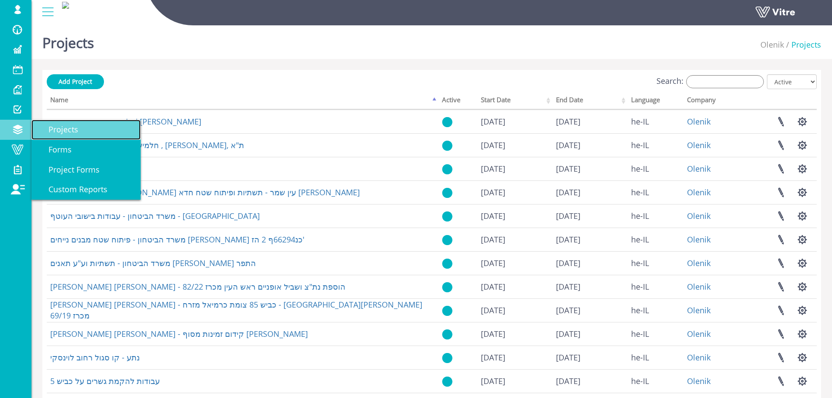
click at [59, 128] on span "Projects" at bounding box center [58, 129] width 40 height 10
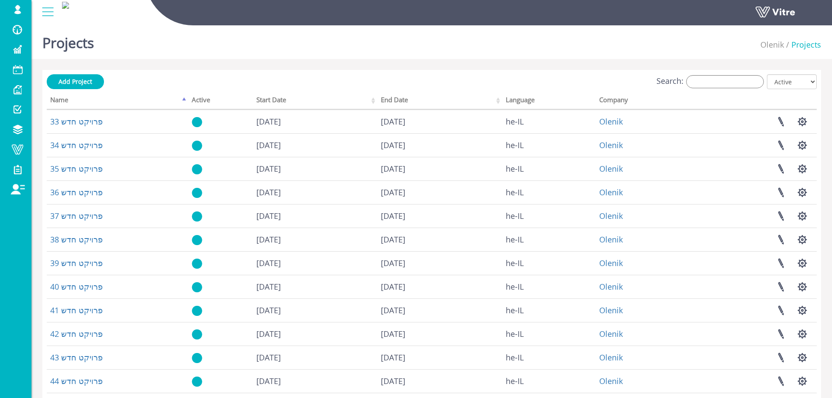
click at [693, 86] on label "Search:" at bounding box center [709, 81] width 107 height 13
click at [693, 86] on input "Search:" at bounding box center [725, 81] width 78 height 13
click at [701, 80] on input "Search:" at bounding box center [725, 81] width 78 height 13
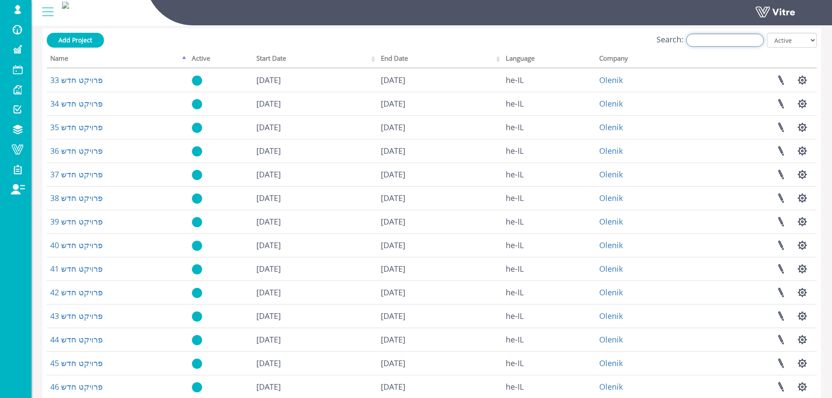
scroll to position [125, 0]
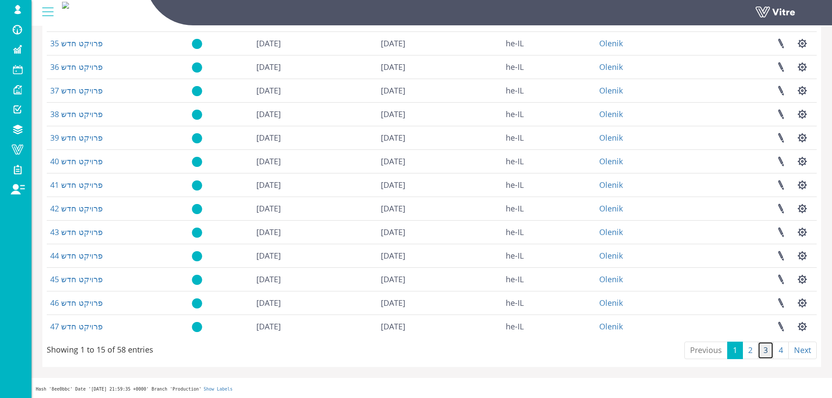
click at [767, 346] on link "3" at bounding box center [766, 349] width 16 height 17
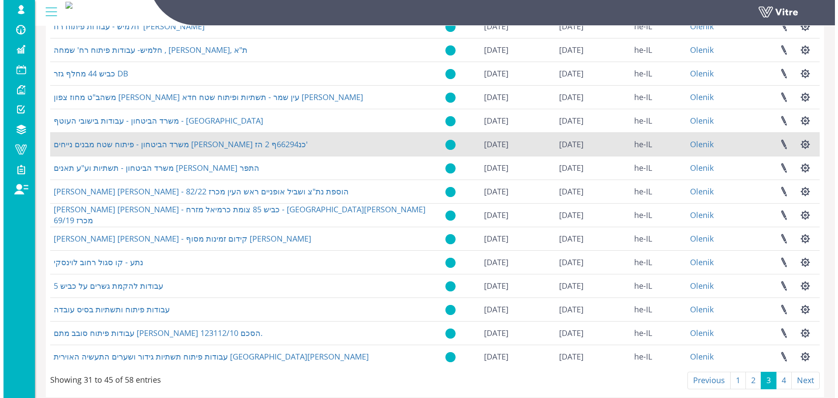
scroll to position [0, 0]
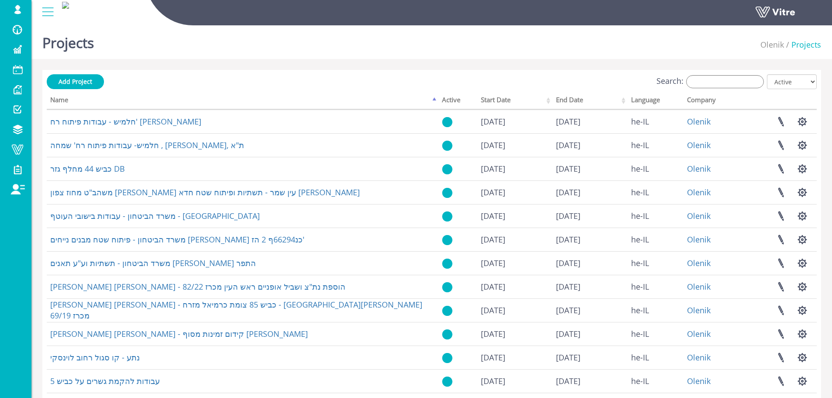
click at [748, 92] on div "Add Project Search: All Active Not Active Processing... Name Active Start Date …" at bounding box center [432, 281] width 770 height 414
click at [748, 86] on input "Search:" at bounding box center [725, 81] width 78 height 13
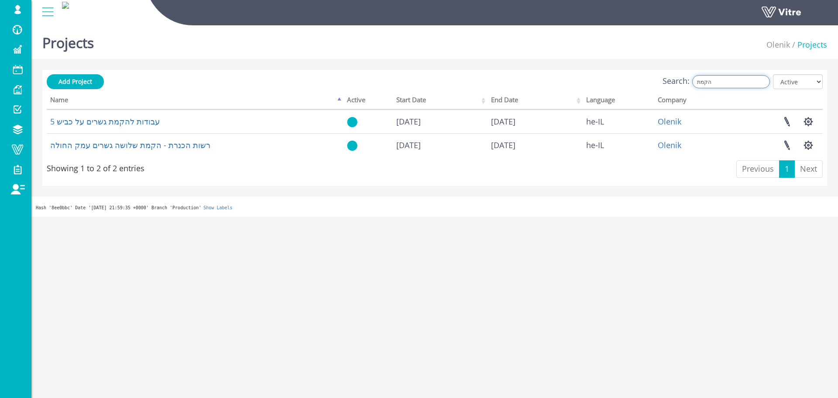
type input "הקמת"
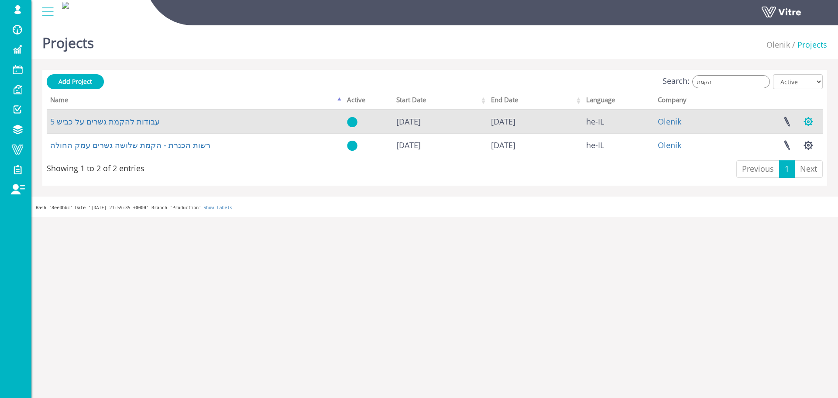
click at [810, 118] on button "button" at bounding box center [809, 121] width 22 height 23
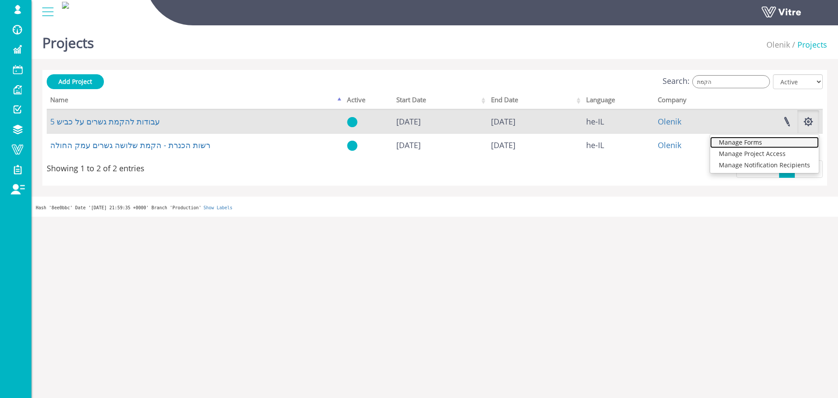
click at [733, 139] on link "Manage Forms" at bounding box center [764, 142] width 109 height 11
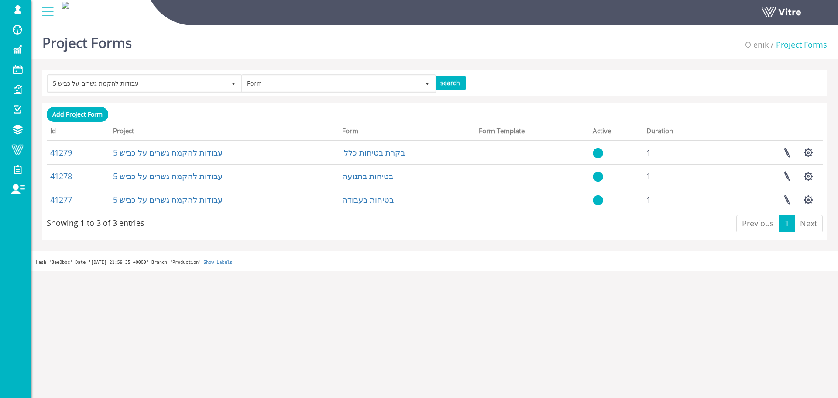
click at [756, 38] on ul "Olenik Project Forms" at bounding box center [786, 45] width 82 height 29
click at [757, 45] on link "Olenik" at bounding box center [757, 44] width 24 height 10
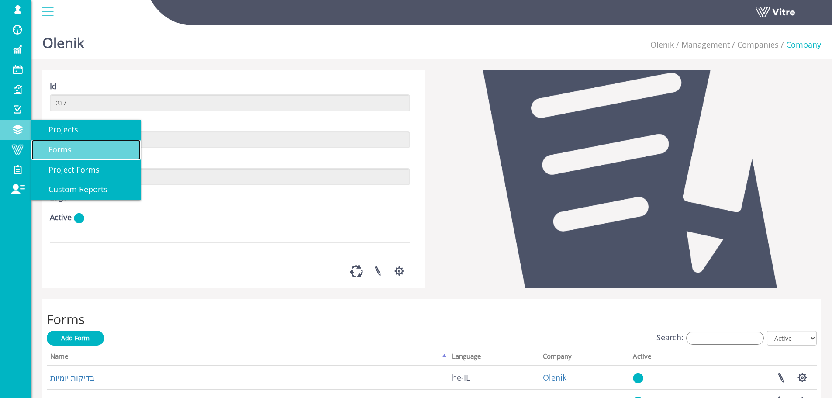
click at [68, 150] on span "Forms" at bounding box center [55, 149] width 34 height 10
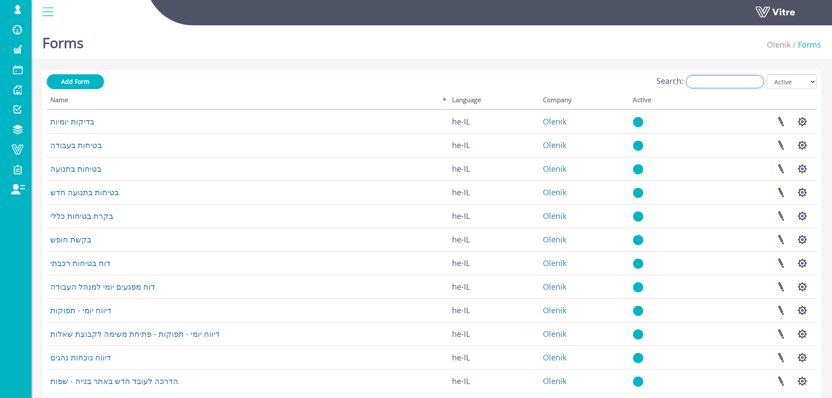
click at [728, 82] on input "Search:" at bounding box center [725, 81] width 78 height 13
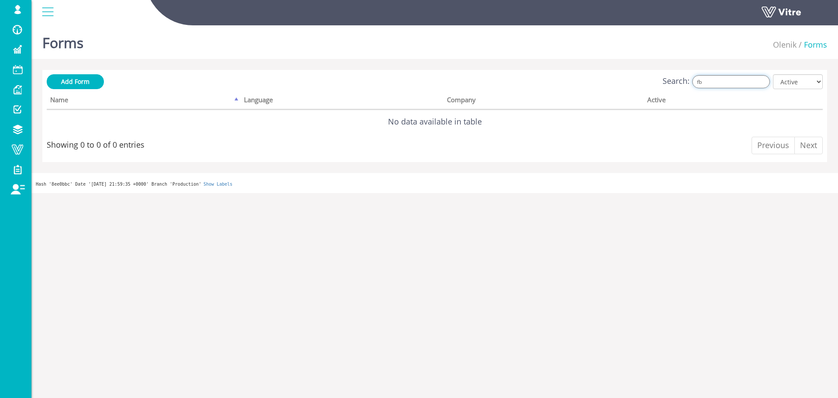
type input "f"
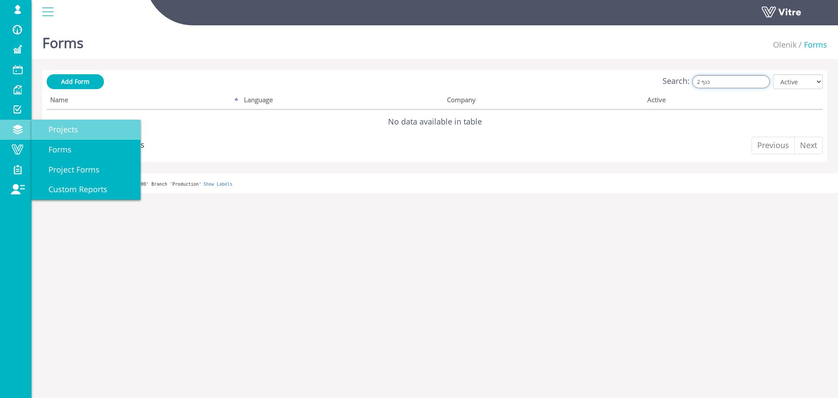
type input "כנף 2"
click at [77, 134] on span "Projects" at bounding box center [58, 129] width 40 height 10
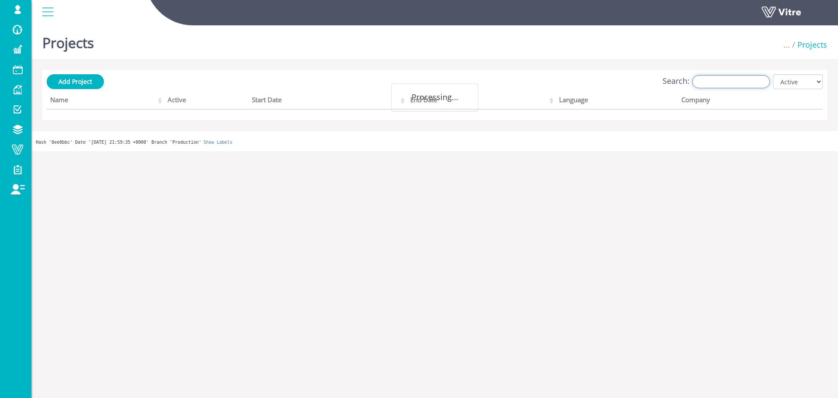
click at [707, 78] on input "Search:" at bounding box center [732, 81] width 78 height 13
paste input "כנף 2"
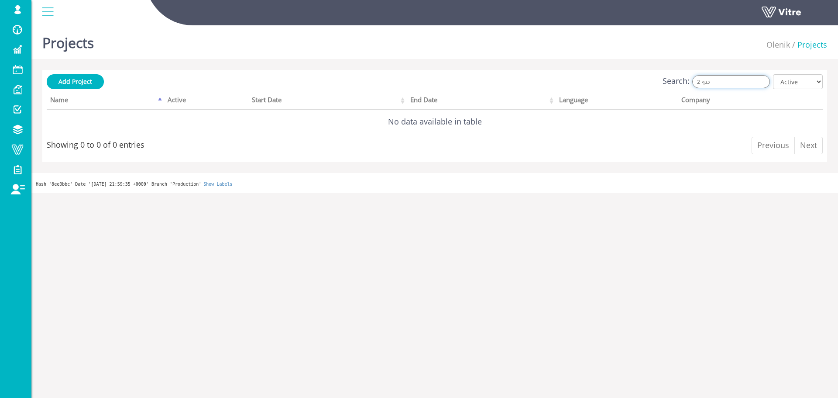
click at [734, 86] on input "כנף 2" at bounding box center [732, 81] width 78 height 13
paste input "[PERSON_NAME]-"
type input "[PERSON_NAME]-כנף 2"
click at [795, 88] on select "All Active Not Active" at bounding box center [798, 81] width 50 height 15
select select "2"
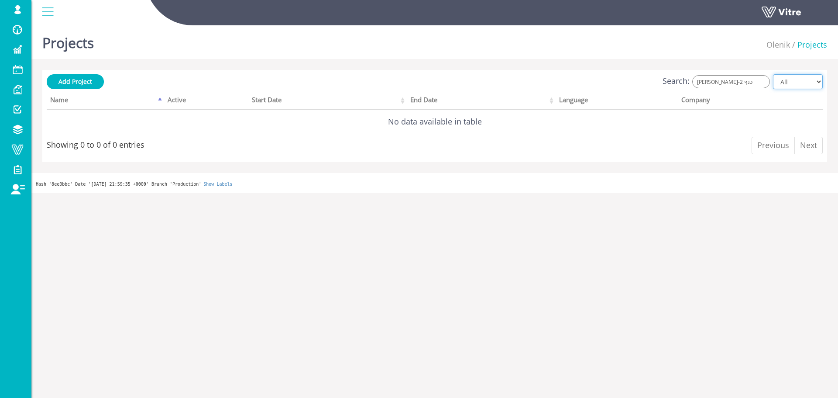
click at [774, 74] on select "All Active Not Active" at bounding box center [798, 81] width 50 height 15
click at [788, 80] on select "All Active Not Active" at bounding box center [798, 81] width 50 height 15
click at [728, 87] on input "[PERSON_NAME]-כנף 2" at bounding box center [732, 81] width 78 height 13
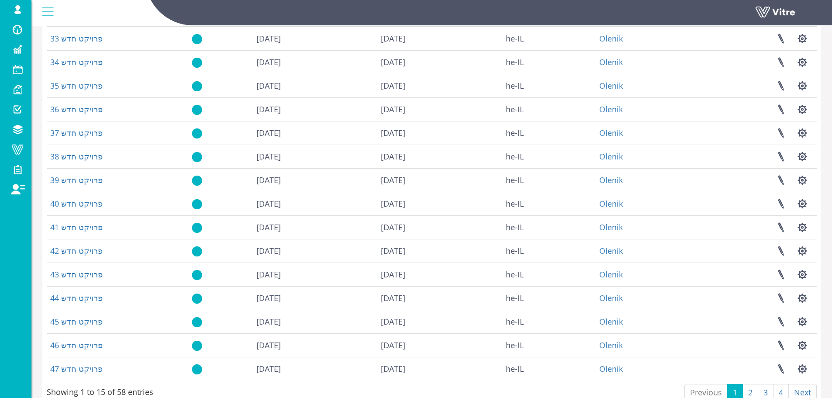
scroll to position [125, 0]
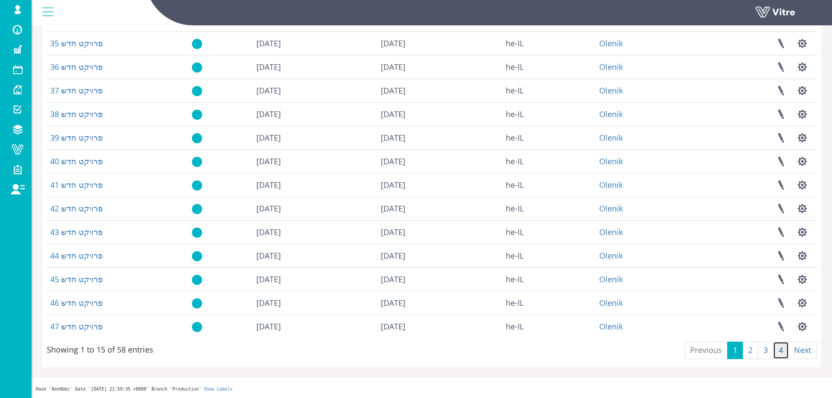
click at [776, 352] on link "4" at bounding box center [781, 349] width 16 height 17
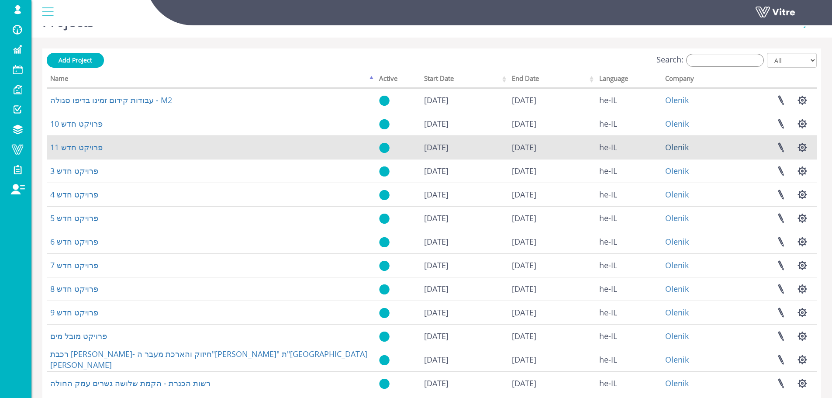
scroll to position [0, 0]
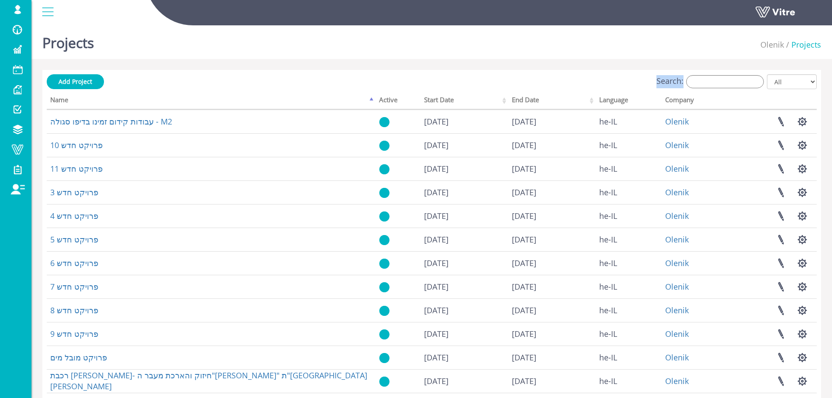
click at [720, 76] on div "Search: All Active Not Active" at bounding box center [432, 82] width 770 height 16
click at [719, 76] on input "Search:" at bounding box center [725, 81] width 78 height 13
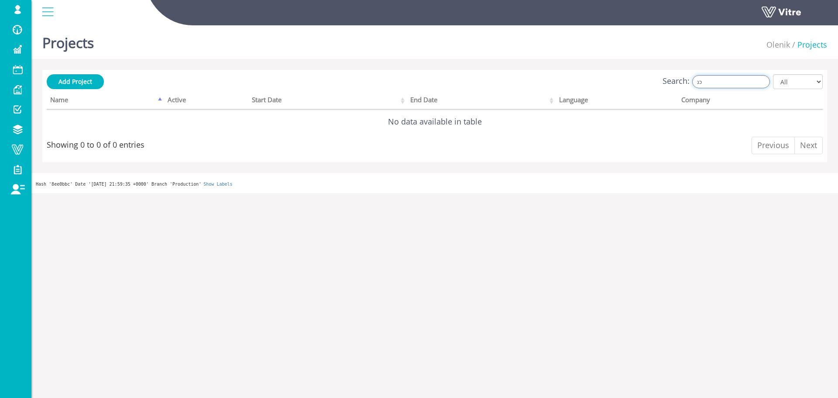
type input "כ"
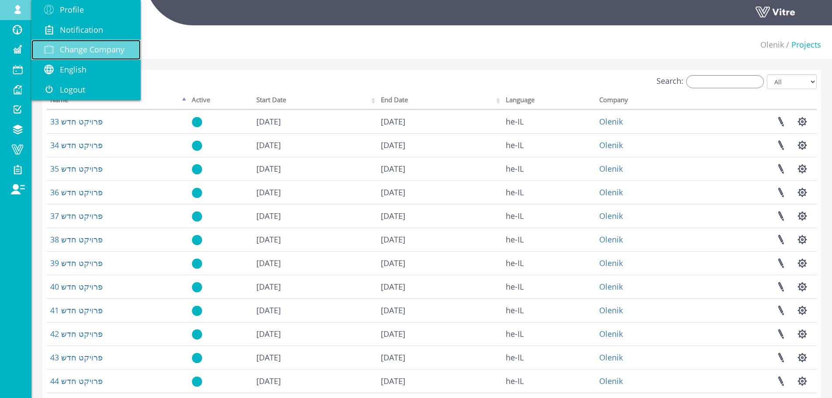
click at [78, 49] on span "Change Company" at bounding box center [92, 49] width 65 height 10
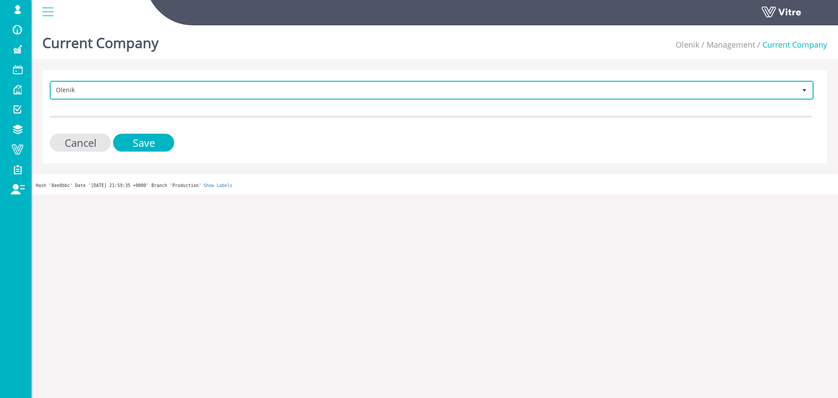
click at [112, 92] on span "Olenik" at bounding box center [424, 90] width 746 height 16
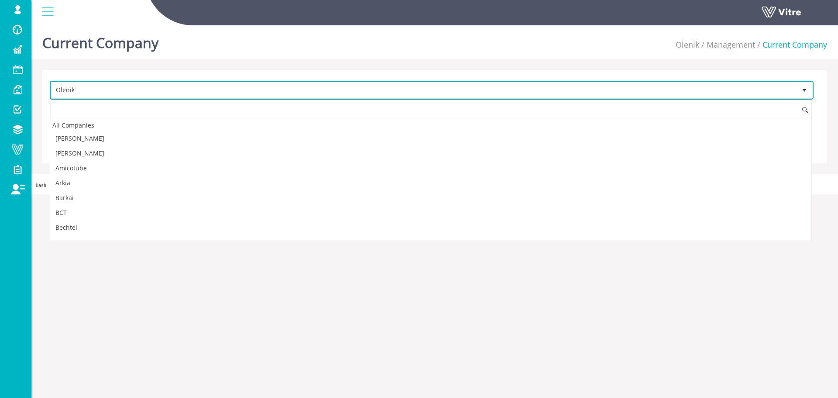
scroll to position [621, 0]
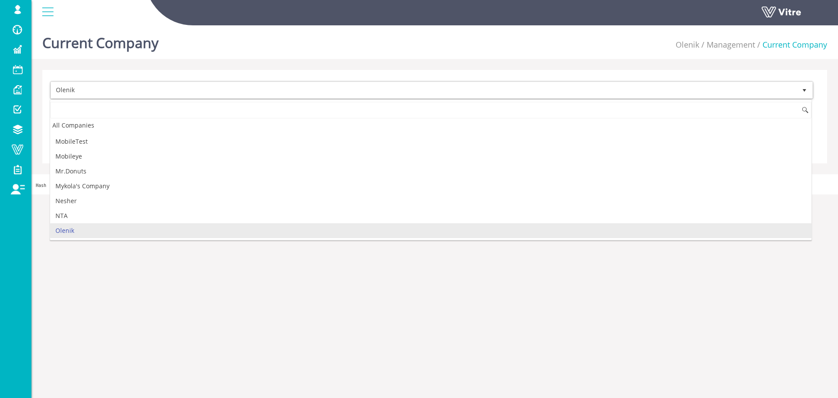
click at [684, 63] on div "Current Company [PERSON_NAME] Management Current Company [PERSON_NAME] 237 Canc…" at bounding box center [434, 108] width 807 height 172
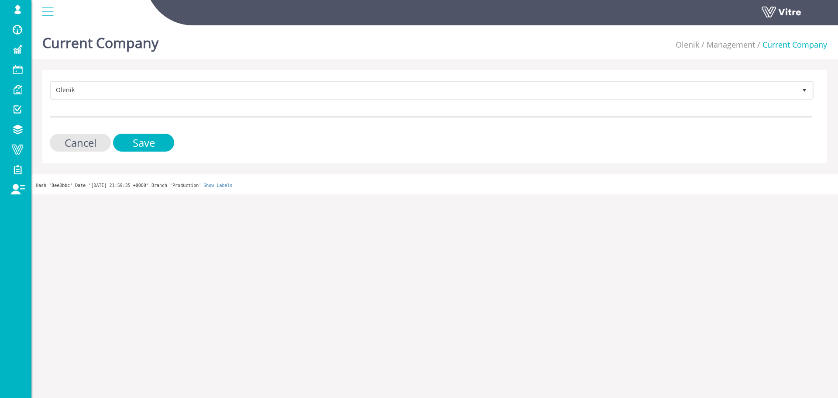
click at [707, 47] on li "Management" at bounding box center [728, 44] width 56 height 11
click at [697, 47] on link "Olenik" at bounding box center [688, 44] width 24 height 10
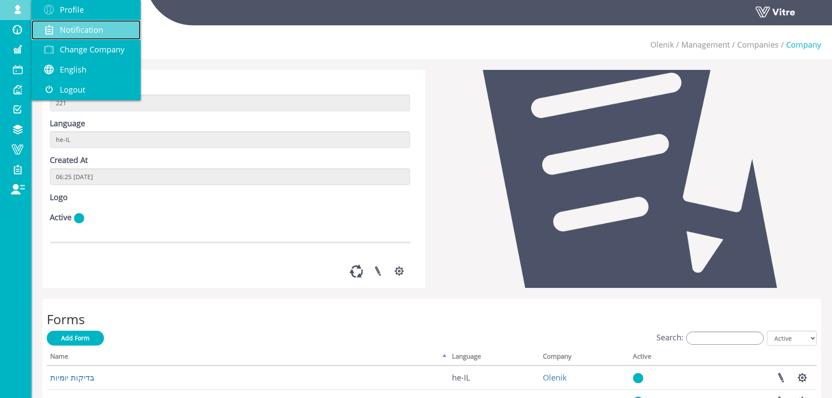
click at [63, 38] on link "Notification" at bounding box center [85, 30] width 109 height 20
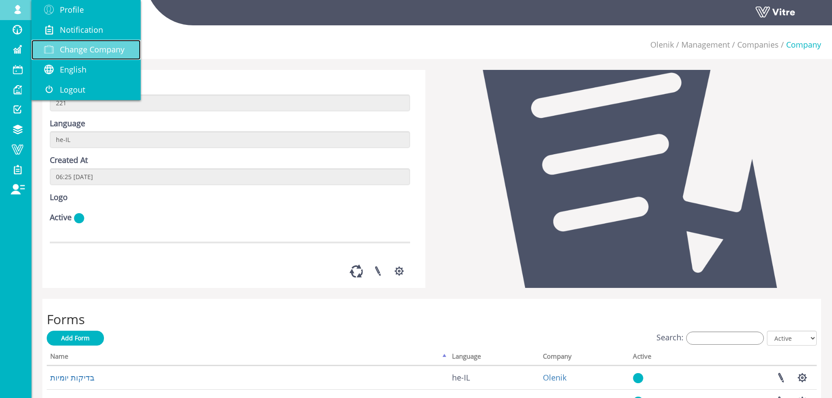
click at [64, 47] on span "Change Company" at bounding box center [92, 49] width 65 height 10
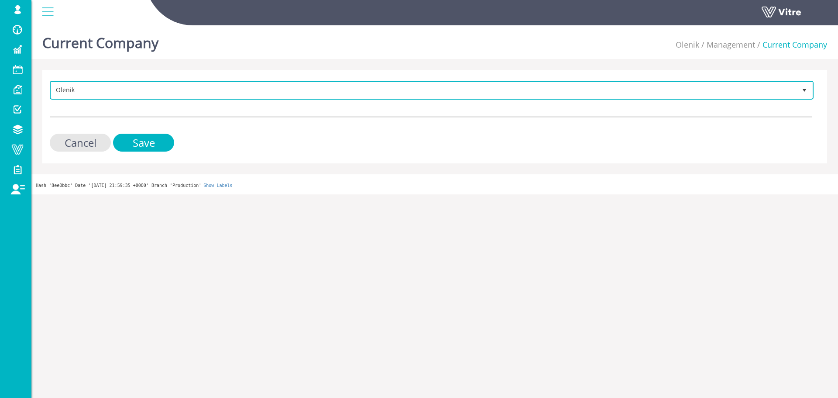
click at [231, 85] on span "Olenik" at bounding box center [424, 90] width 746 height 16
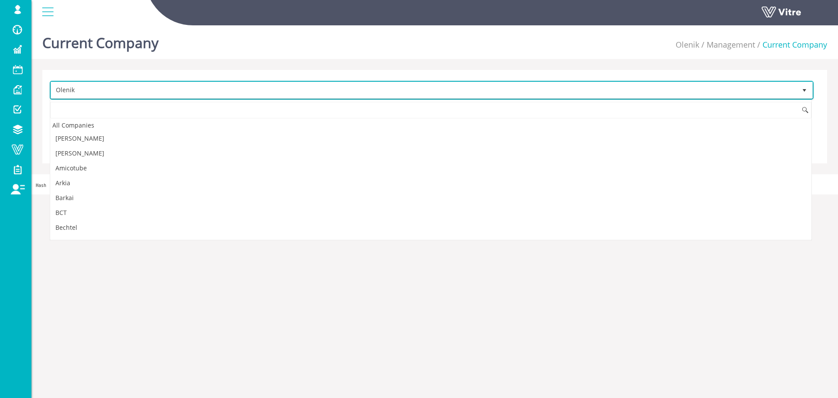
scroll to position [621, 0]
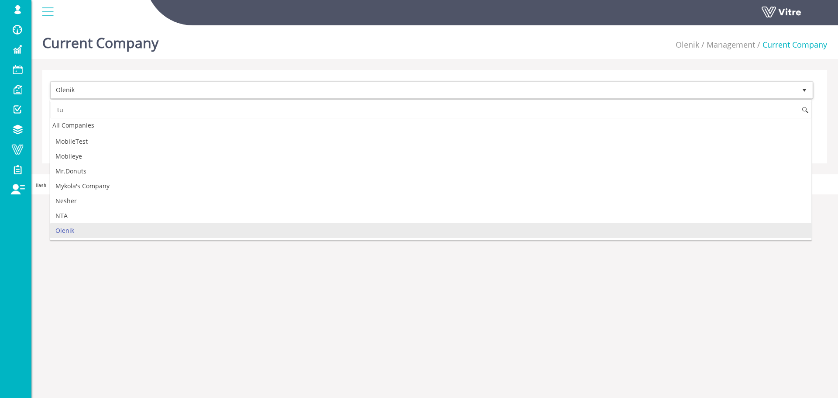
type input "t"
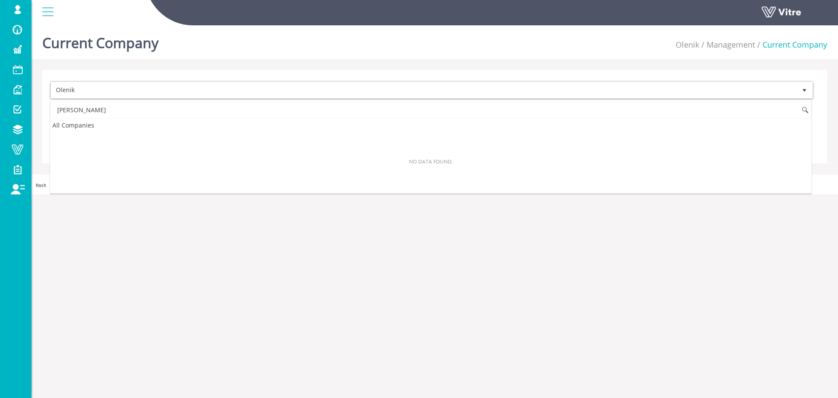
scroll to position [0, 0]
type input "א"
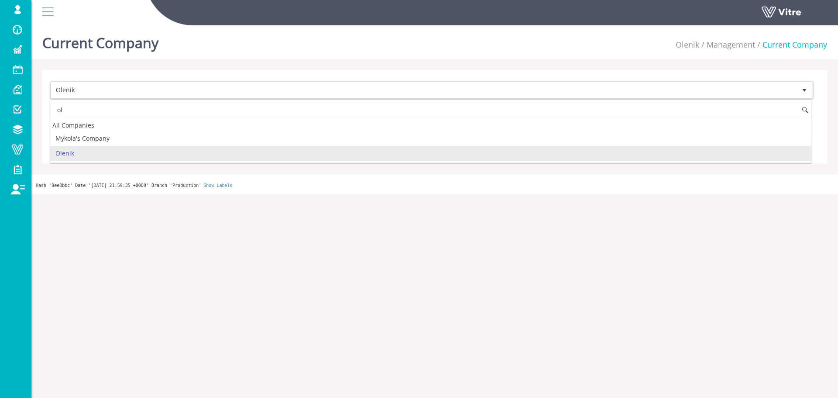
type input "ol"
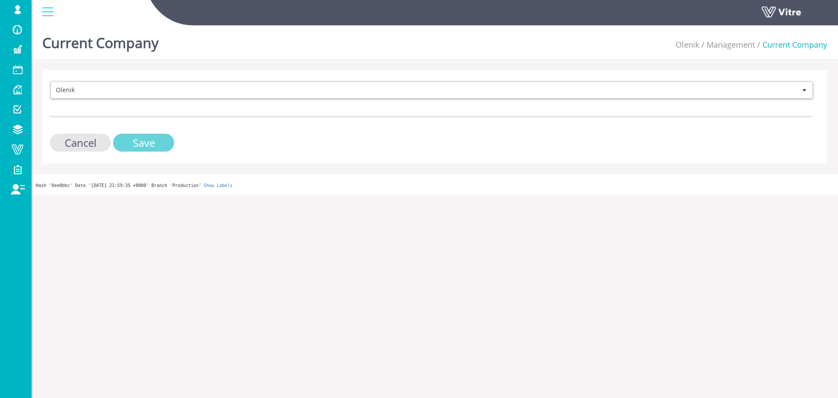
click at [141, 143] on input "Save" at bounding box center [143, 143] width 61 height 18
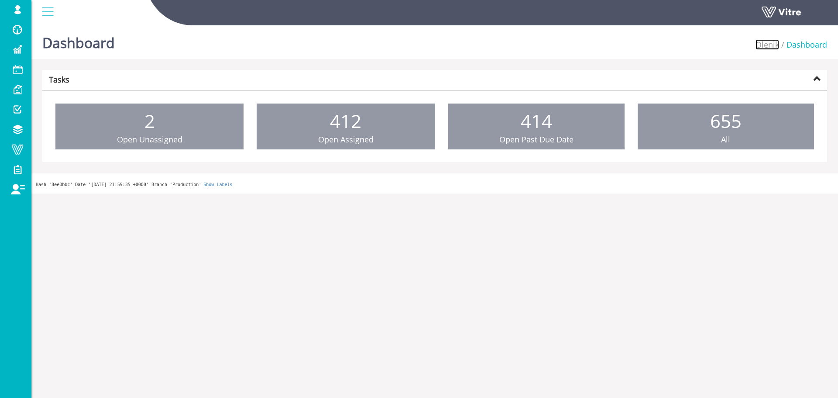
click at [768, 46] on link "Olenik" at bounding box center [768, 44] width 24 height 10
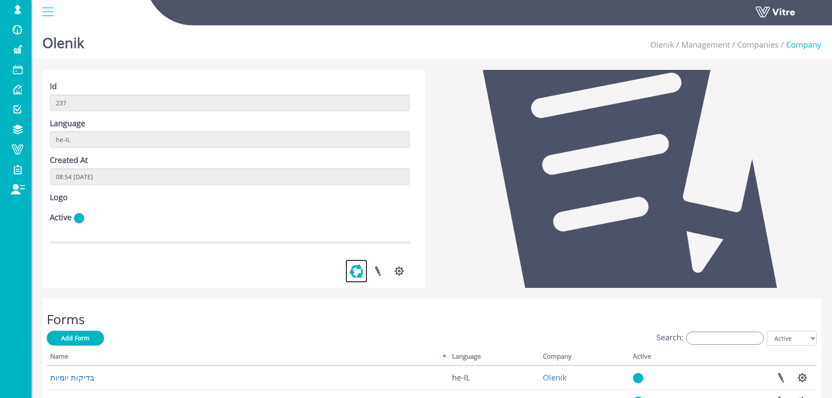
click at [357, 283] on link at bounding box center [356, 270] width 22 height 23
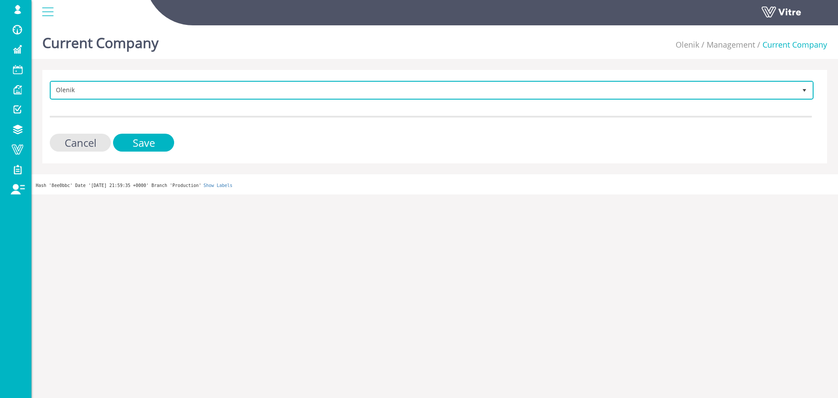
click at [739, 90] on span "Olenik" at bounding box center [424, 90] width 746 height 16
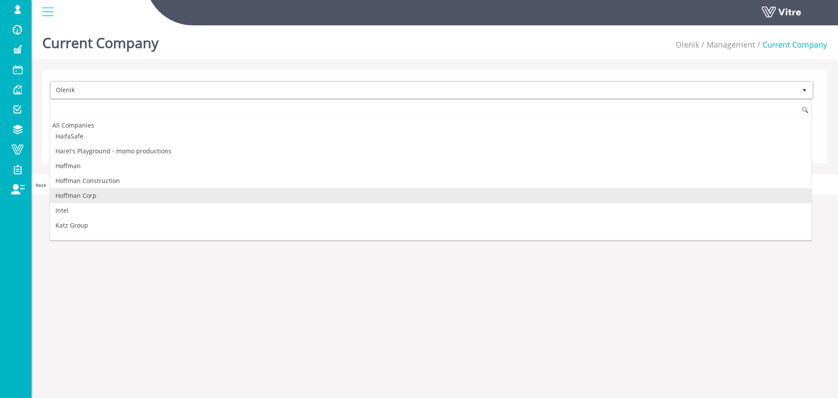
drag, startPoint x: 548, startPoint y: 178, endPoint x: 541, endPoint y: 179, distance: 7.5
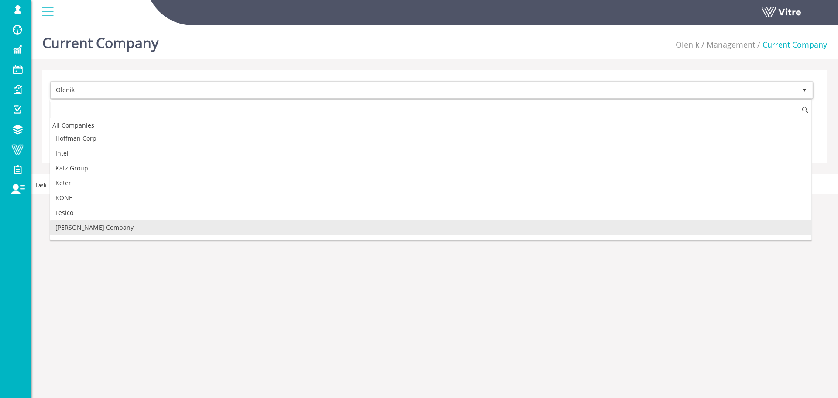
scroll to position [480, 0]
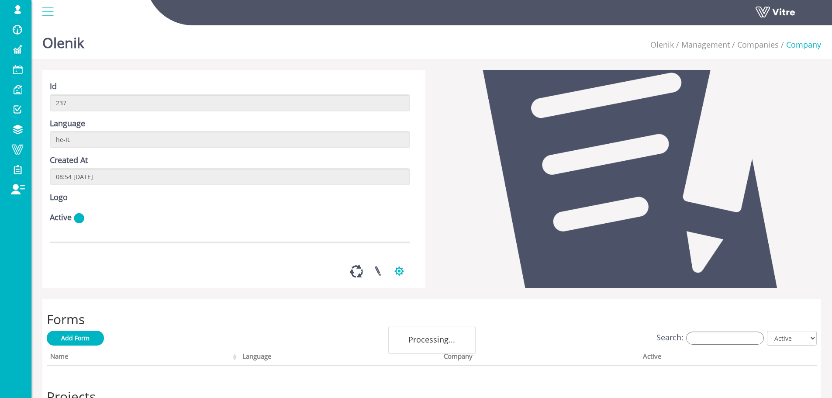
click at [393, 283] on button "button" at bounding box center [399, 270] width 22 height 23
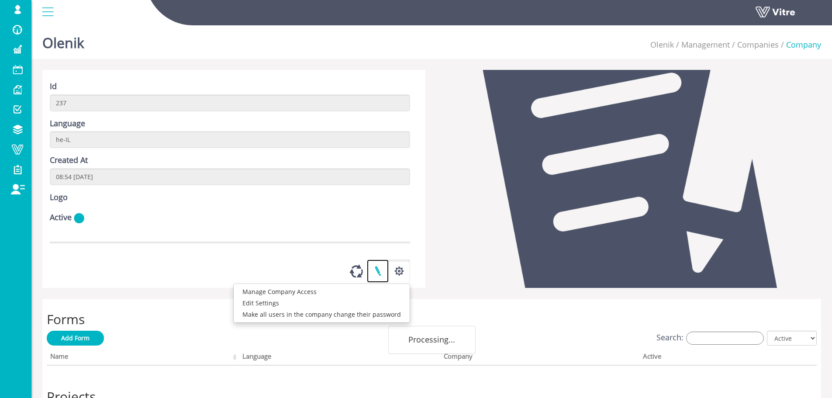
click at [379, 283] on link at bounding box center [378, 270] width 22 height 23
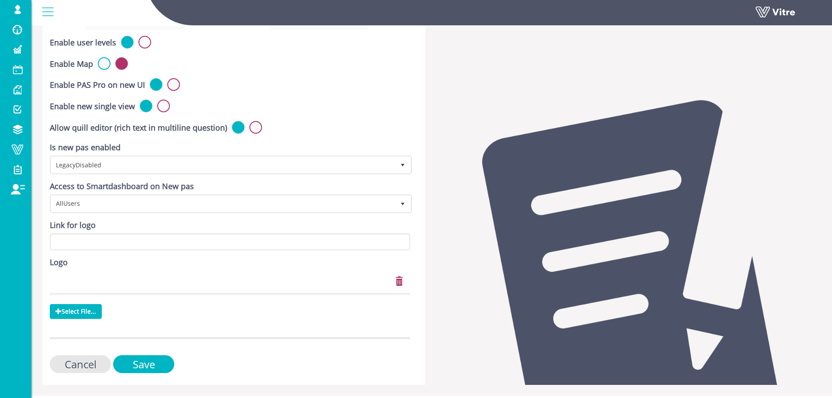
scroll to position [288, 0]
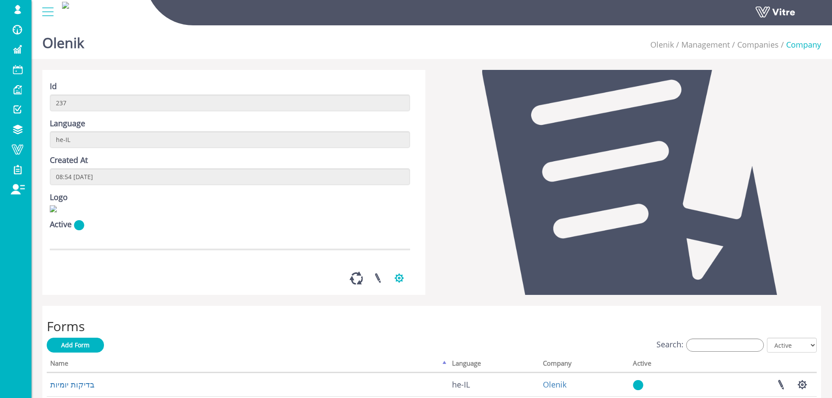
click at [394, 290] on button "button" at bounding box center [399, 277] width 22 height 23
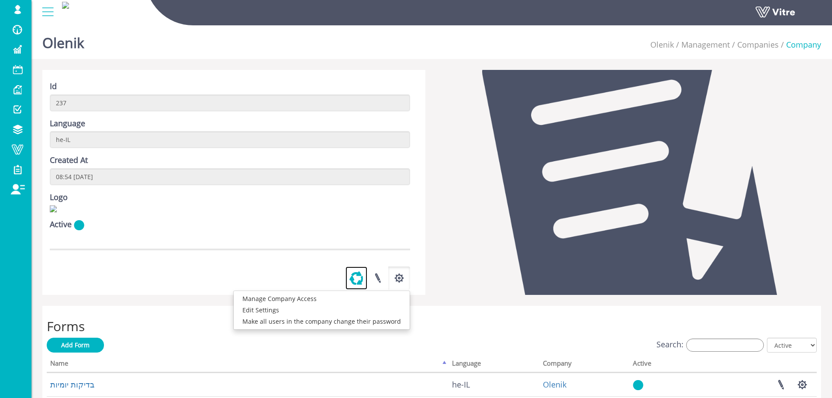
click at [357, 290] on link at bounding box center [356, 277] width 22 height 23
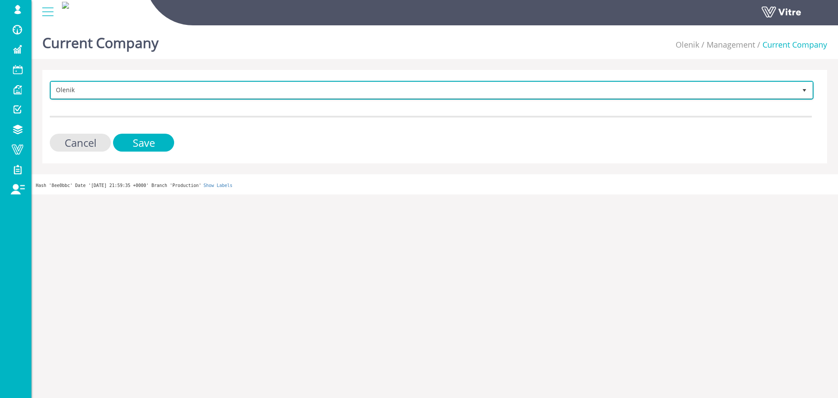
click at [136, 97] on span "Olenik" at bounding box center [424, 90] width 746 height 16
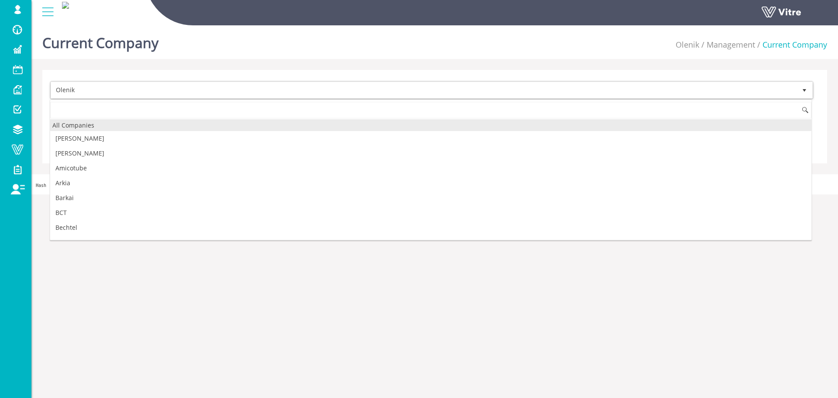
click at [134, 127] on div "All Companies" at bounding box center [431, 125] width 762 height 12
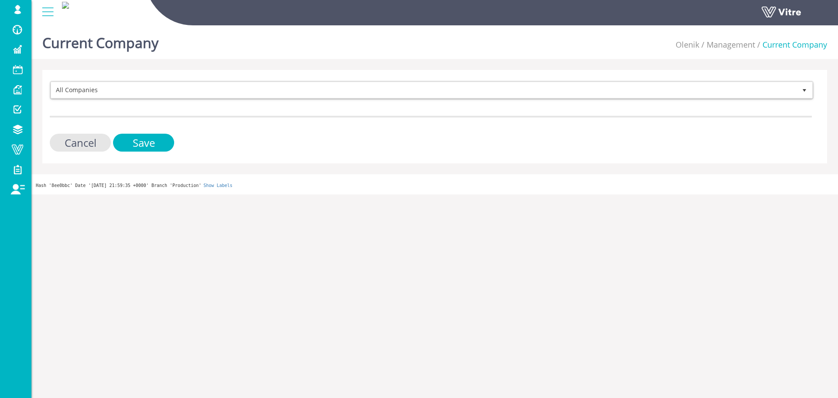
click at [165, 130] on form "All Companies Cancel Save" at bounding box center [431, 116] width 762 height 71
click at [156, 147] on input "Save" at bounding box center [143, 143] width 61 height 18
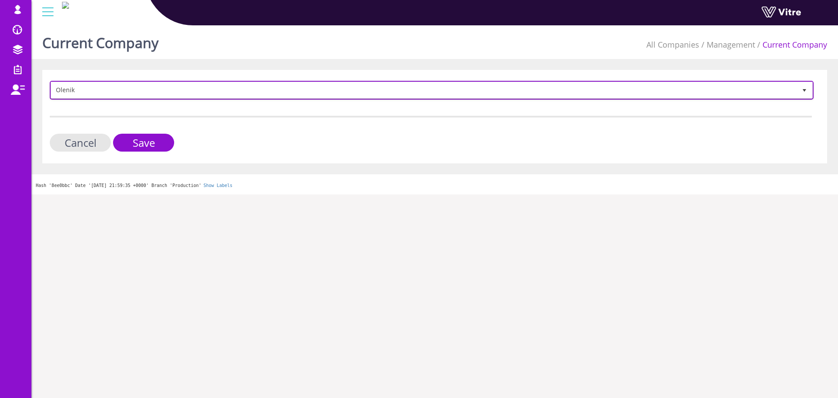
click at [118, 93] on span "Olenik" at bounding box center [424, 90] width 746 height 16
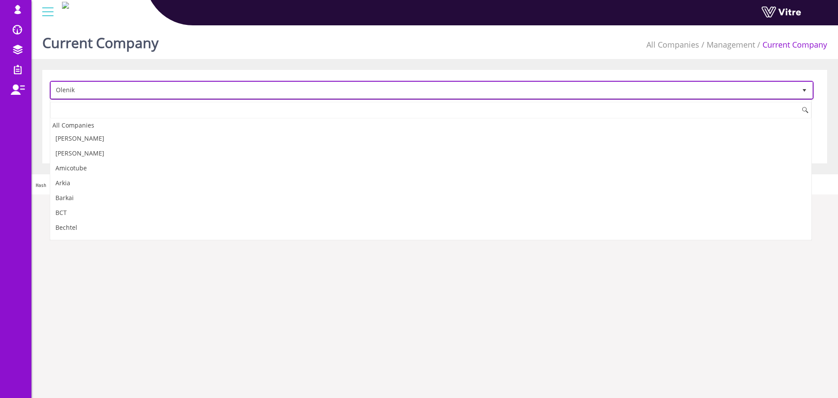
scroll to position [621, 0]
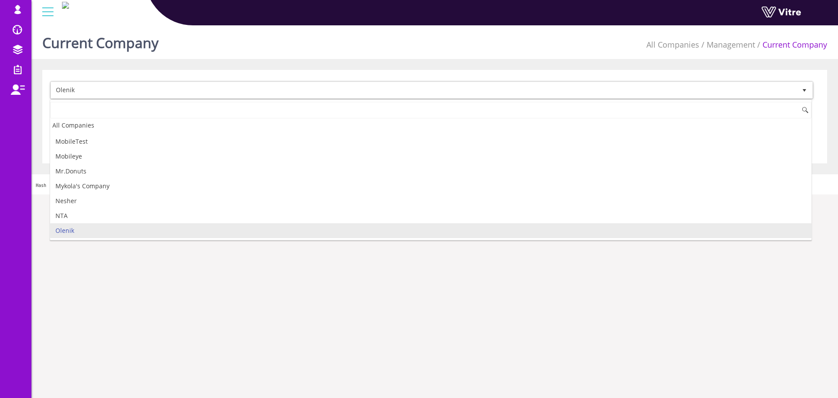
click at [216, 70] on div "Olenik 237 Cancel Save" at bounding box center [434, 116] width 785 height 93
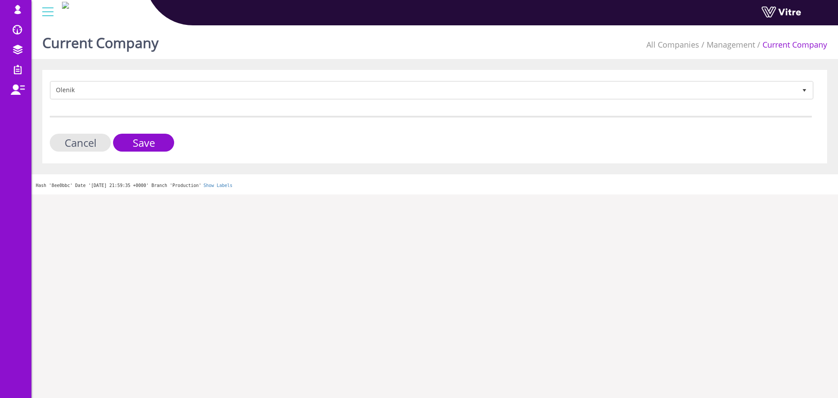
click at [171, 128] on form "Olenik 237 Cancel Save" at bounding box center [431, 116] width 762 height 71
click at [165, 137] on input "Save" at bounding box center [143, 143] width 61 height 18
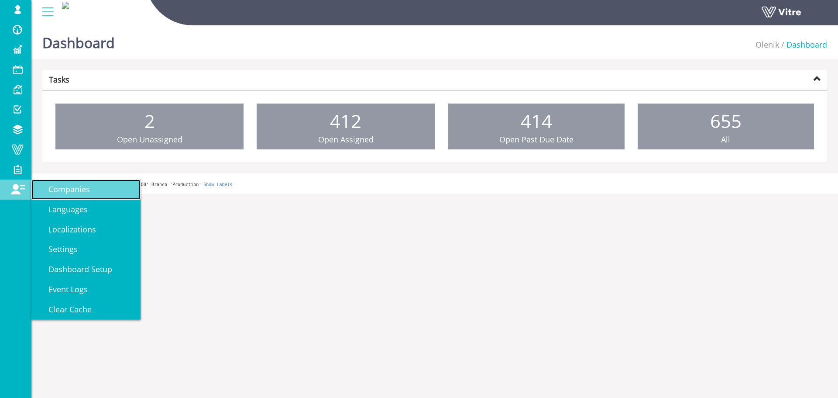
click at [44, 191] on span "Companies" at bounding box center [64, 189] width 52 height 10
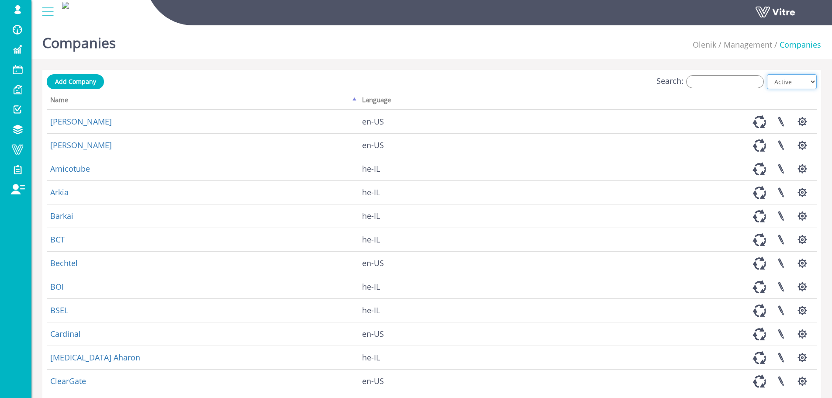
click at [776, 88] on select "All Active Not Active" at bounding box center [792, 81] width 50 height 15
select select "2"
click at [767, 74] on select "All Active Not Active" at bounding box center [792, 81] width 50 height 15
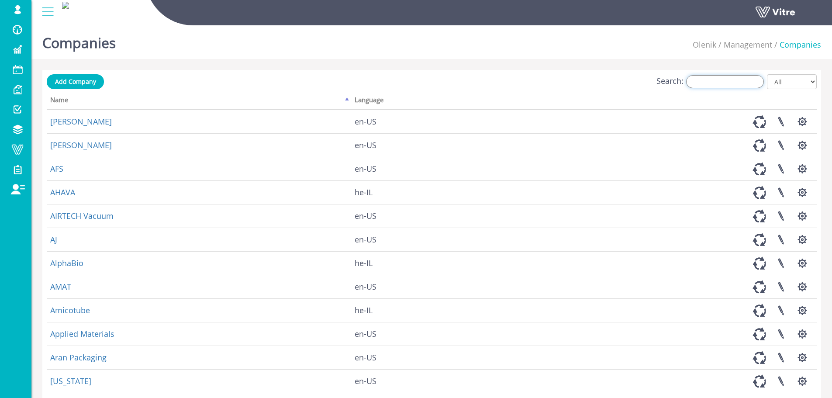
click at [702, 80] on input "Search:" at bounding box center [725, 81] width 78 height 13
type input "t"
type input "ר"
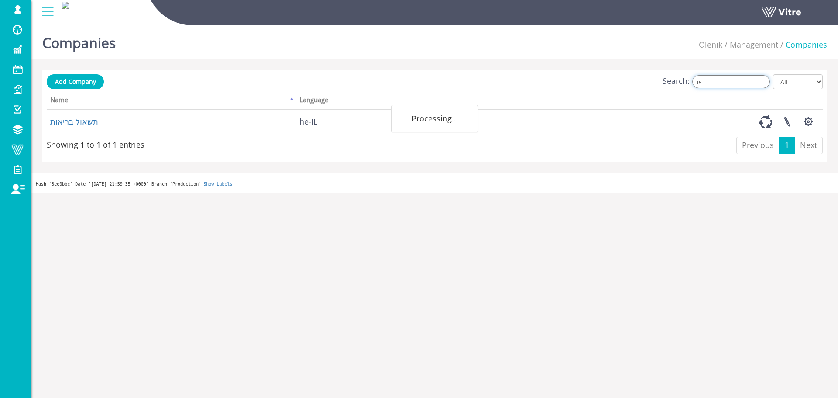
type input "א"
type input "o"
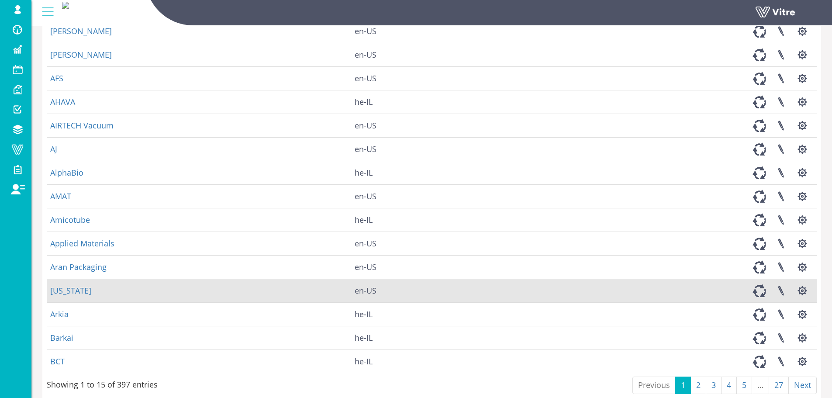
scroll to position [125, 0]
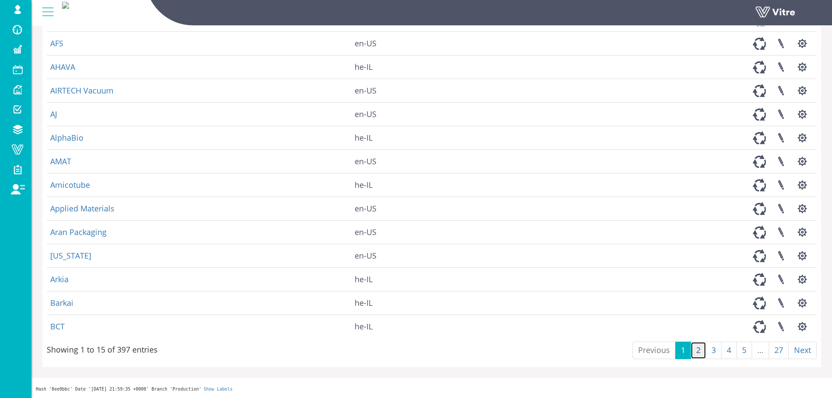
click at [699, 357] on link "2" at bounding box center [698, 349] width 16 height 17
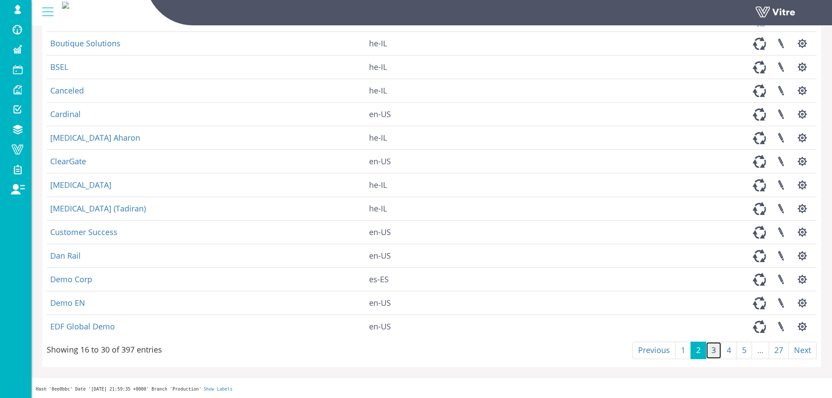
click at [712, 352] on link "3" at bounding box center [714, 349] width 16 height 17
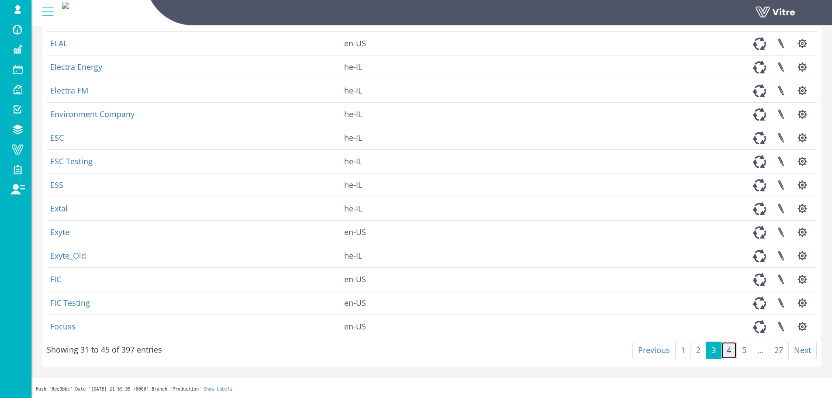
click at [732, 349] on link "4" at bounding box center [729, 349] width 16 height 17
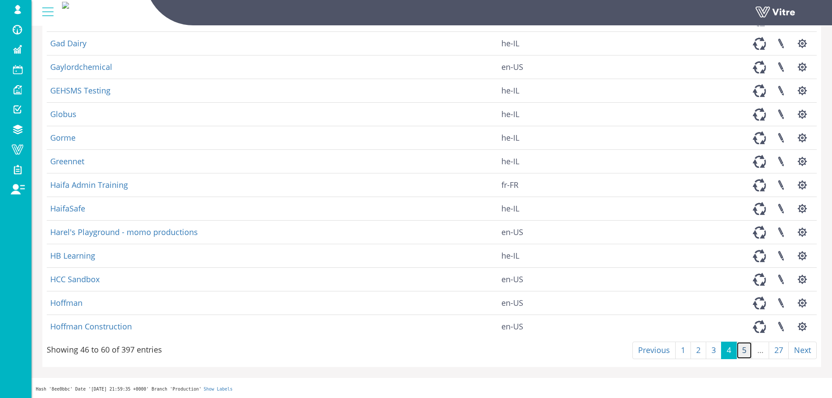
click at [745, 349] on link "5" at bounding box center [744, 349] width 16 height 17
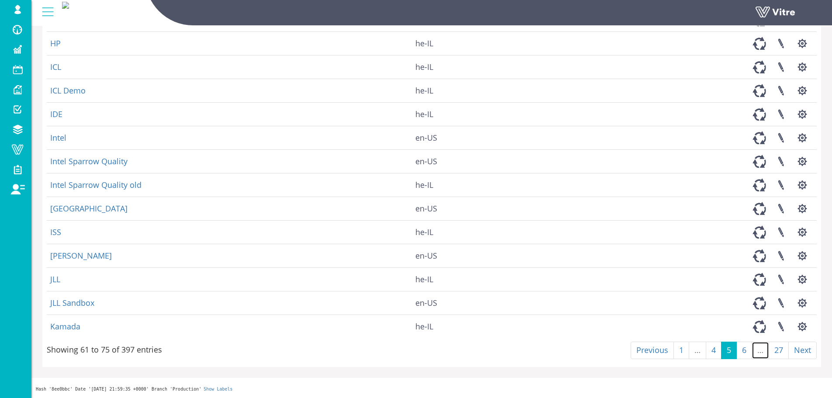
click at [760, 347] on link "…" at bounding box center [760, 349] width 17 height 17
click at [748, 352] on link "6" at bounding box center [744, 349] width 16 height 17
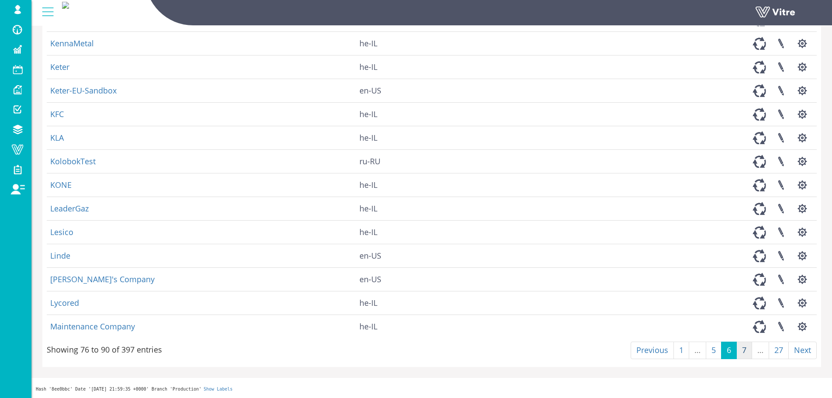
click at [738, 352] on link "7" at bounding box center [744, 349] width 16 height 17
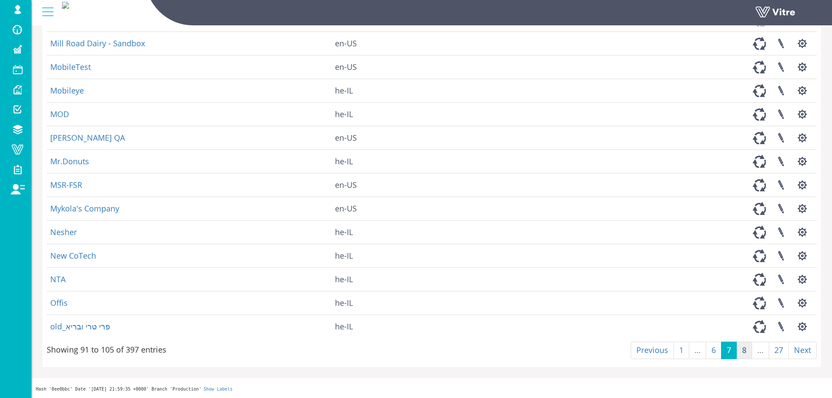
click at [747, 352] on link "8" at bounding box center [744, 349] width 16 height 17
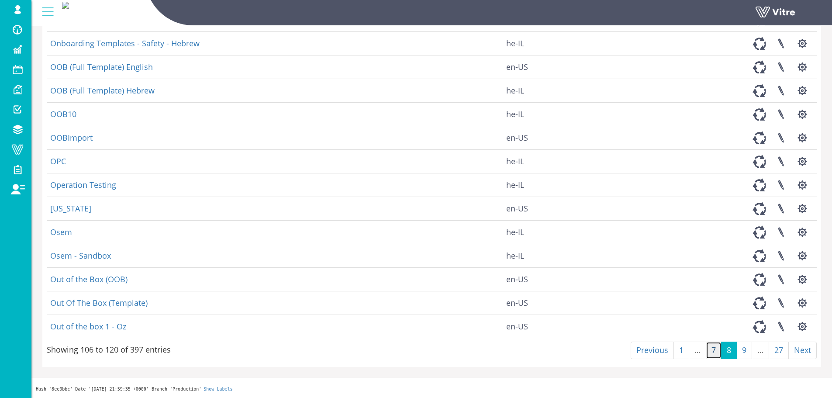
click at [715, 350] on link "7" at bounding box center [714, 349] width 16 height 17
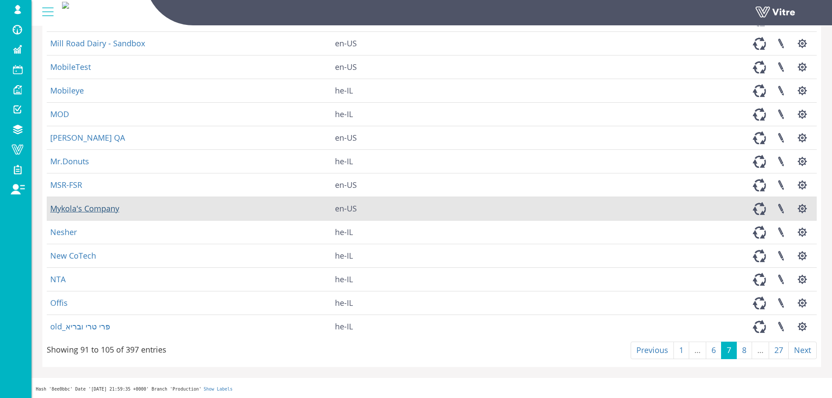
scroll to position [0, 0]
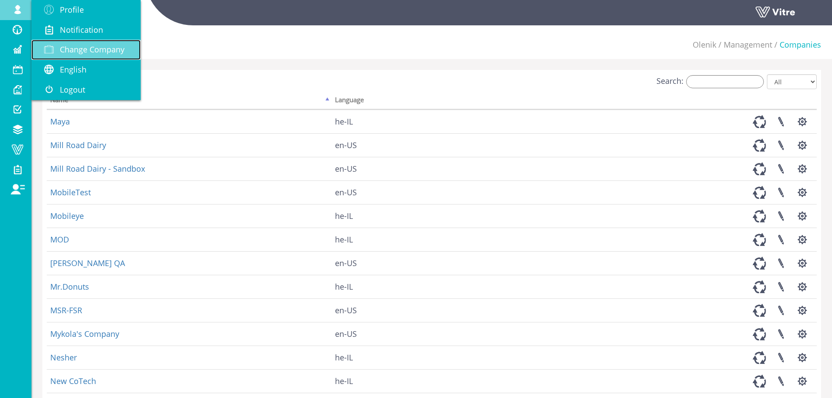
click at [69, 41] on link "Change Company" at bounding box center [85, 50] width 109 height 20
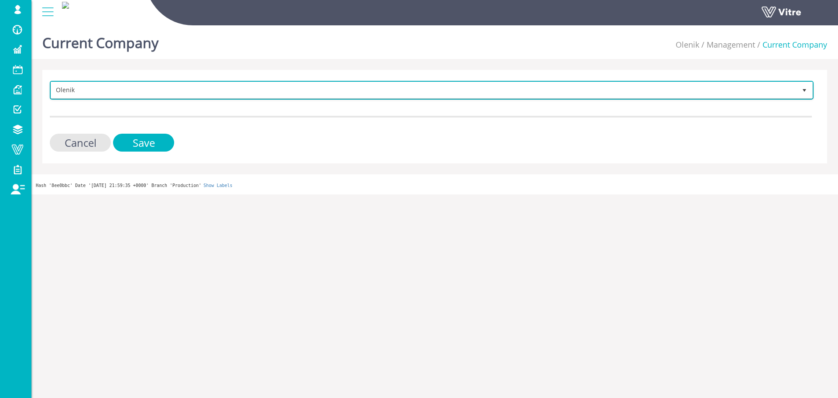
click at [155, 98] on span "Olenik 237" at bounding box center [432, 90] width 764 height 19
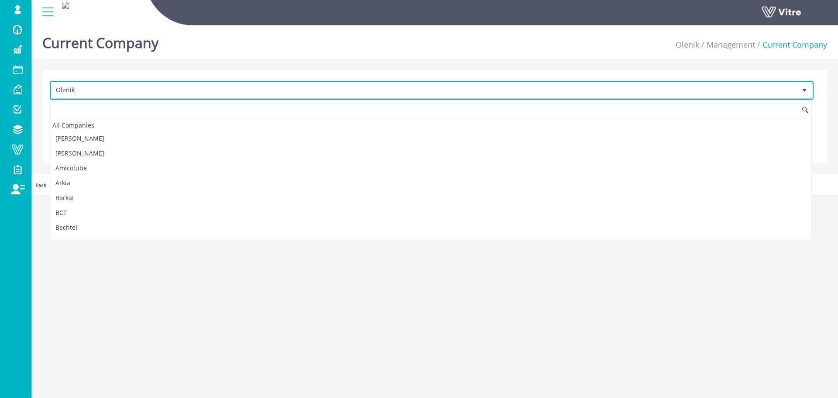
scroll to position [621, 0]
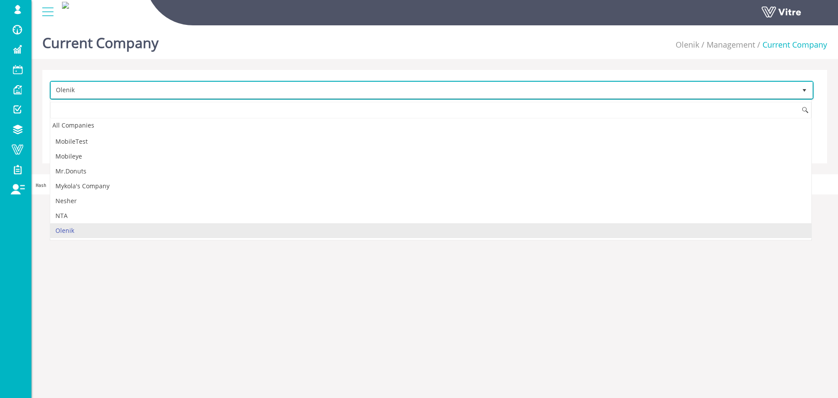
click at [155, 93] on span "Olenik" at bounding box center [424, 90] width 746 height 16
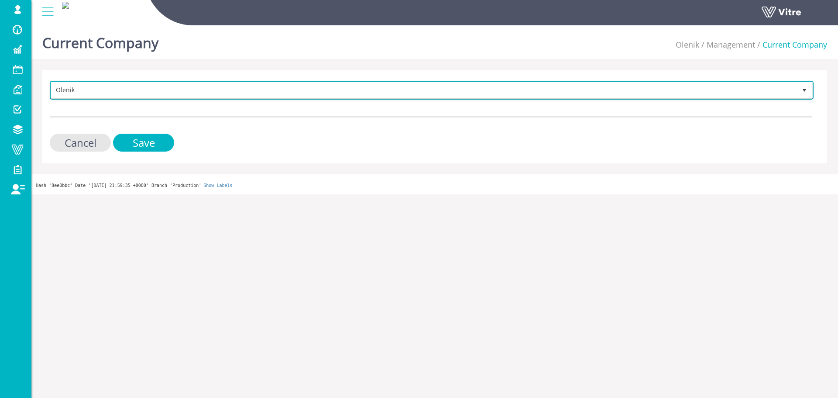
click at [155, 93] on span "Olenik" at bounding box center [424, 90] width 746 height 16
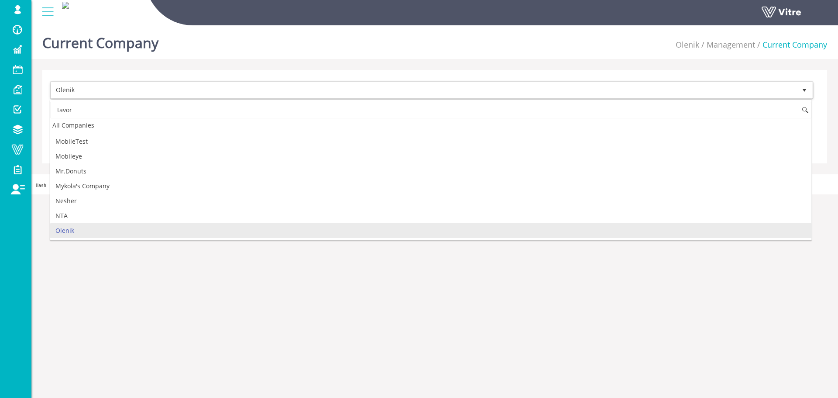
scroll to position [0, 0]
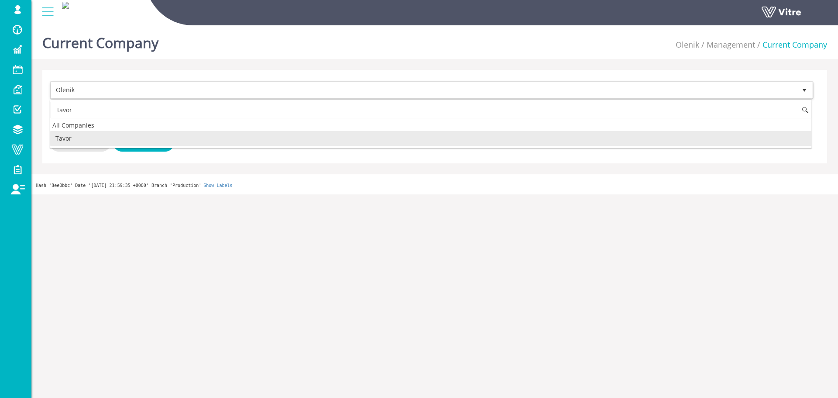
click at [169, 138] on li "Tavor" at bounding box center [431, 138] width 762 height 15
type input "tavor"
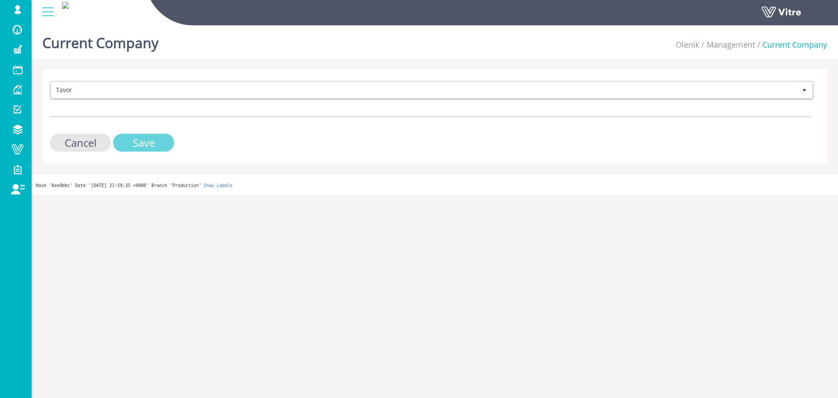
click at [164, 144] on input "Save" at bounding box center [143, 143] width 61 height 18
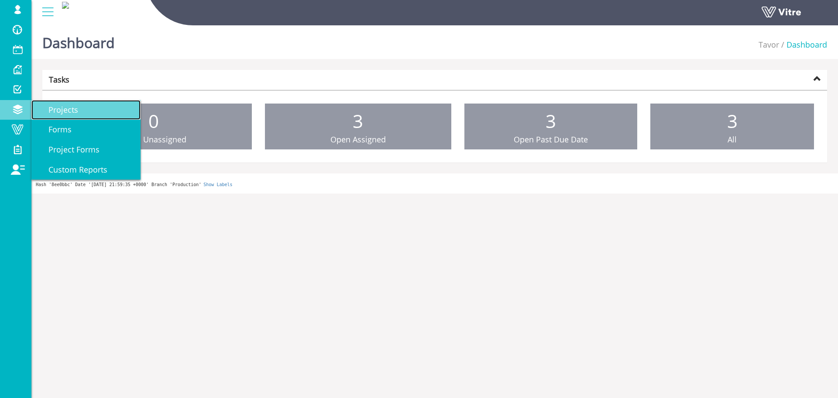
click at [78, 115] on link "Projects" at bounding box center [85, 110] width 109 height 20
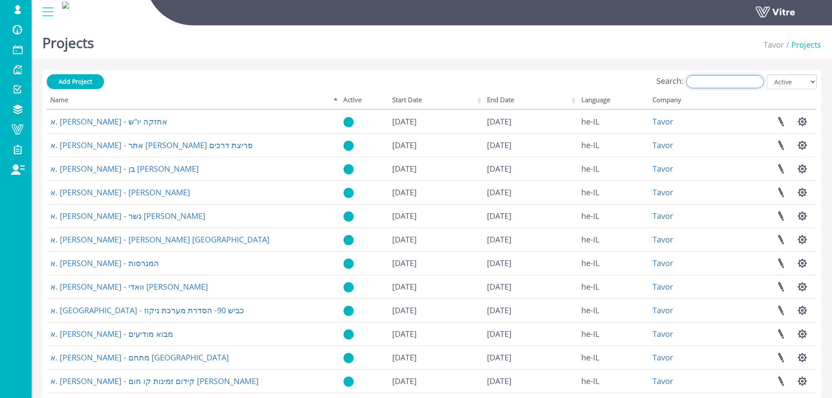
click at [716, 85] on input "Search:" at bounding box center [725, 81] width 78 height 13
type input "p"
type input "ר"
click at [716, 87] on input "Search:" at bounding box center [725, 81] width 78 height 13
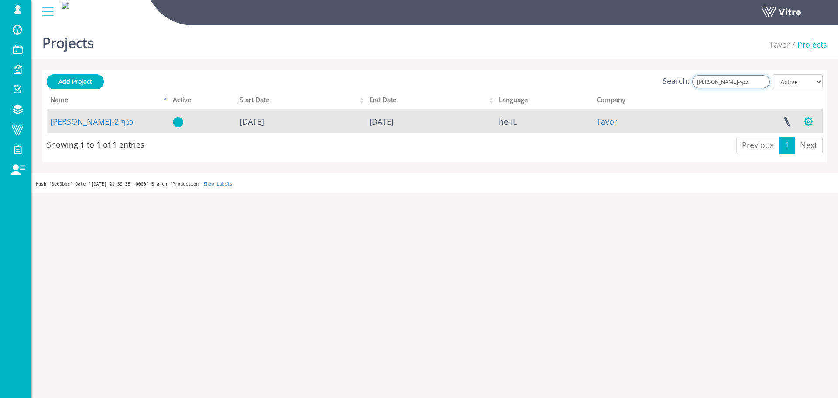
type input "אולניק-כנף"
click at [817, 118] on button "button" at bounding box center [809, 121] width 22 height 23
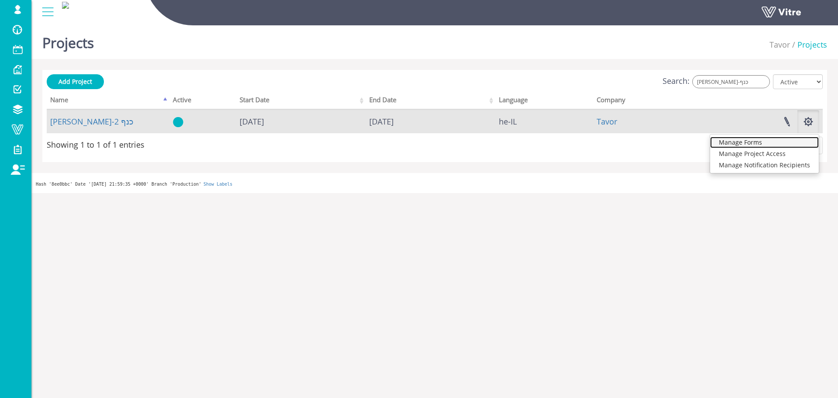
click at [798, 141] on link "Manage Forms" at bounding box center [764, 142] width 109 height 11
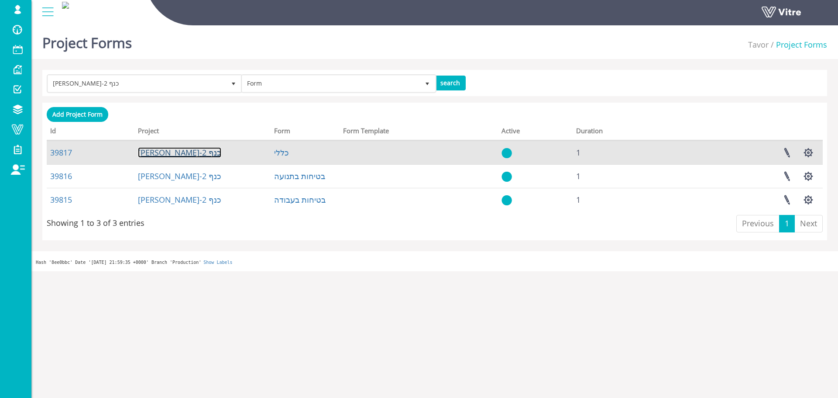
click at [143, 155] on link "[PERSON_NAME]-כנף 2" at bounding box center [179, 152] width 83 height 10
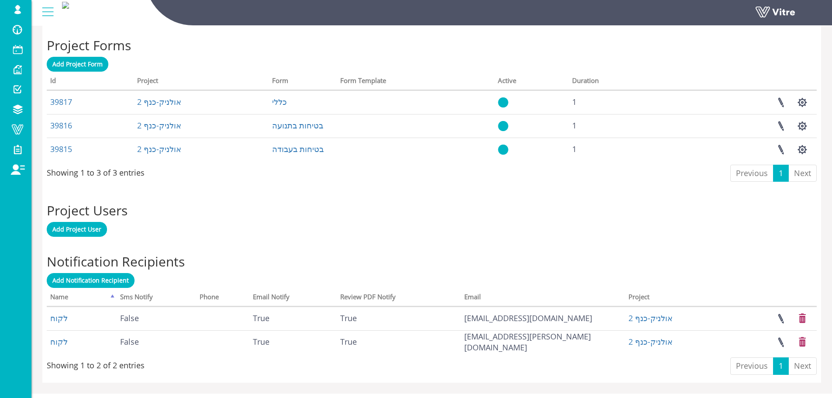
scroll to position [366, 0]
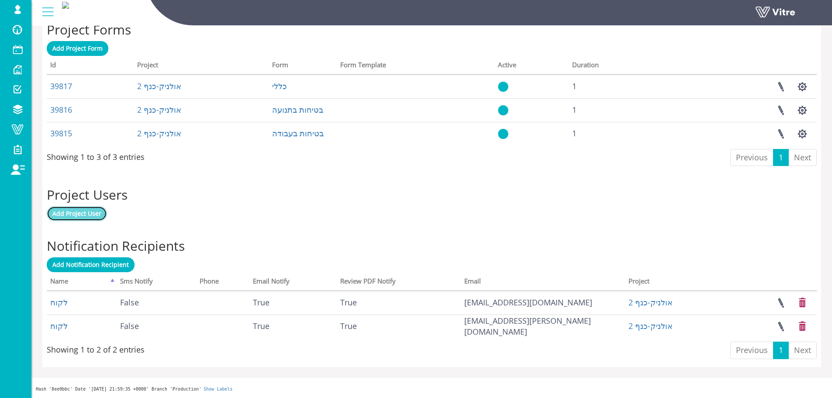
click at [100, 220] on link "Add Project User" at bounding box center [77, 213] width 60 height 15
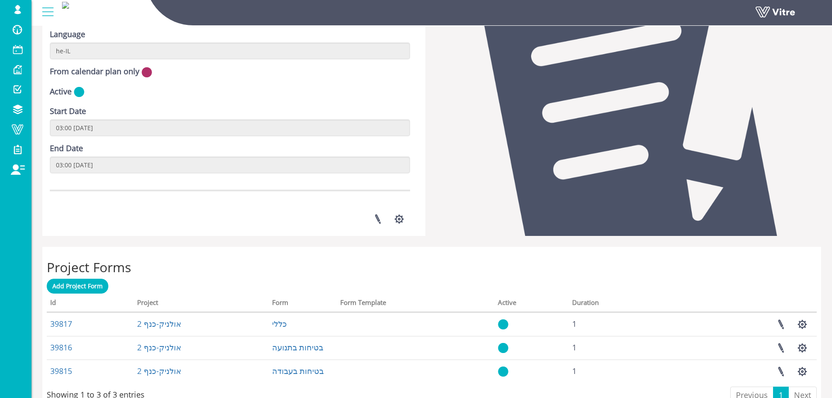
scroll to position [37, 0]
